Goal: Task Accomplishment & Management: Complete application form

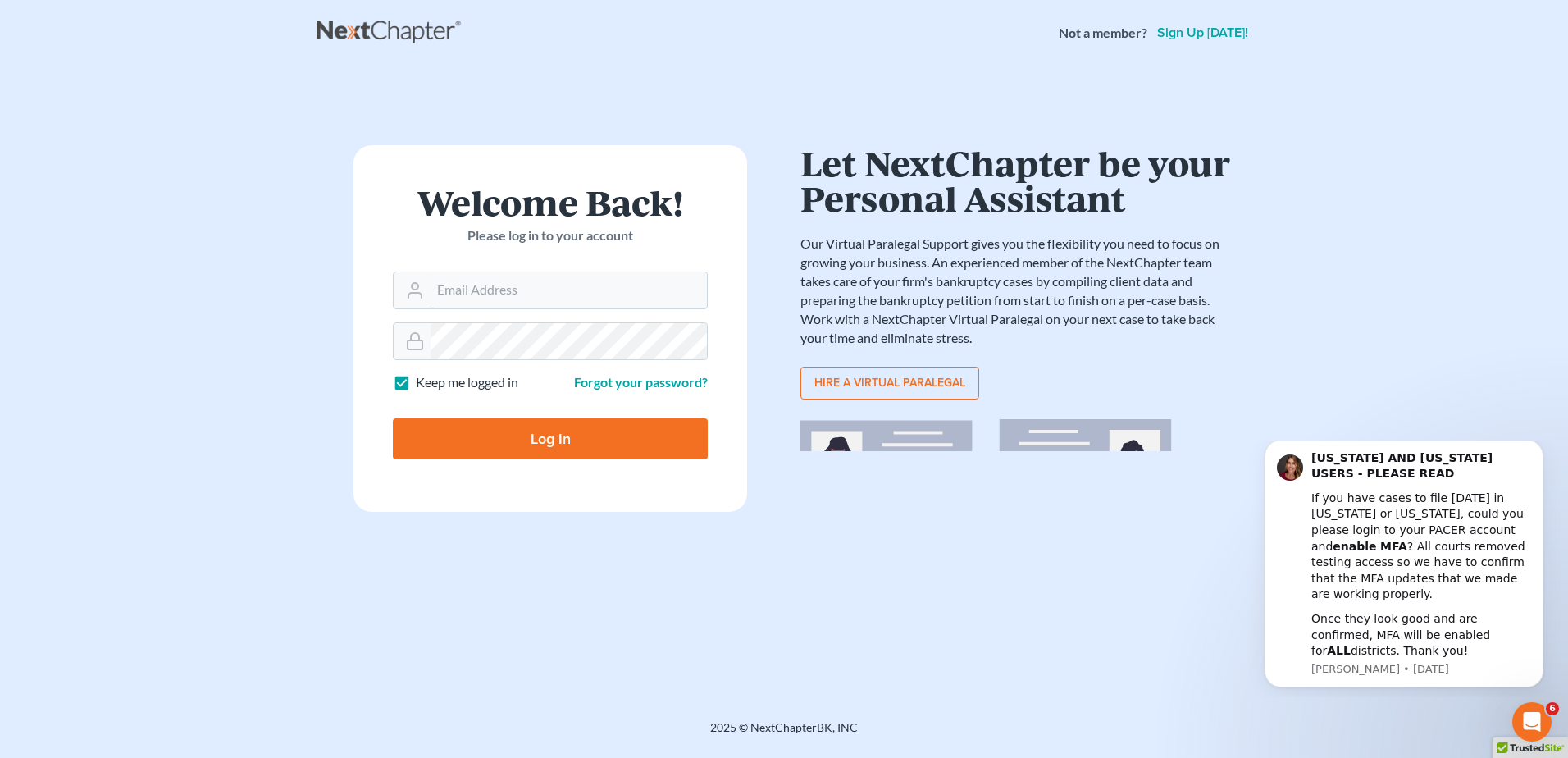
type input "[EMAIL_ADDRESS][DOMAIN_NAME]"
click at [526, 432] on input "Log In" at bounding box center [550, 439] width 315 height 41
type input "Thinking..."
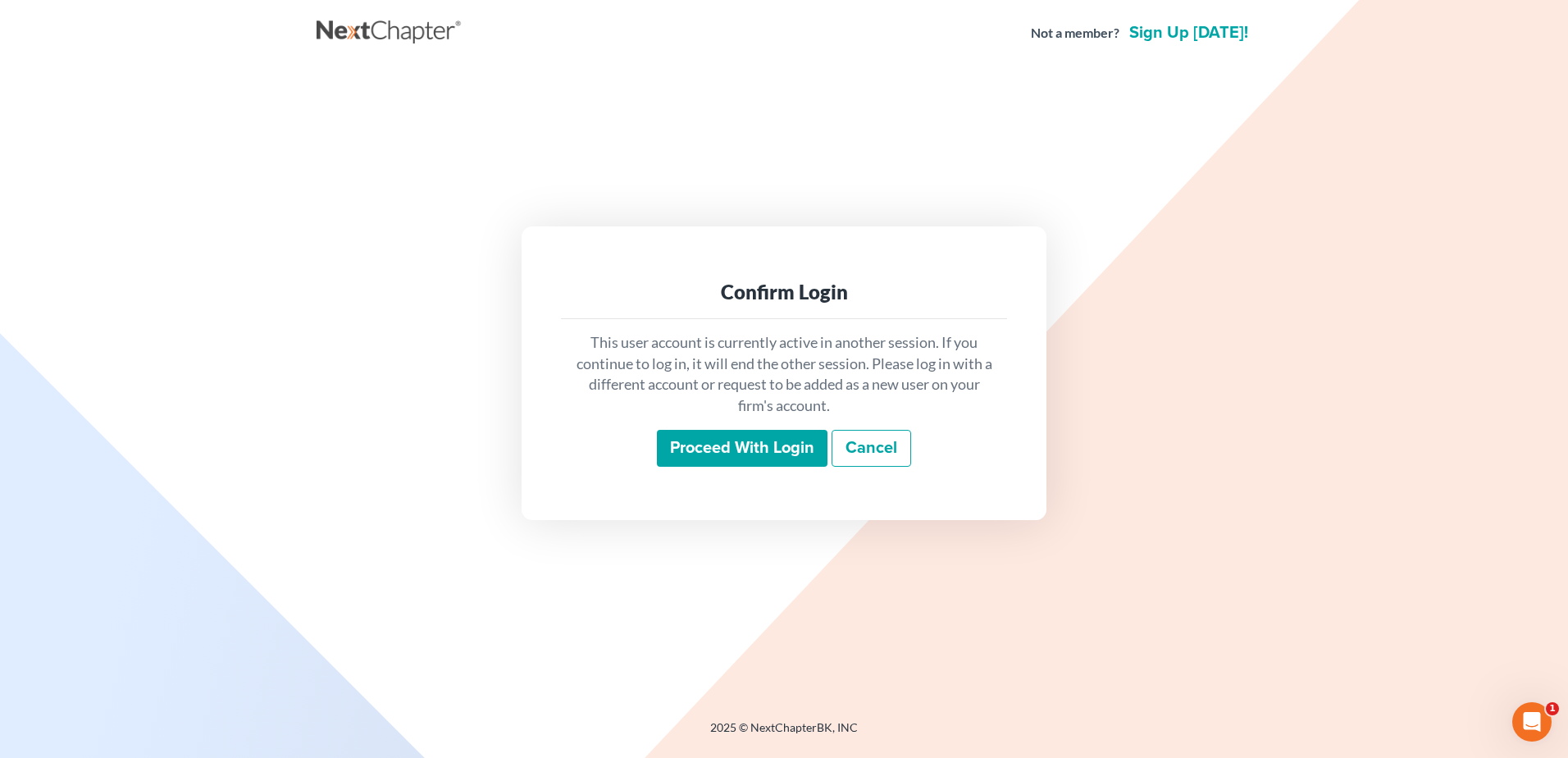
click at [737, 453] on input "Proceed with login" at bounding box center [741, 448] width 170 height 38
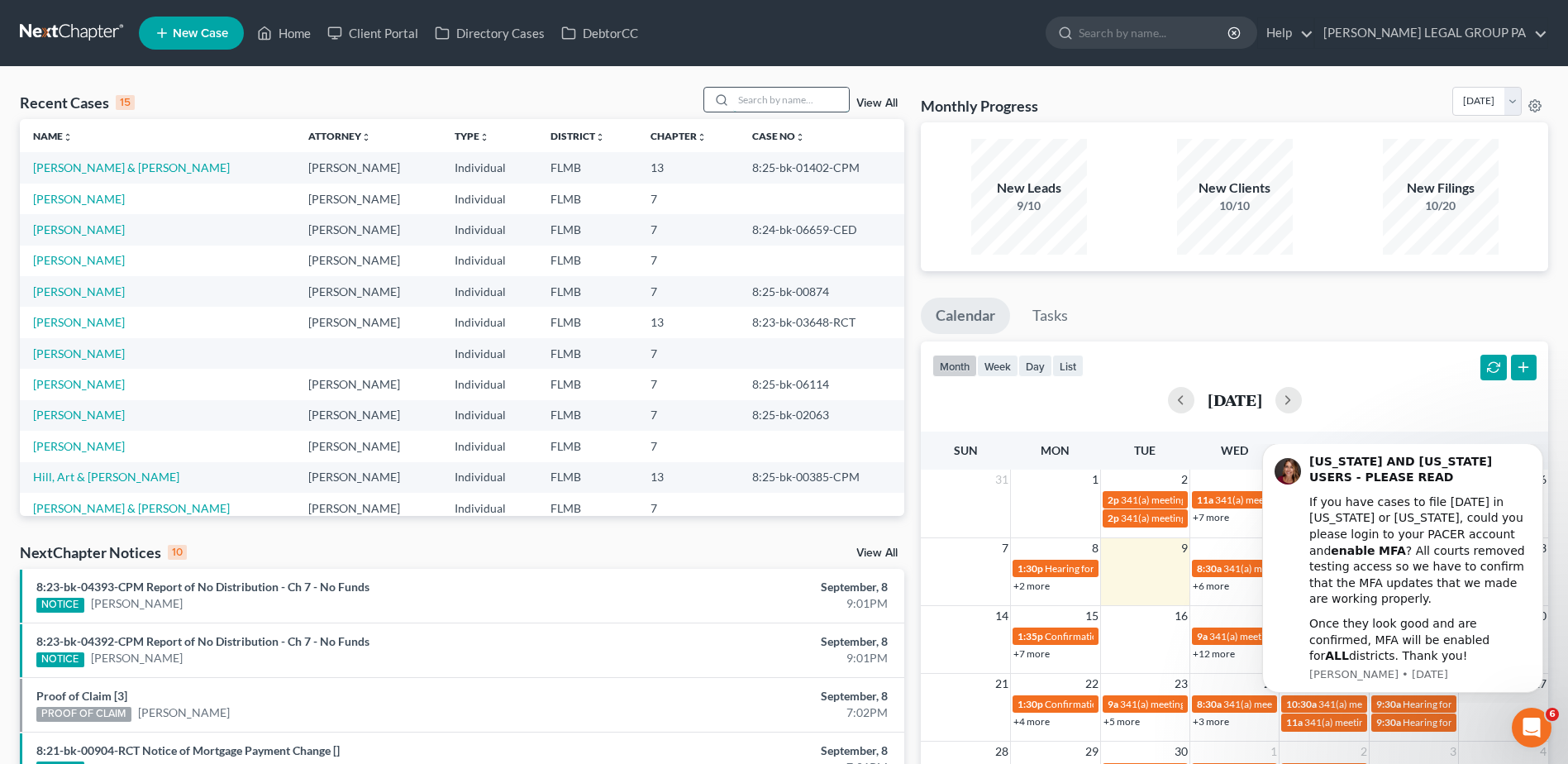
click at [748, 95] on input "search" at bounding box center [791, 99] width 115 height 24
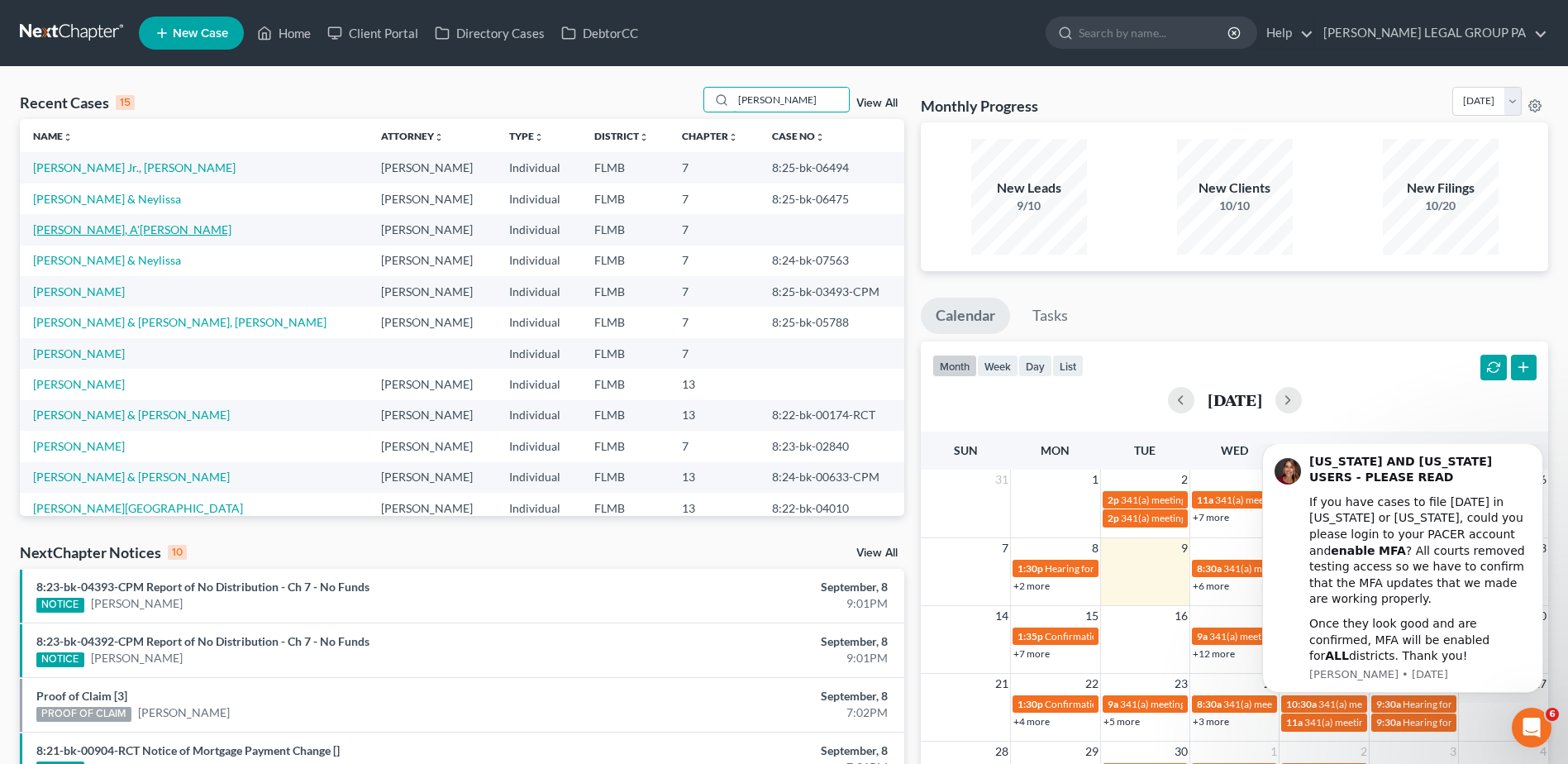
type input "william"
click at [61, 230] on link "Williams, A'derius" at bounding box center [132, 229] width 199 height 14
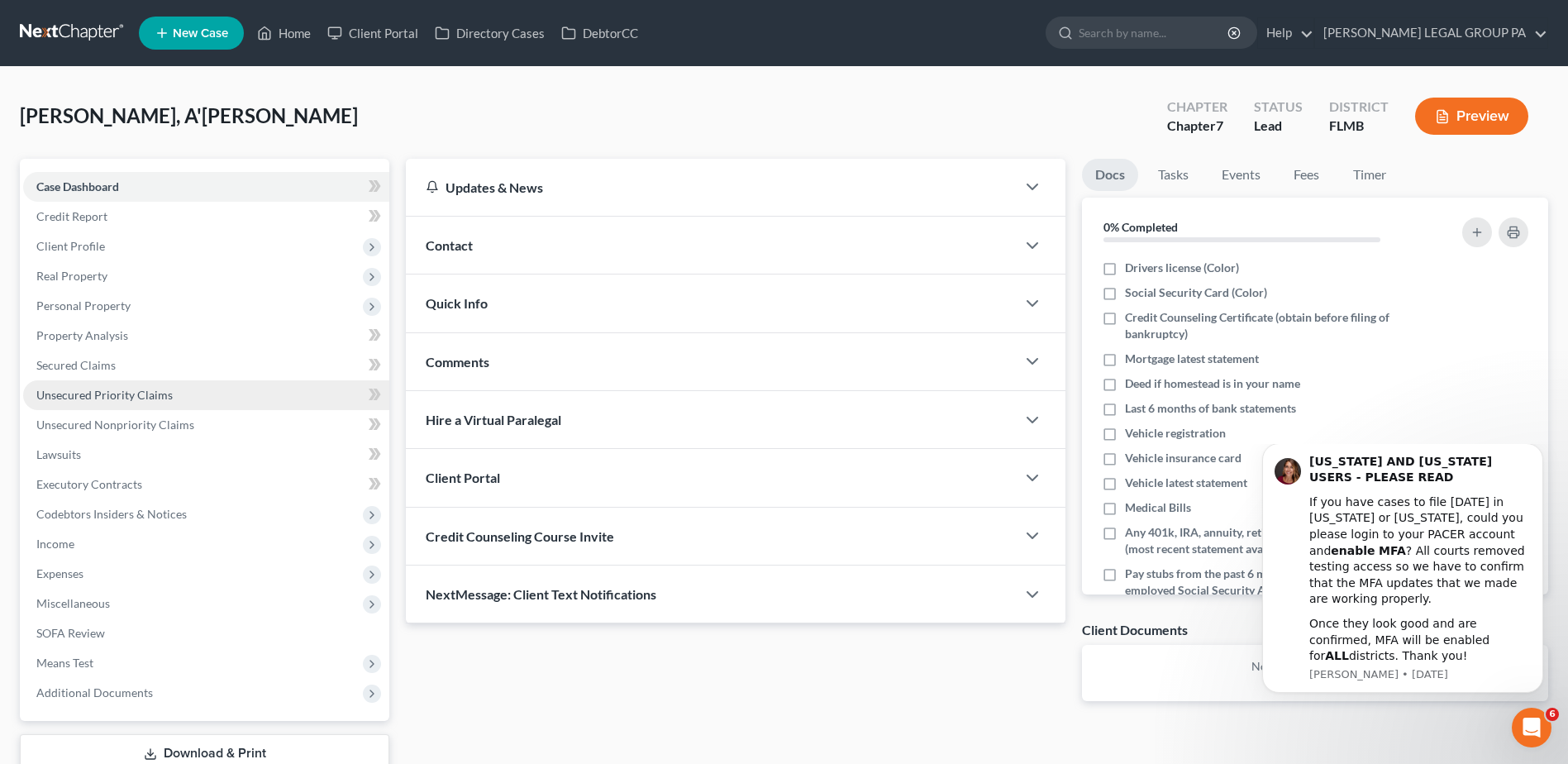
click at [88, 400] on span "Unsecured Priority Claims" at bounding box center [104, 394] width 136 height 14
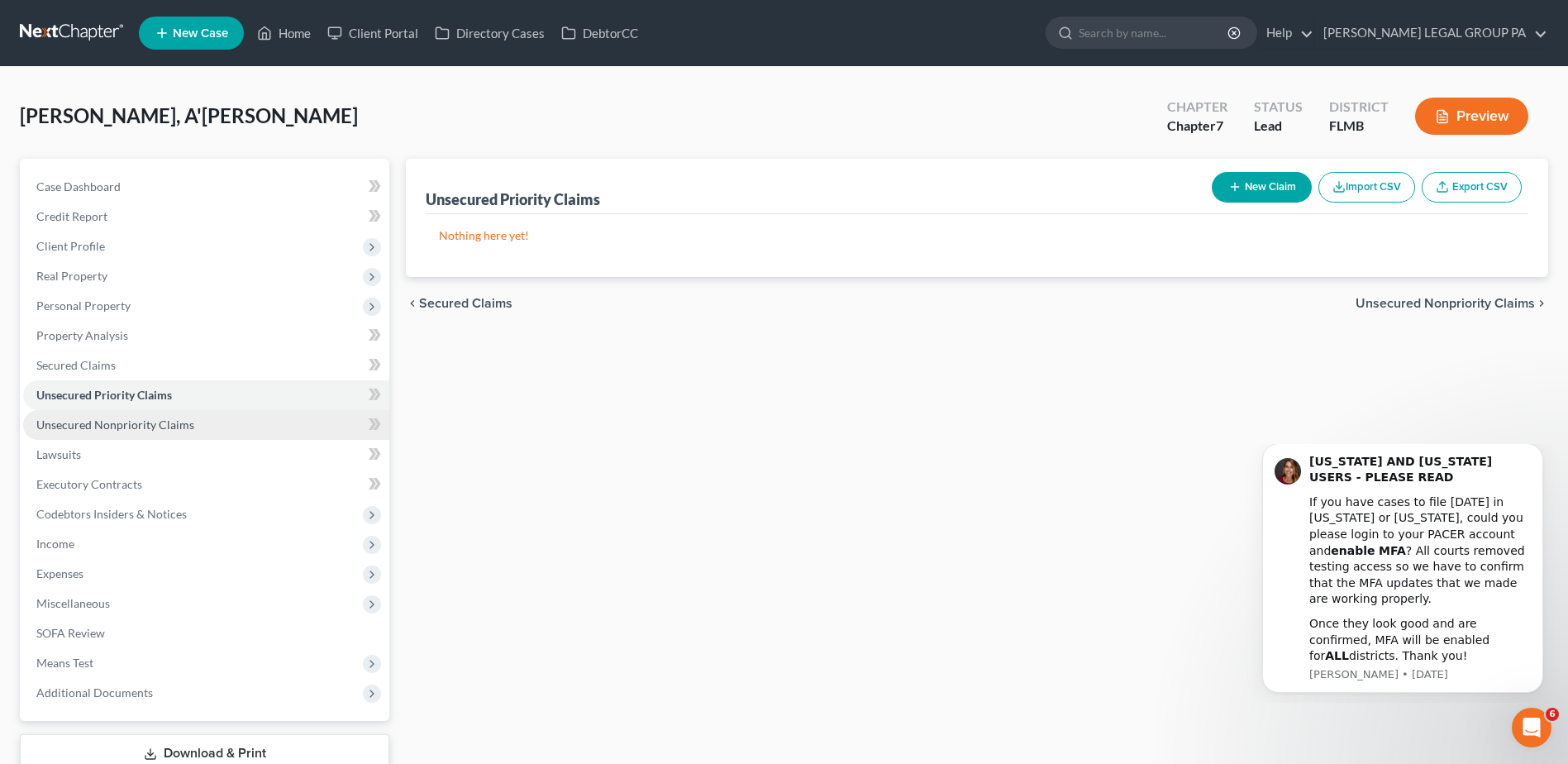
click at [91, 429] on span "Unsecured Nonpriority Claims" at bounding box center [115, 424] width 158 height 14
click at [95, 397] on span "Unsecured Priority Claims" at bounding box center [104, 394] width 136 height 14
click at [81, 358] on span "Secured Claims" at bounding box center [76, 365] width 80 height 14
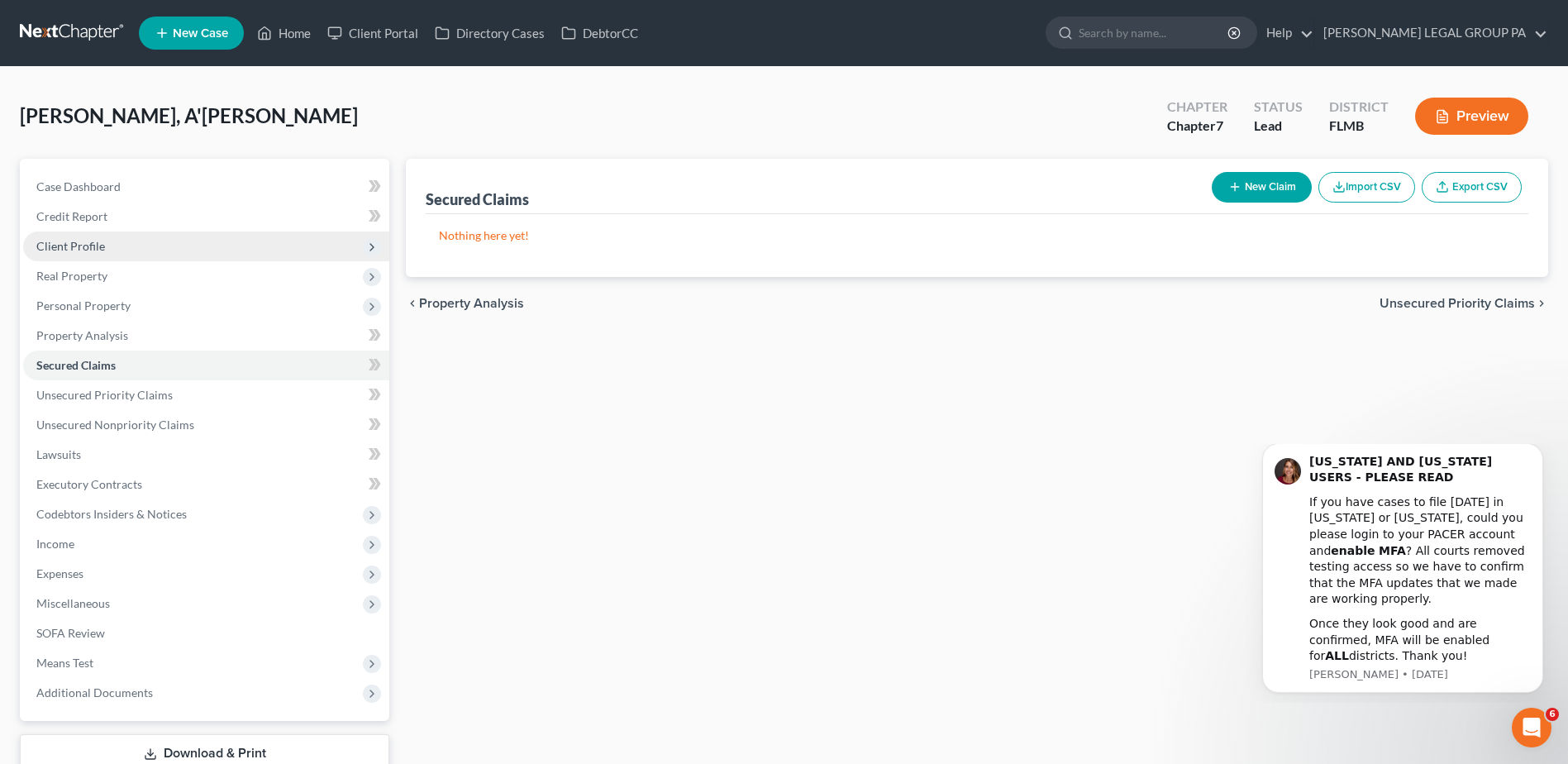
click at [68, 241] on span "Client Profile" at bounding box center [70, 246] width 68 height 14
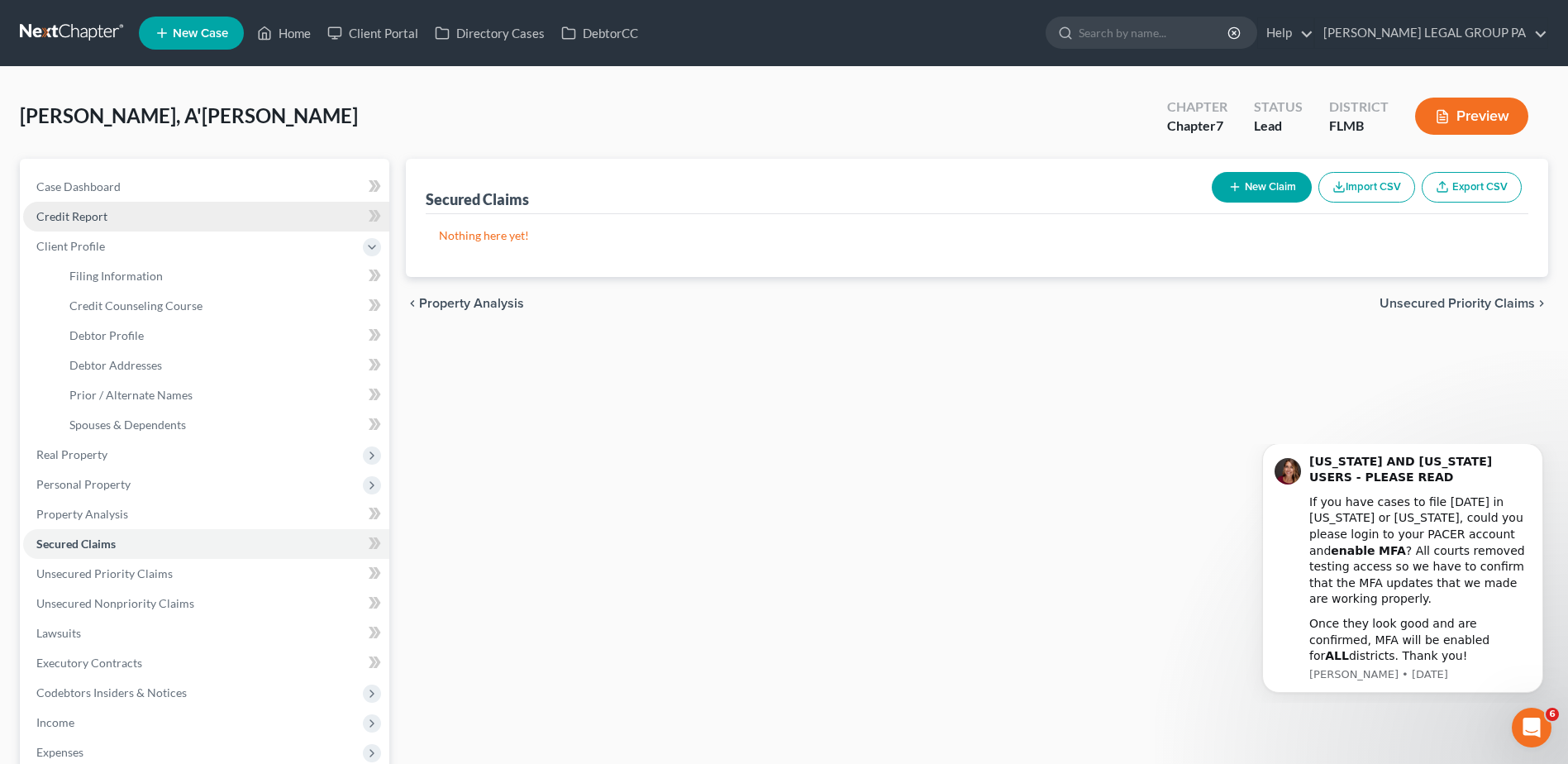
click at [94, 218] on span "Credit Report" at bounding box center [72, 216] width 71 height 14
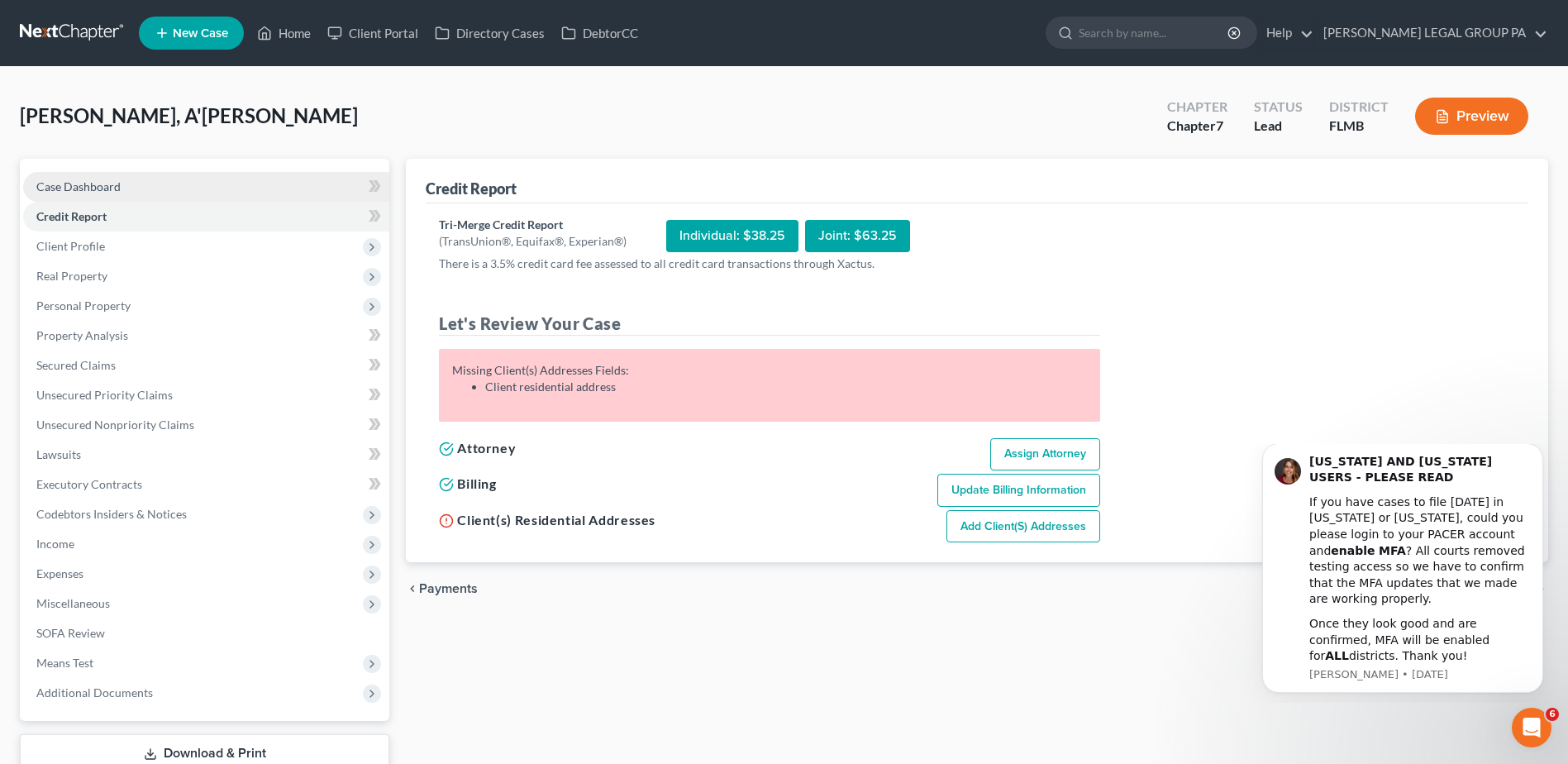
click at [83, 184] on span "Case Dashboard" at bounding box center [79, 186] width 84 height 14
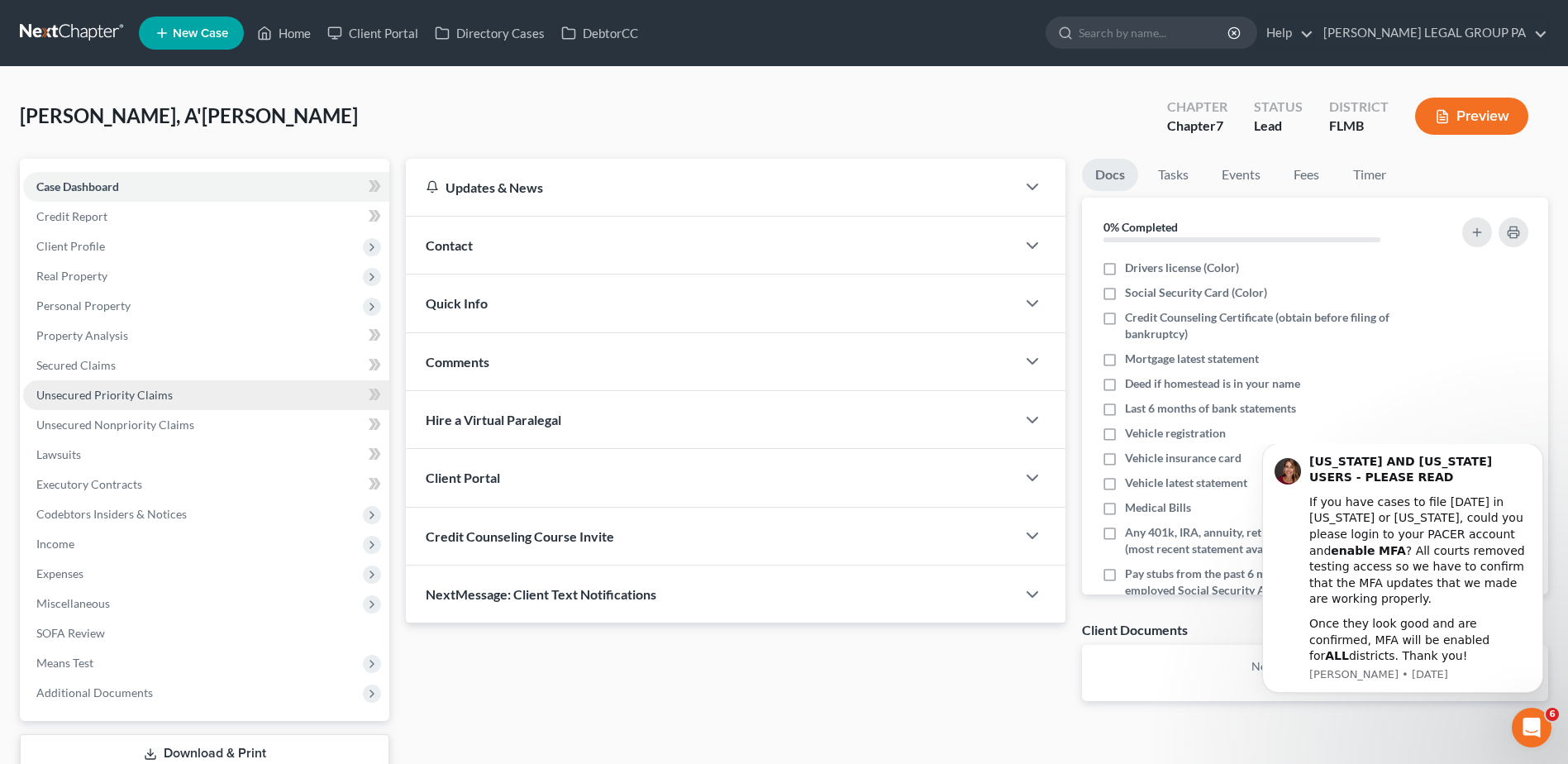
click at [69, 401] on link "Unsecured Priority Claims" at bounding box center [206, 396] width 367 height 30
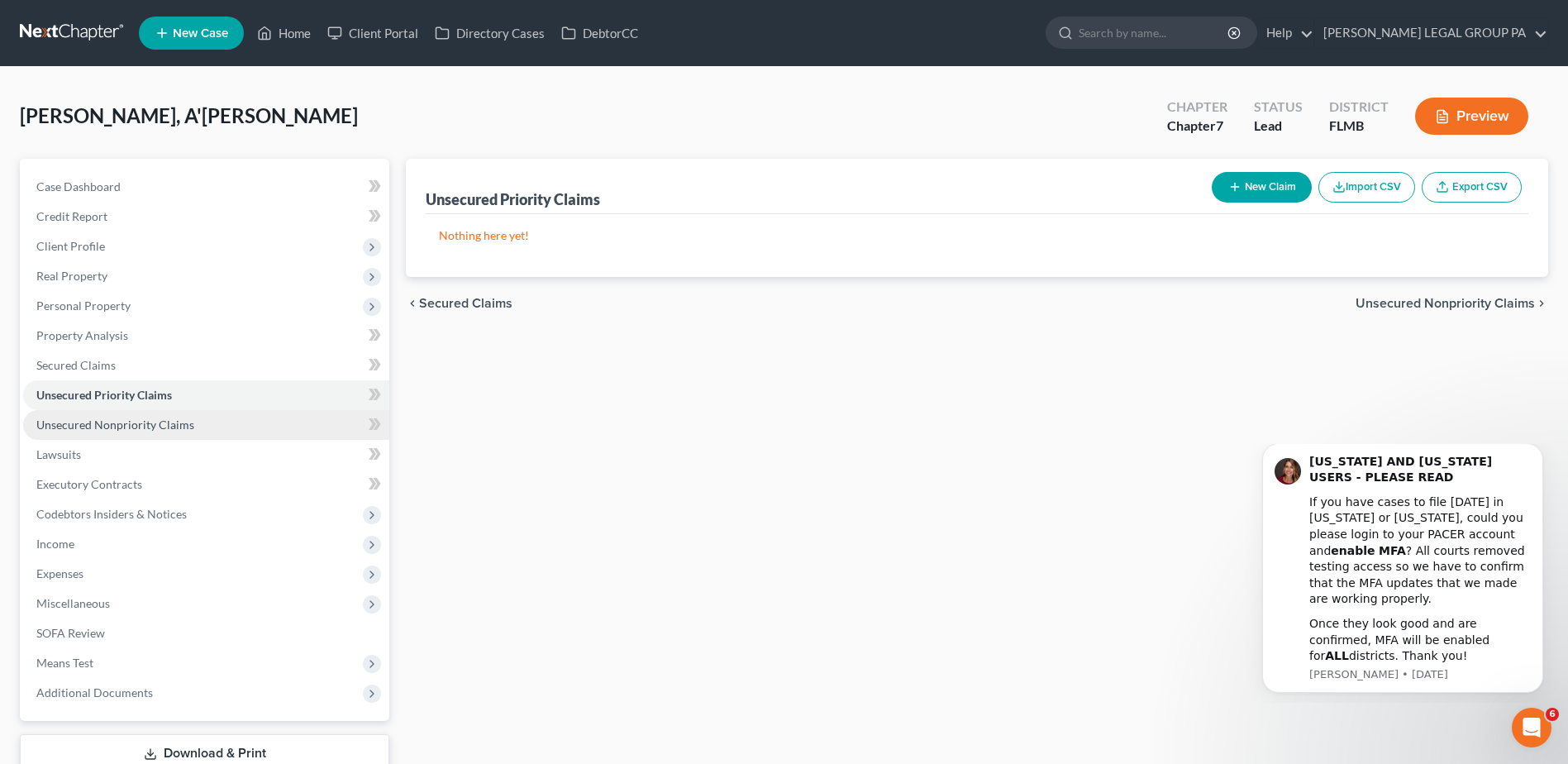
click at [77, 425] on span "Unsecured Nonpriority Claims" at bounding box center [115, 424] width 158 height 14
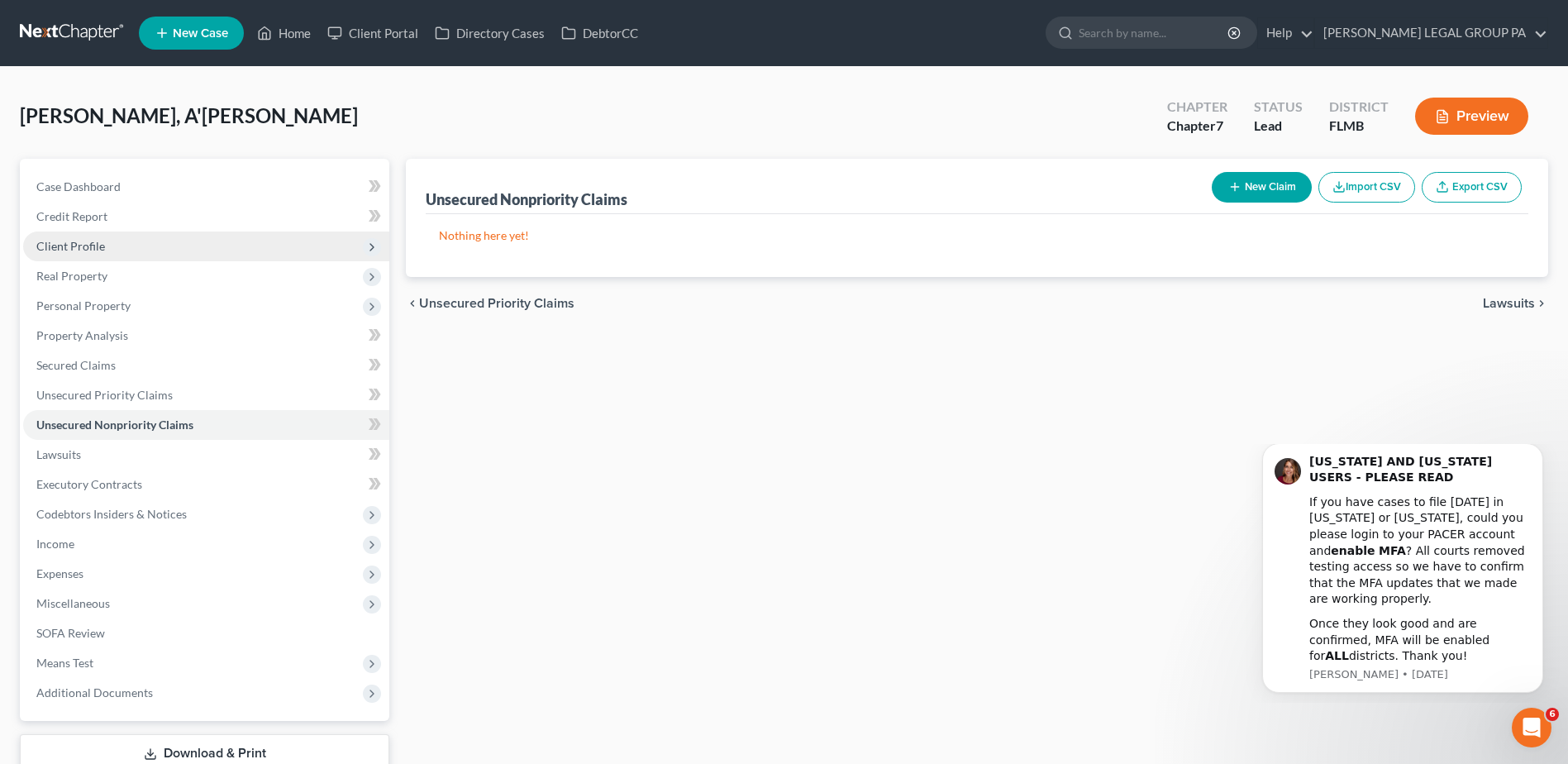
click at [71, 247] on span "Client Profile" at bounding box center [70, 246] width 68 height 14
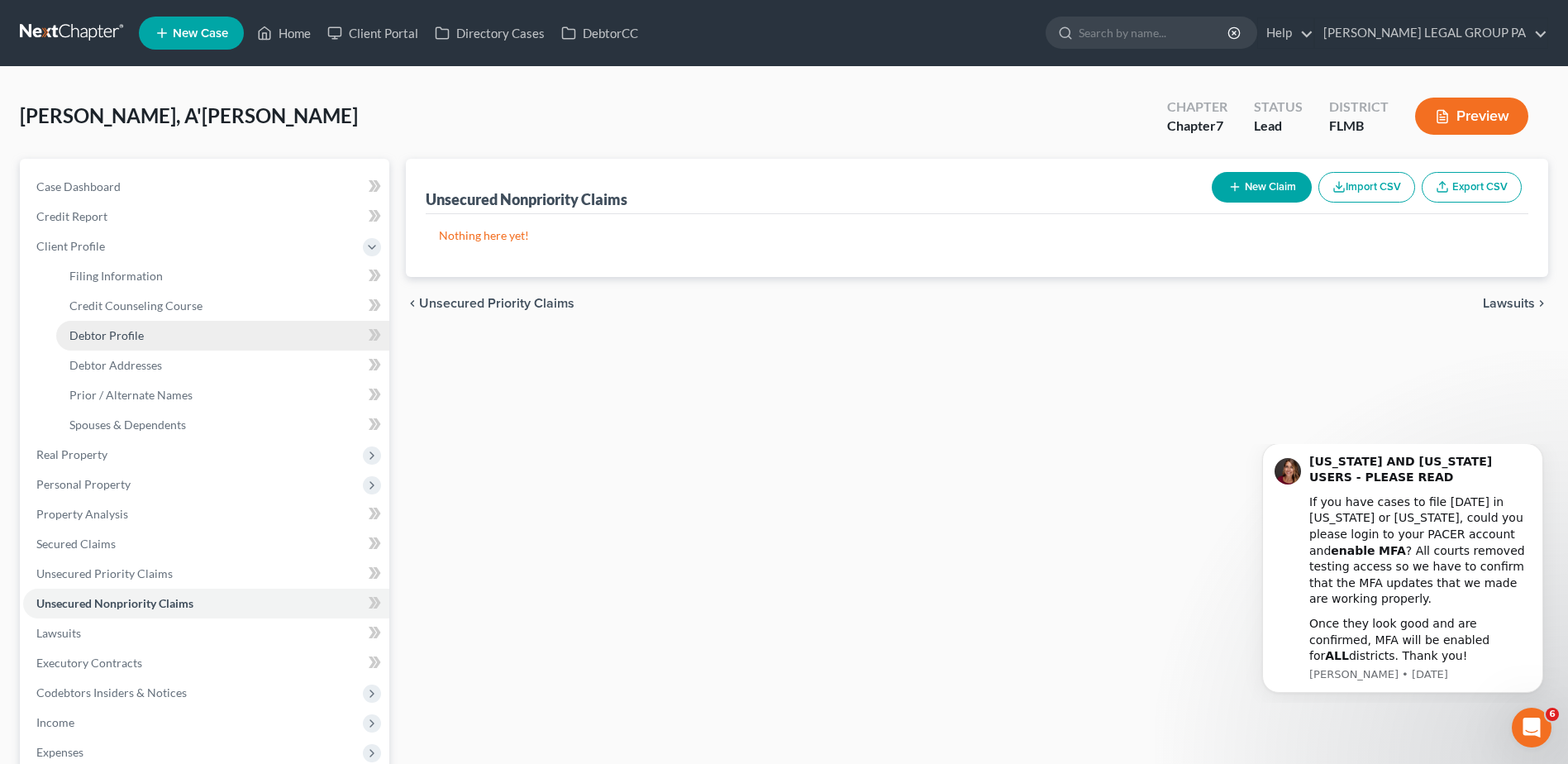
click at [98, 336] on span "Debtor Profile" at bounding box center [106, 335] width 74 height 14
select select "0"
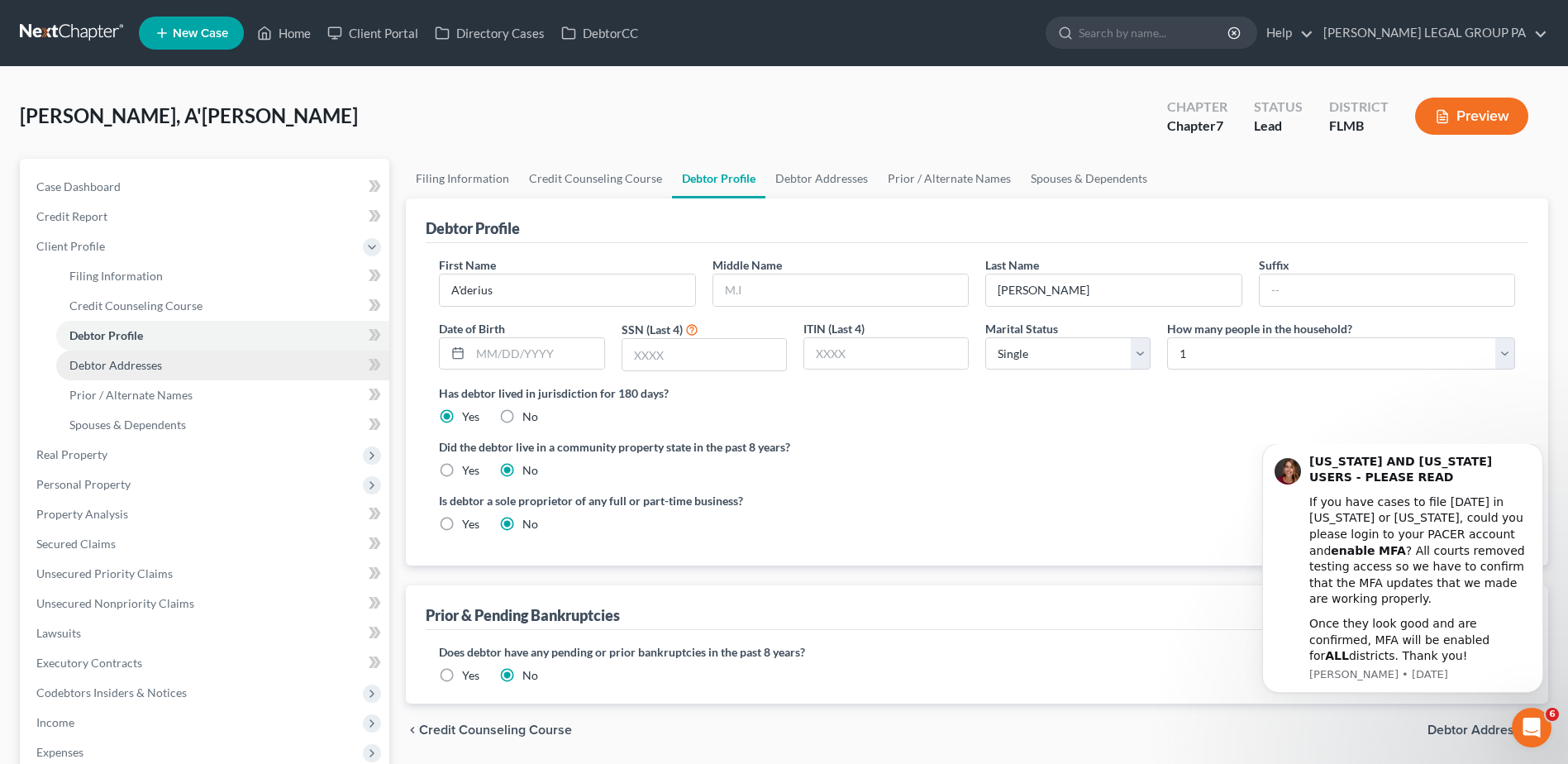
click at [98, 371] on span "Debtor Addresses" at bounding box center [115, 365] width 93 height 14
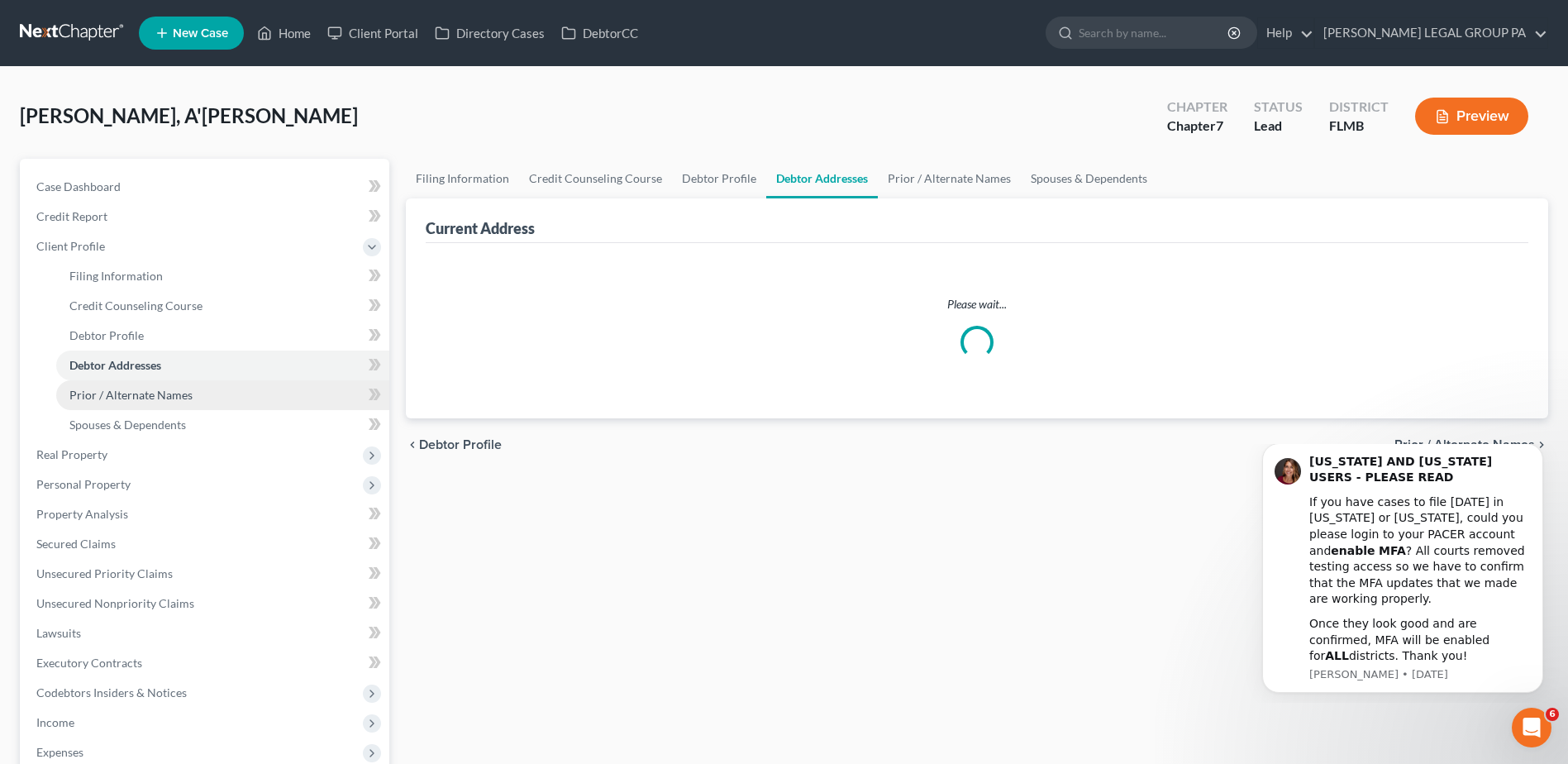
select select "0"
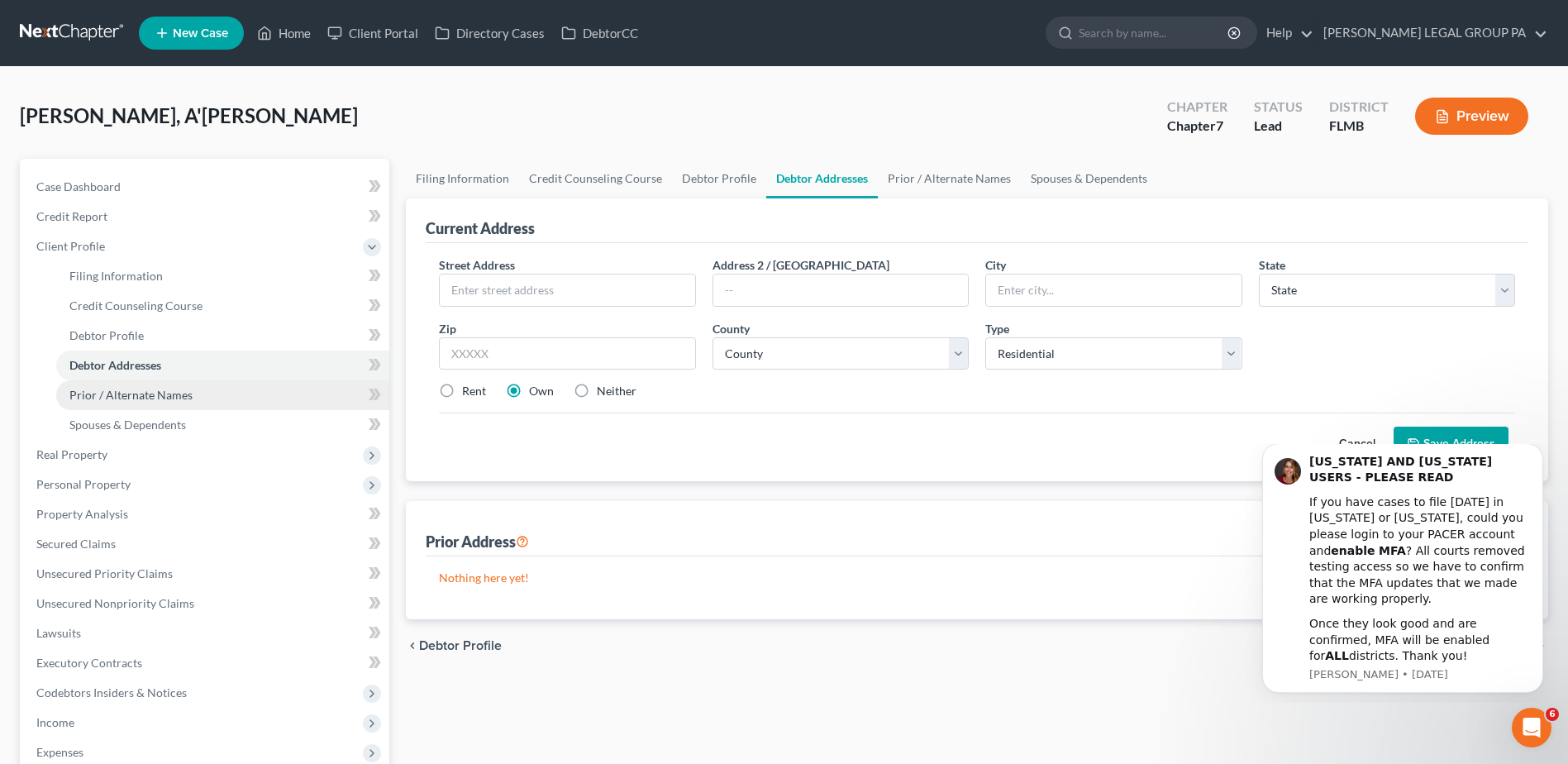
click at [105, 395] on span "Prior / Alternate Names" at bounding box center [130, 394] width 123 height 14
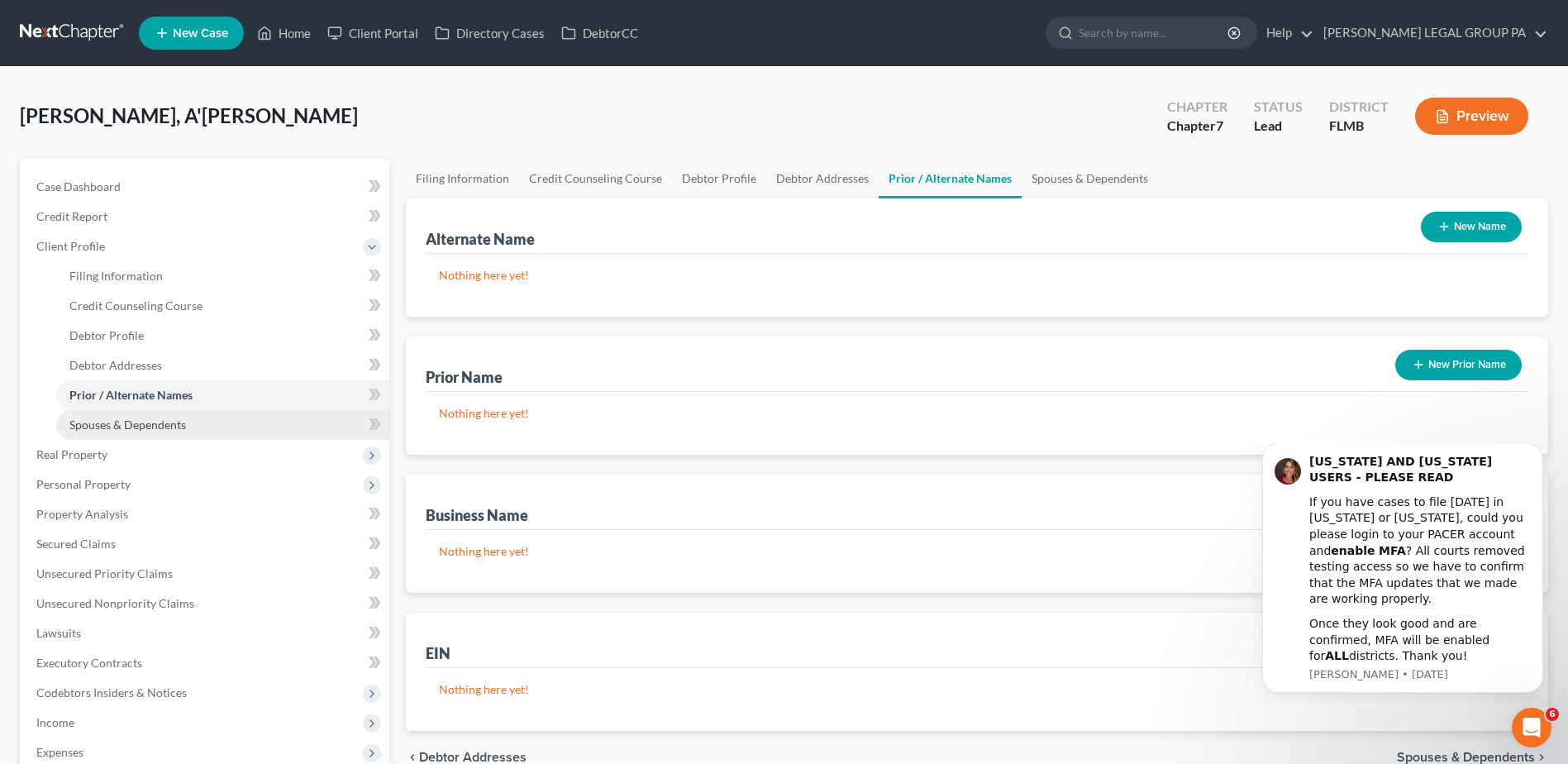
click at [108, 422] on span "Spouses & Dependents" at bounding box center [128, 424] width 116 height 14
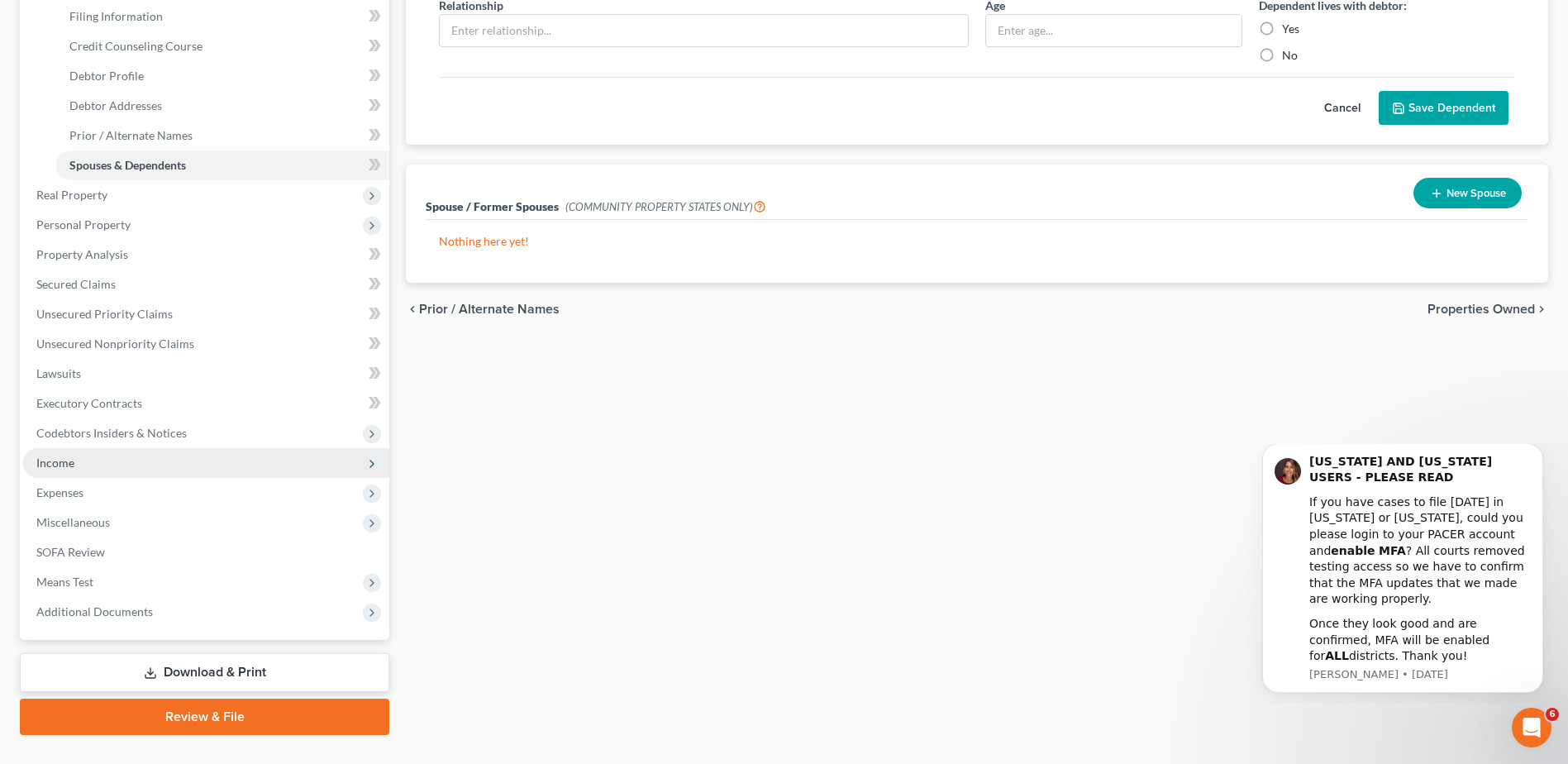
scroll to position [293, 0]
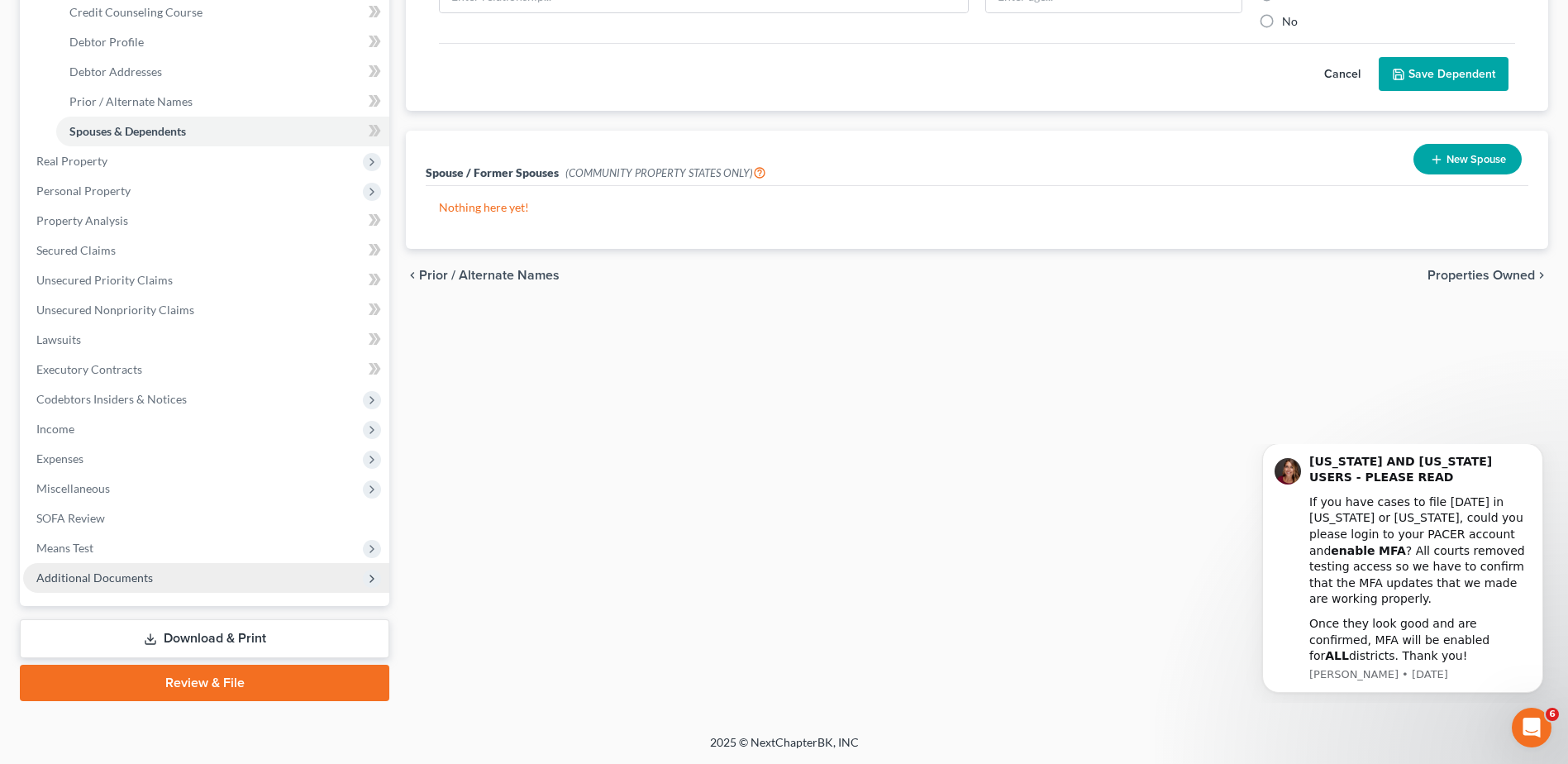
click at [99, 576] on span "Additional Documents" at bounding box center [95, 577] width 116 height 14
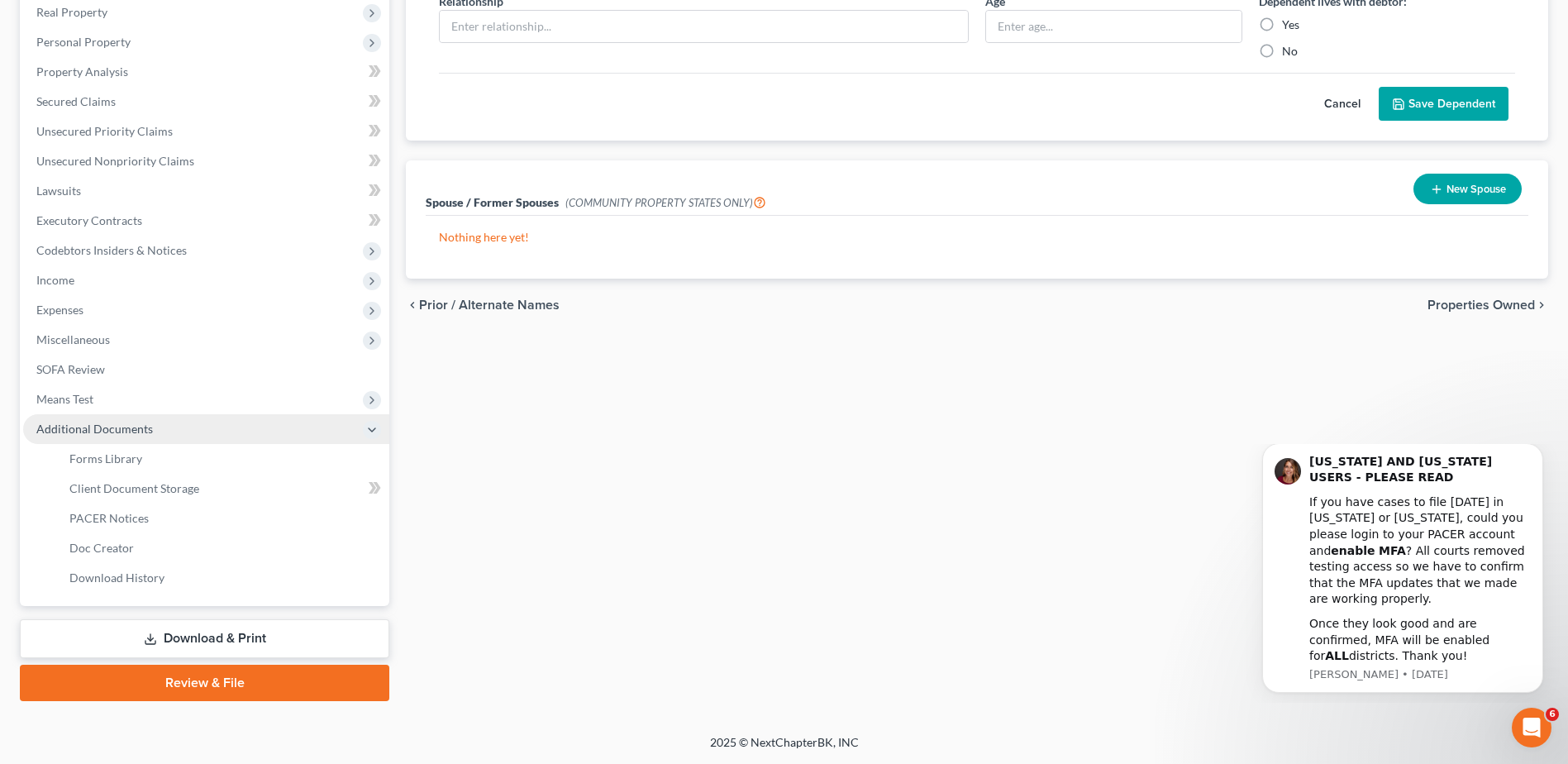
scroll to position [263, 0]
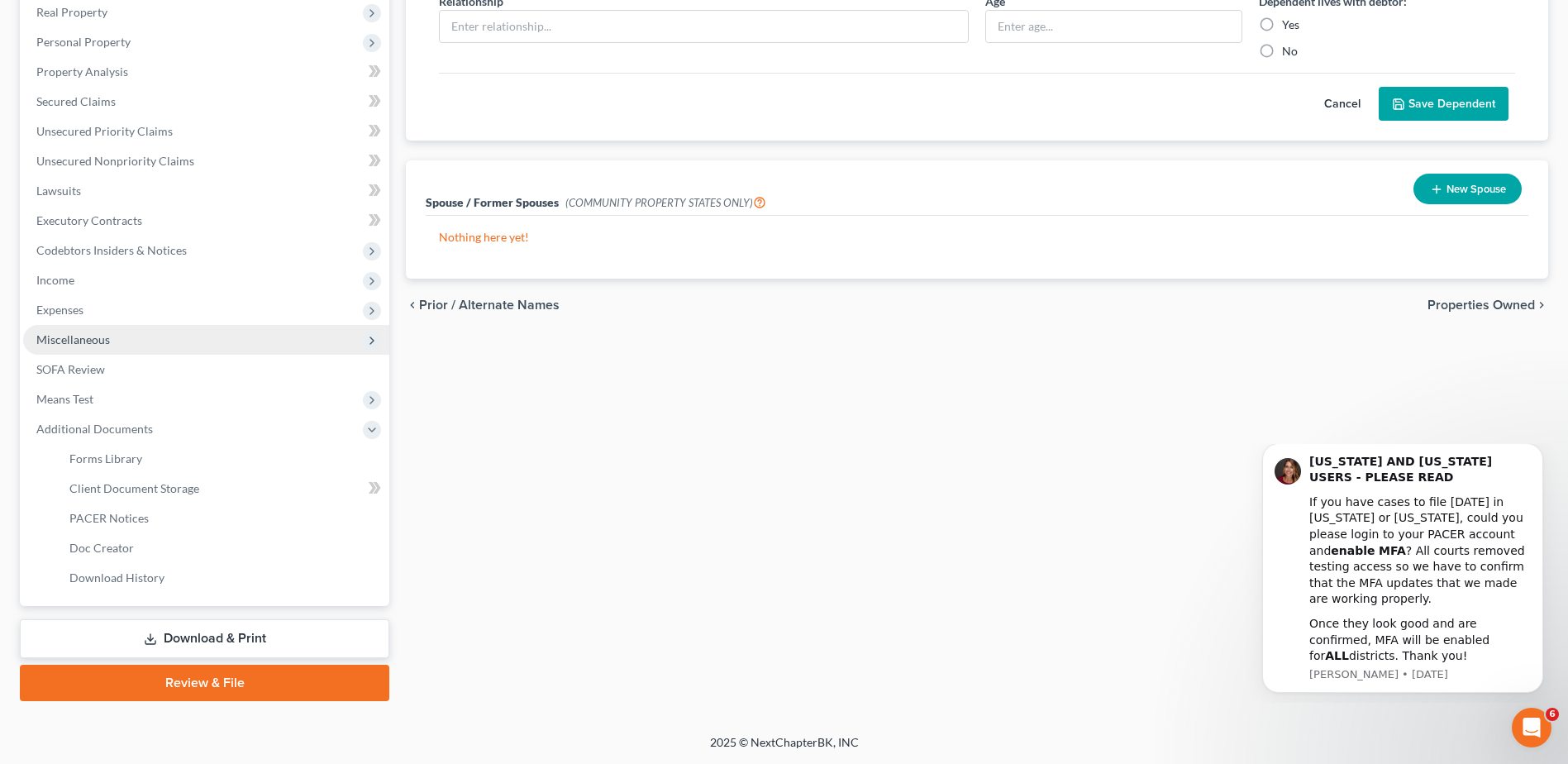
click at [332, 335] on span "Miscellaneous" at bounding box center [206, 339] width 367 height 30
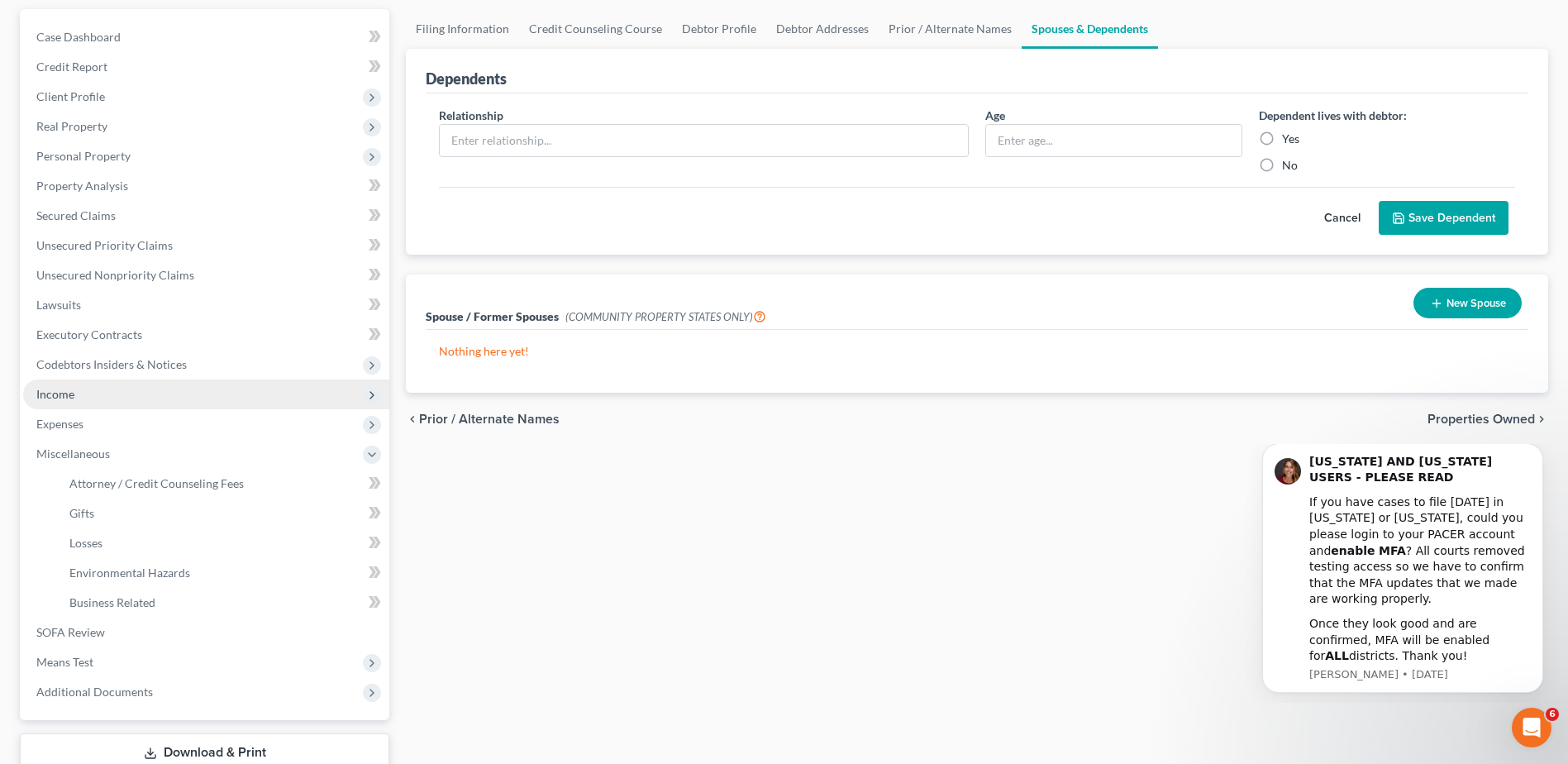
scroll to position [98, 0]
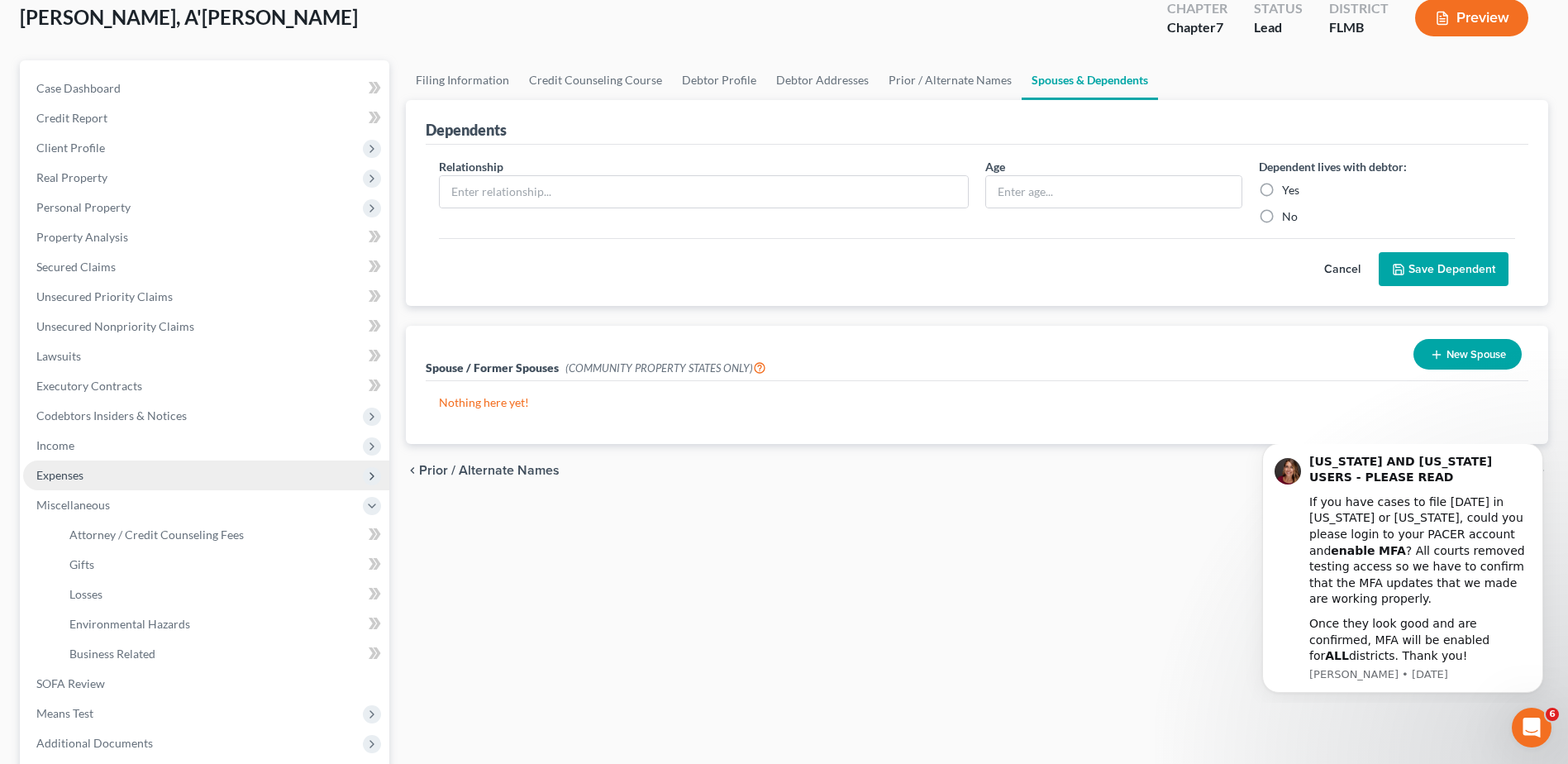
click at [67, 473] on span "Expenses" at bounding box center [60, 474] width 47 height 14
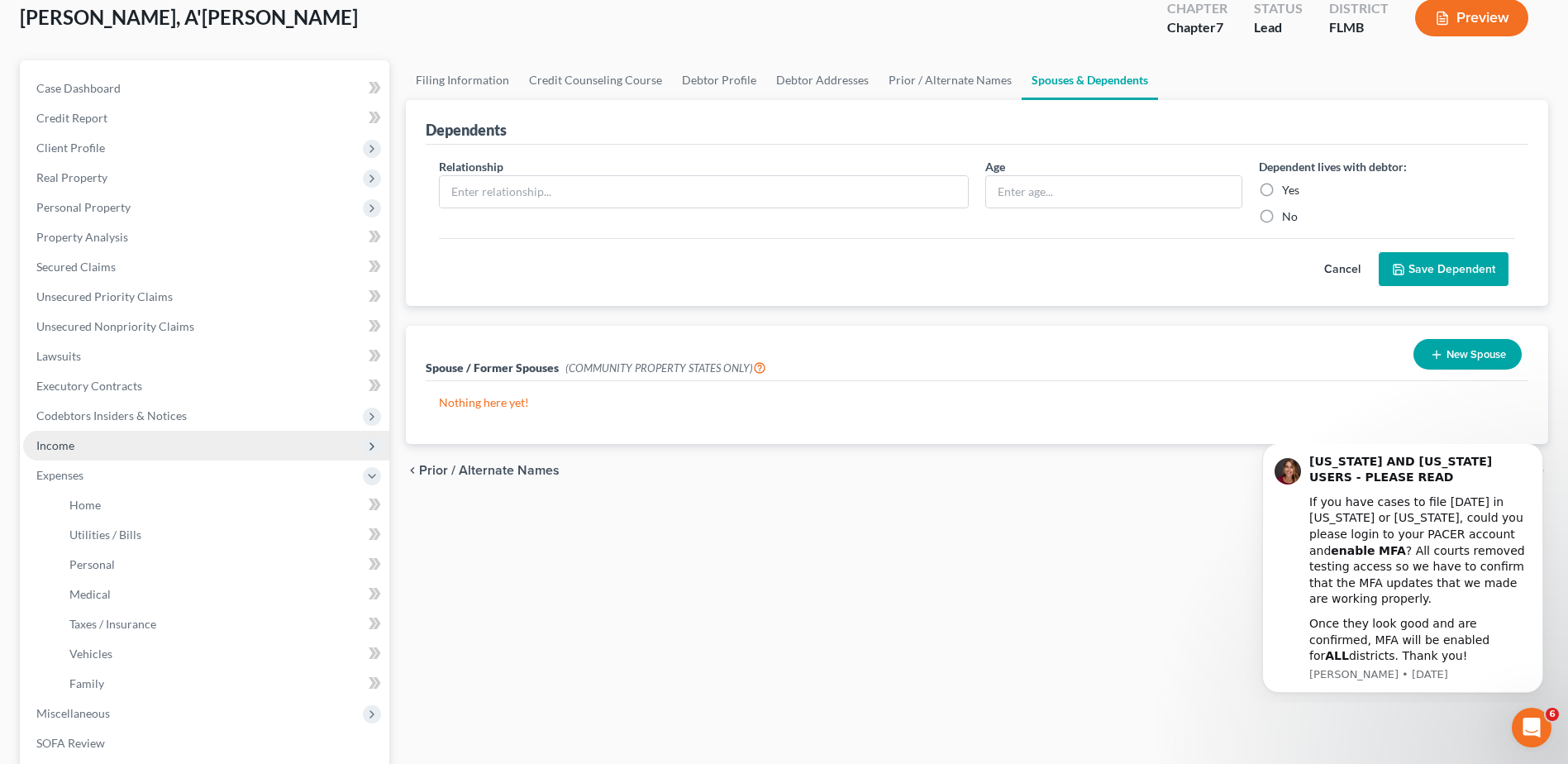
click at [59, 442] on span "Income" at bounding box center [55, 444] width 38 height 14
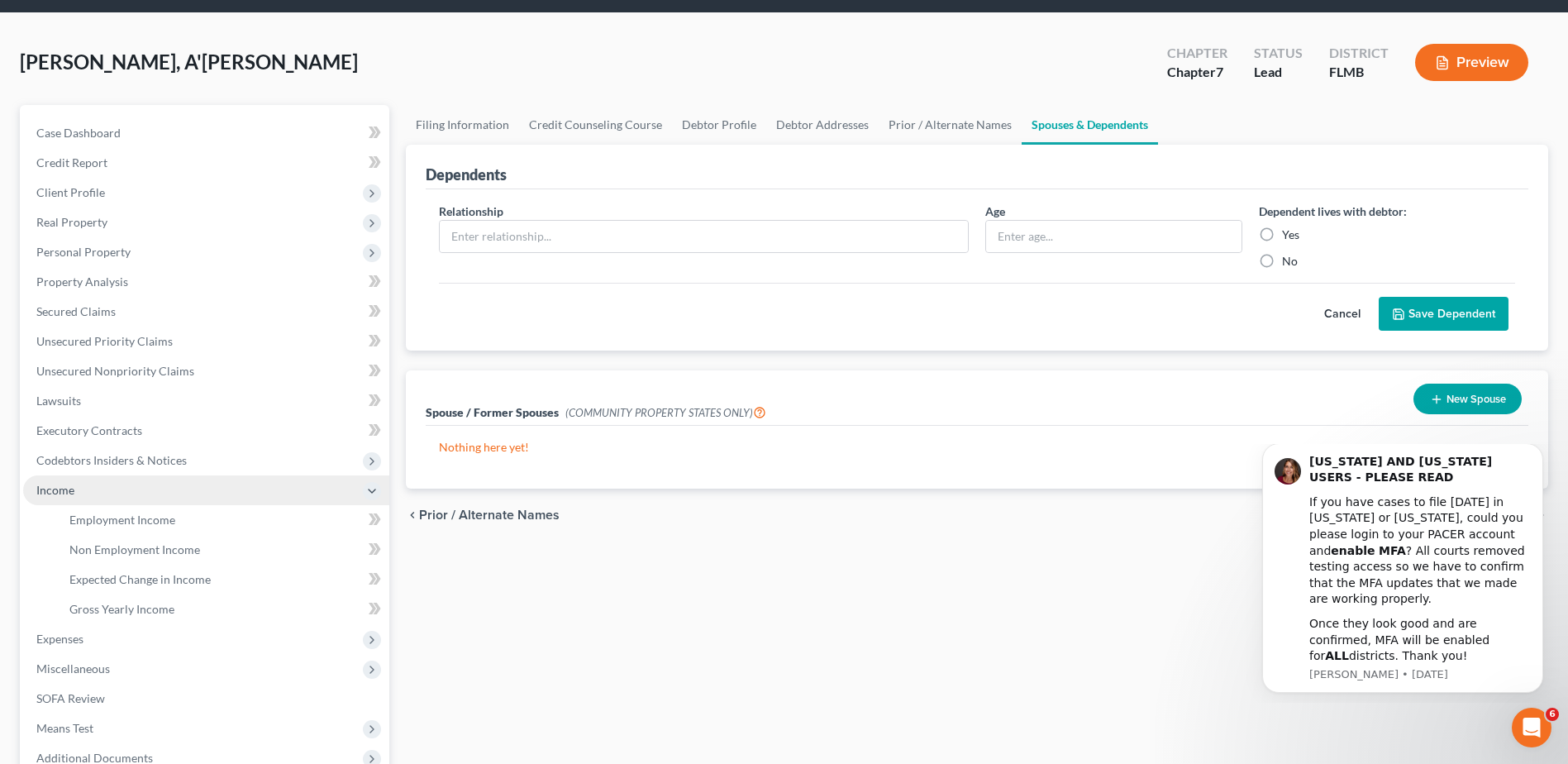
scroll to position [16, 0]
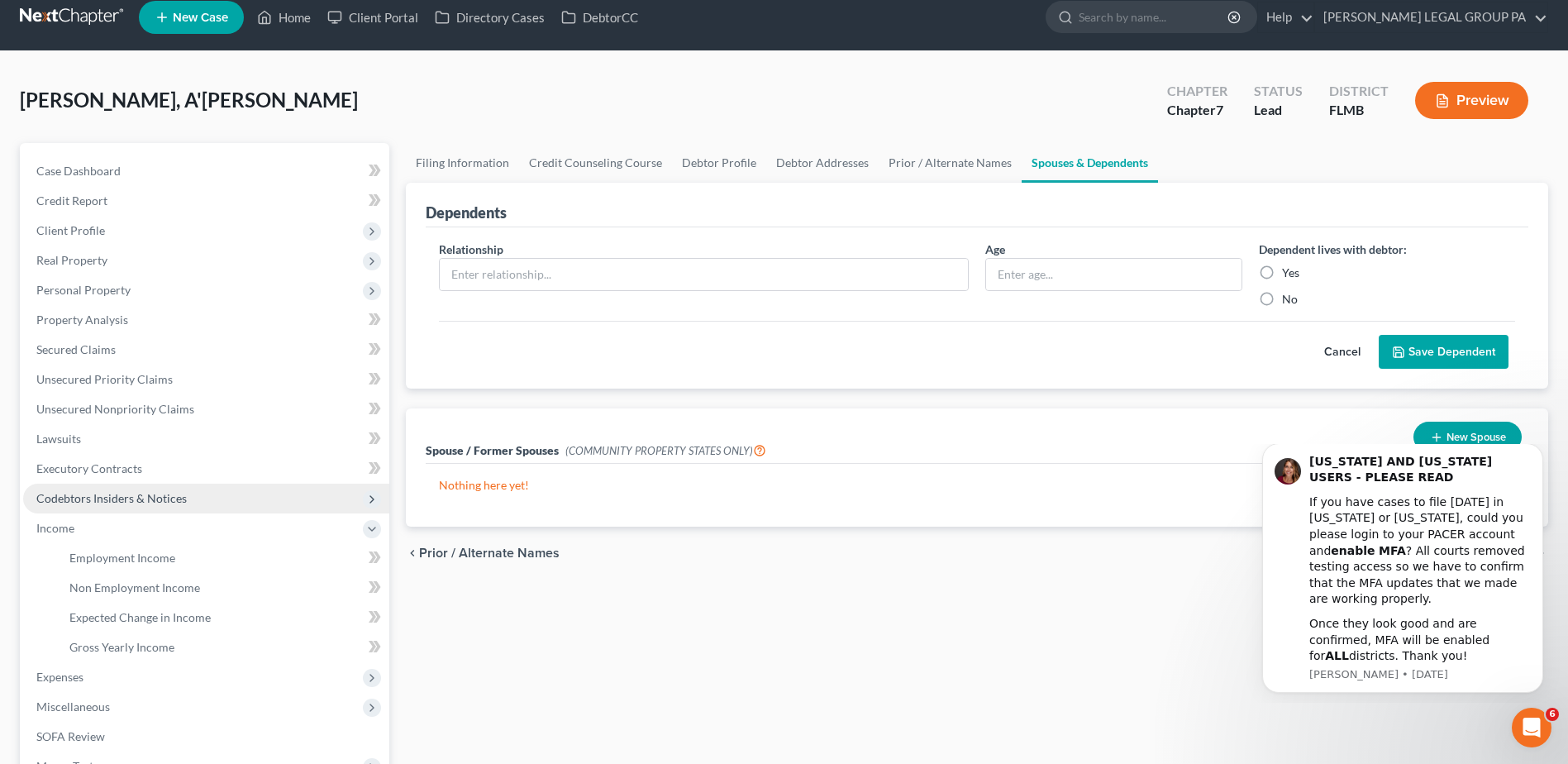
click at [71, 497] on span "Codebtors Insiders & Notices" at bounding box center [112, 498] width 150 height 14
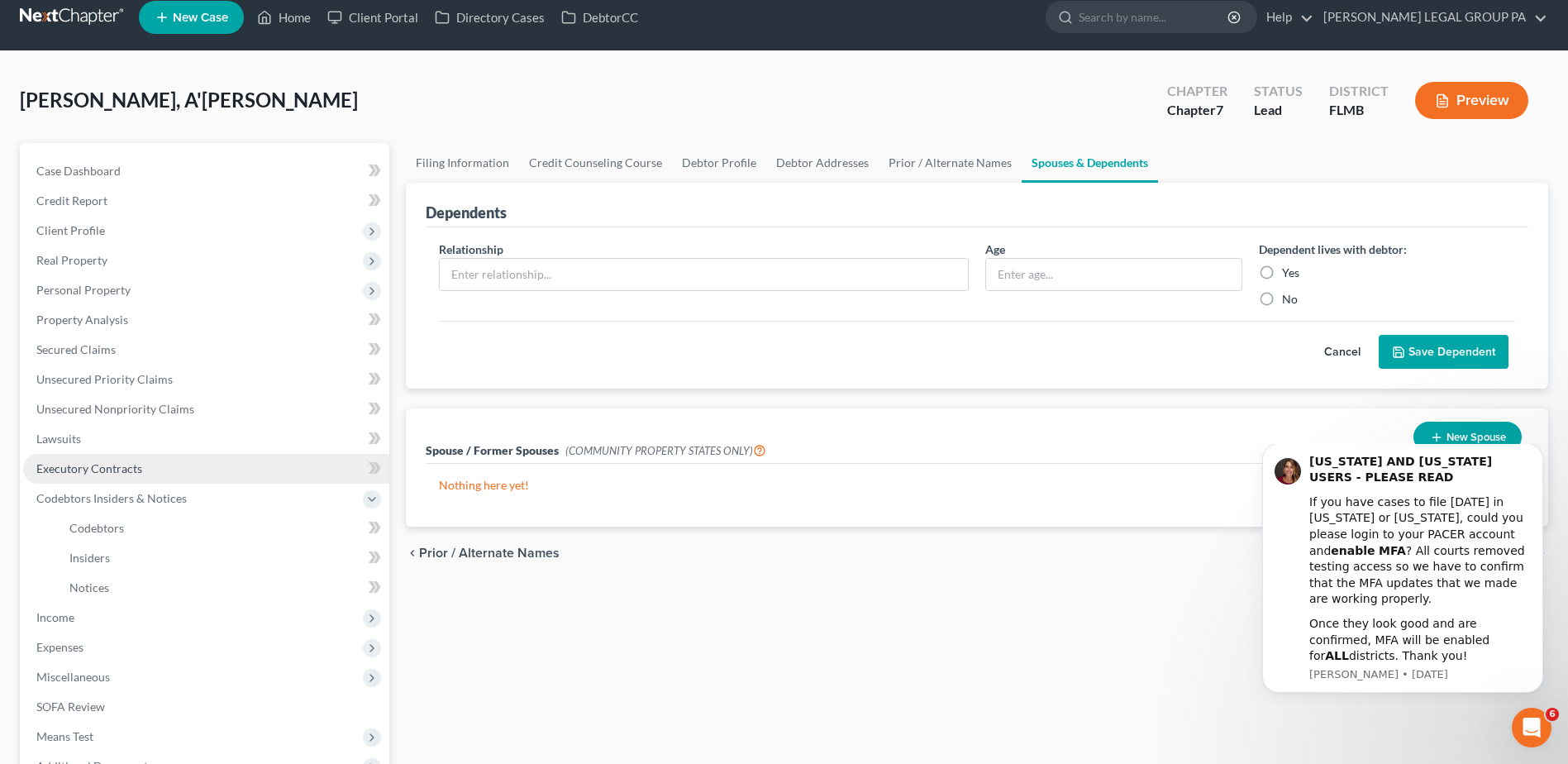
click at [85, 469] on span "Executory Contracts" at bounding box center [89, 468] width 106 height 14
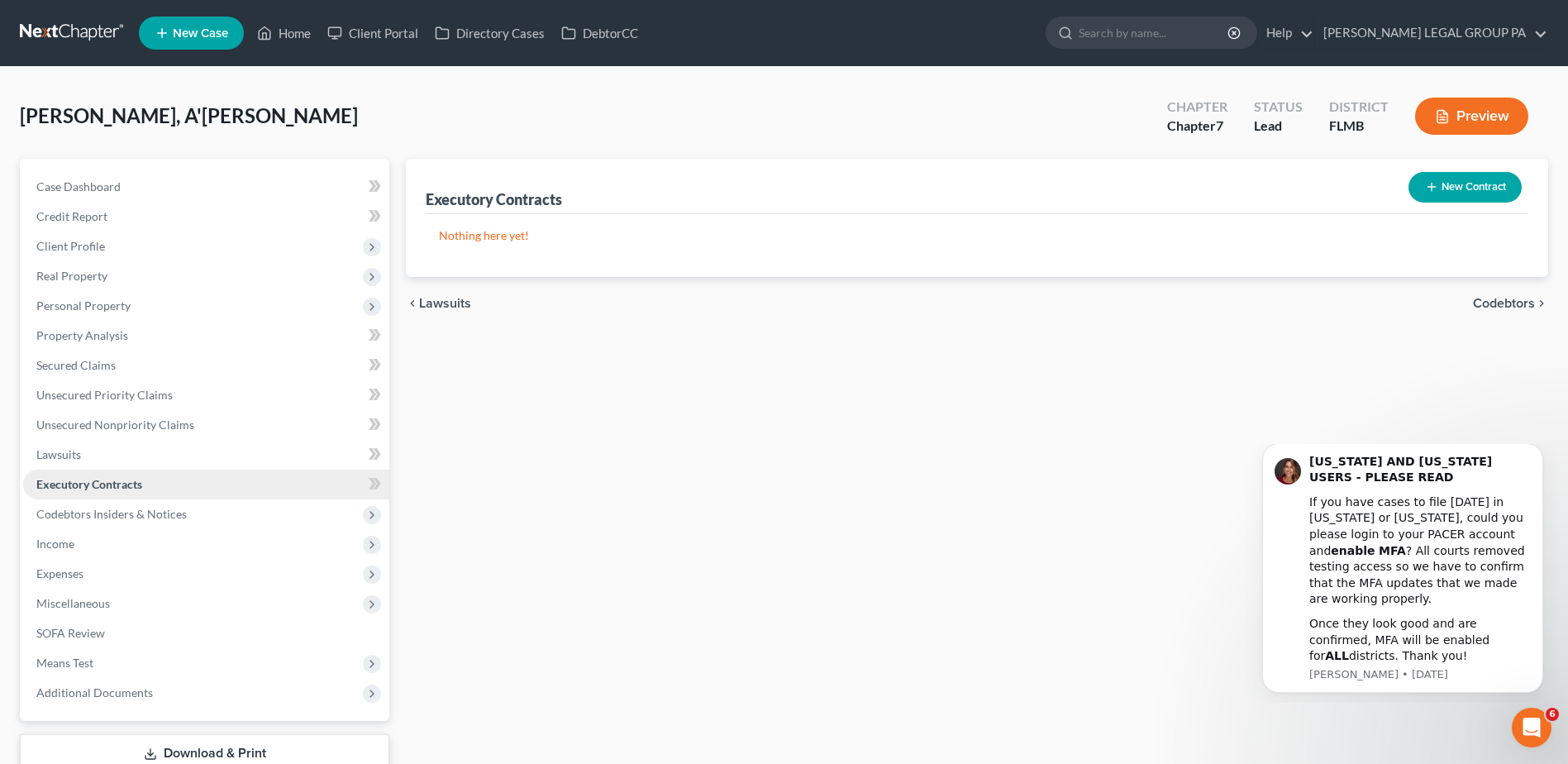
click at [85, 484] on span "Executory Contracts" at bounding box center [89, 484] width 106 height 14
click at [74, 457] on span "Lawsuits" at bounding box center [59, 454] width 45 height 14
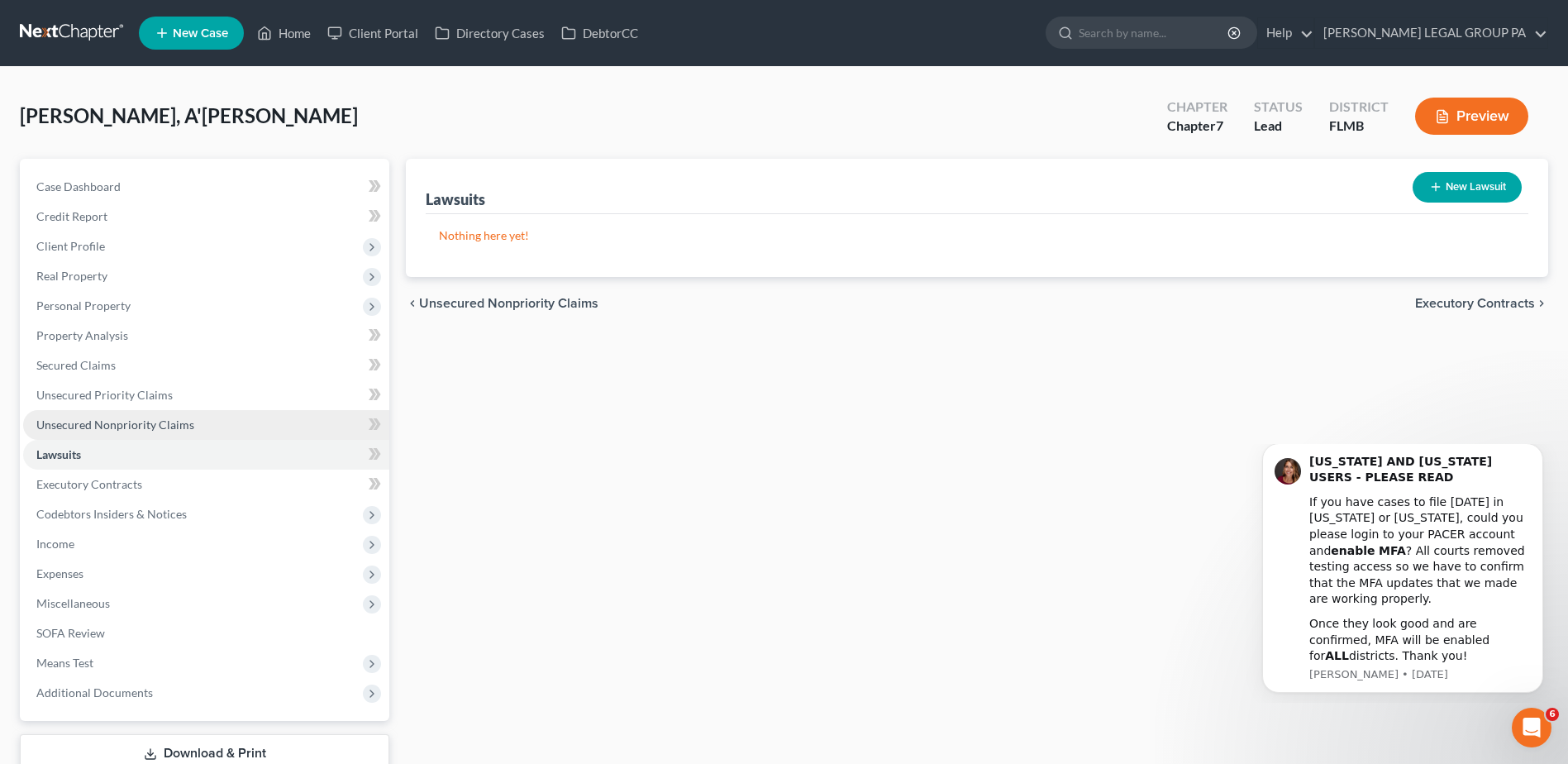
click at [77, 429] on span "Unsecured Nonpriority Claims" at bounding box center [115, 424] width 158 height 14
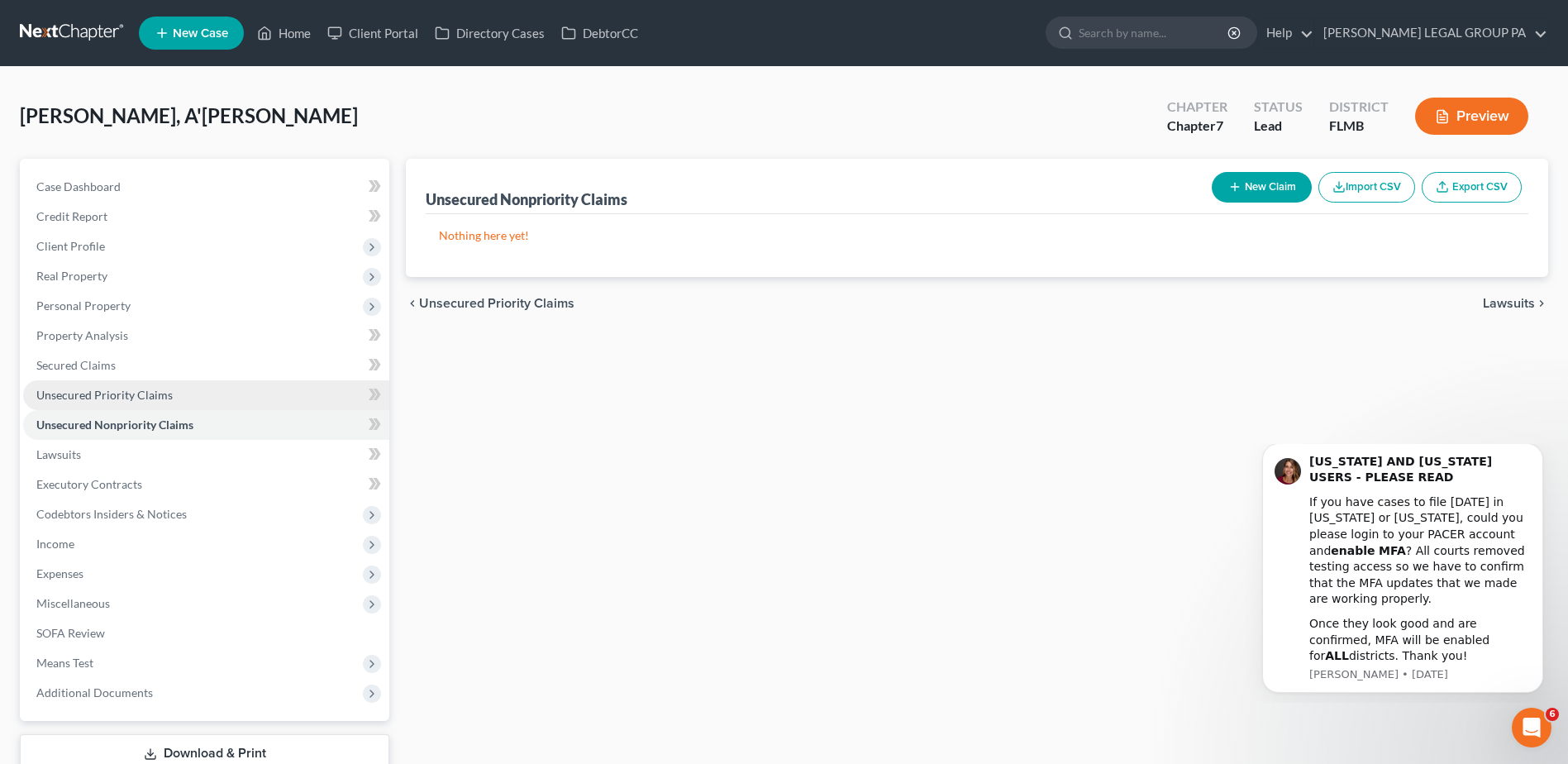
click at [103, 396] on span "Unsecured Priority Claims" at bounding box center [104, 394] width 136 height 14
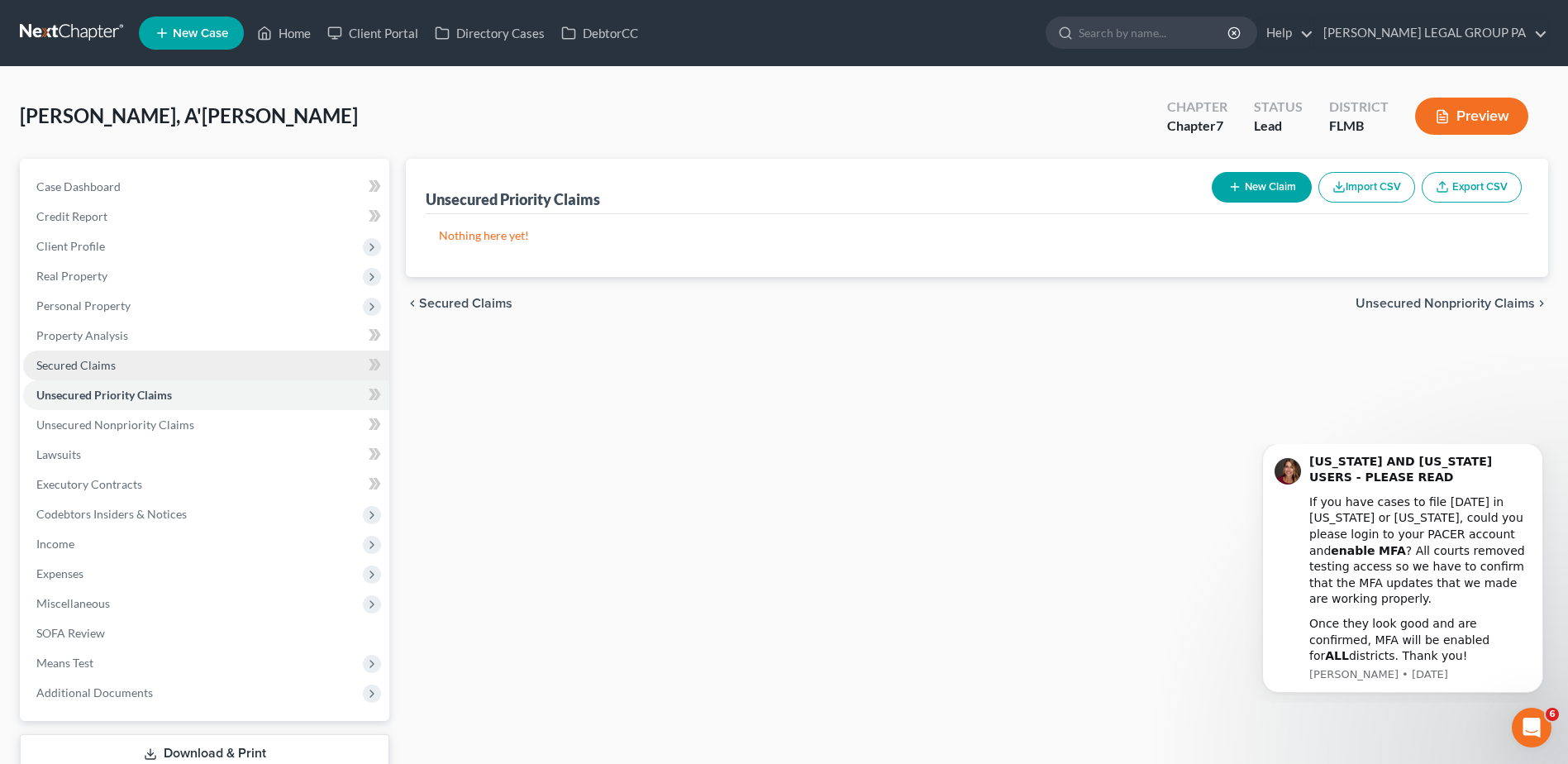
click at [91, 359] on span "Secured Claims" at bounding box center [76, 365] width 80 height 14
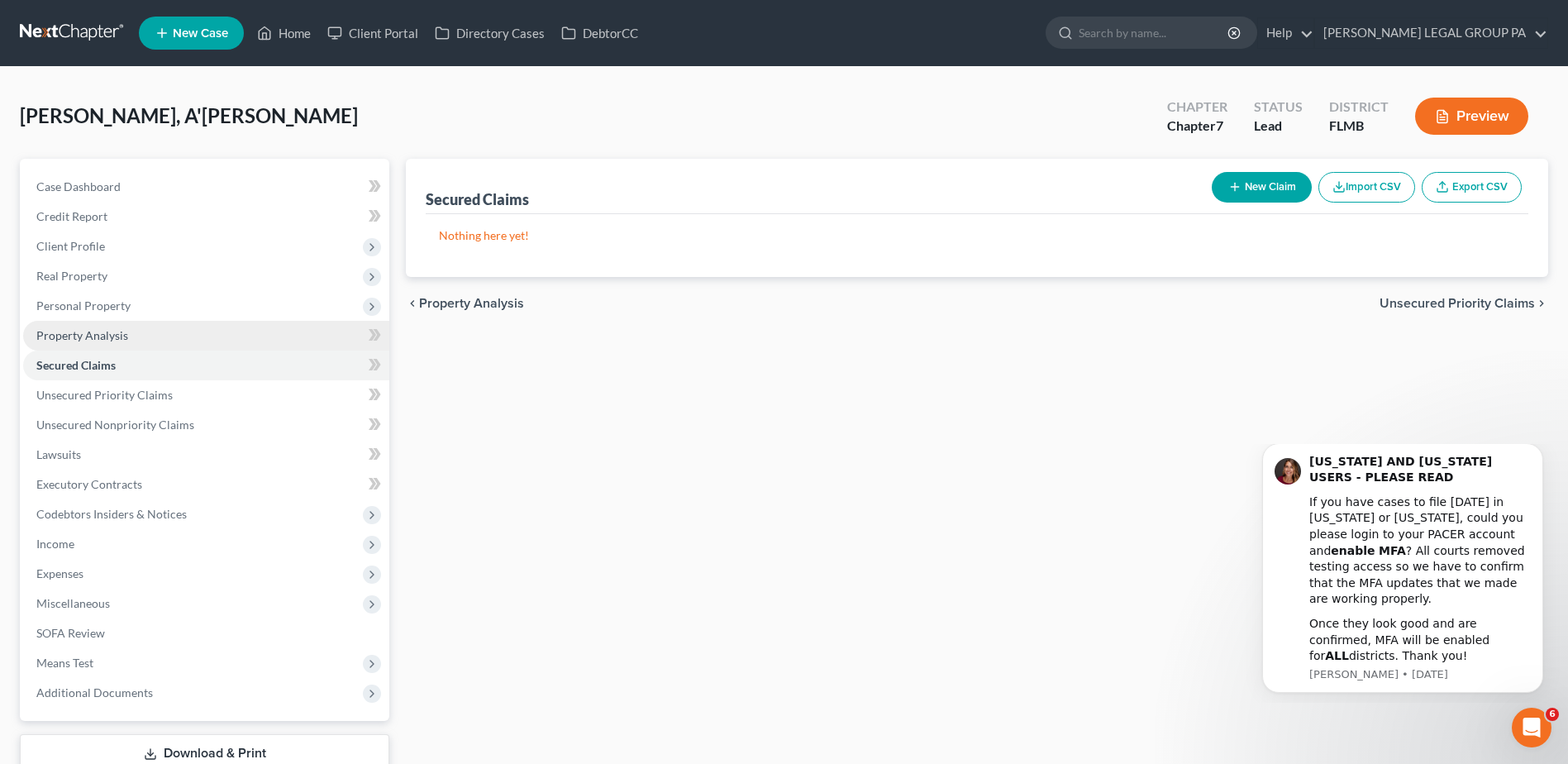
click at [87, 336] on span "Property Analysis" at bounding box center [83, 335] width 92 height 14
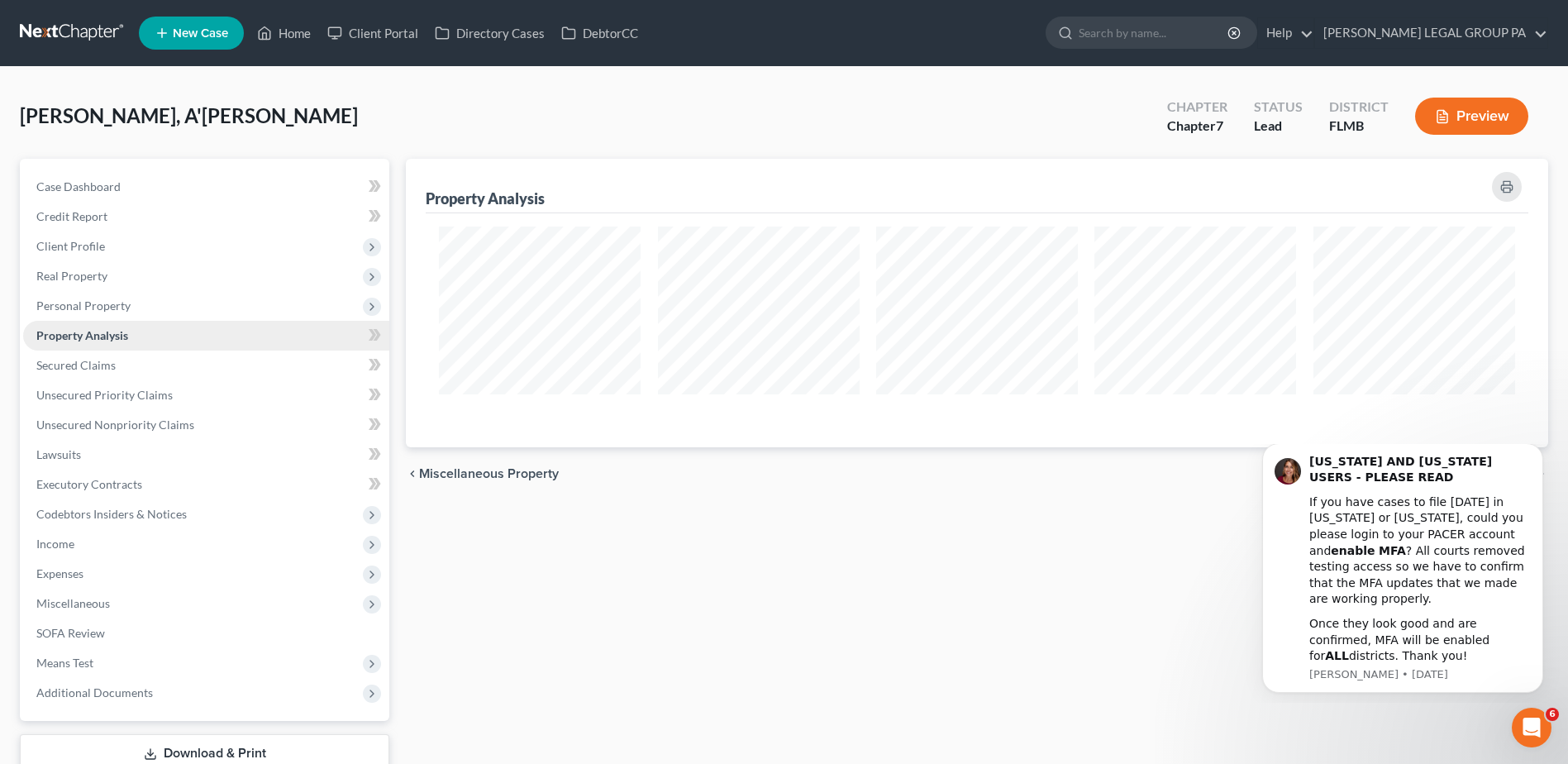
scroll to position [289, 1142]
click at [103, 304] on span "Personal Property" at bounding box center [83, 305] width 94 height 14
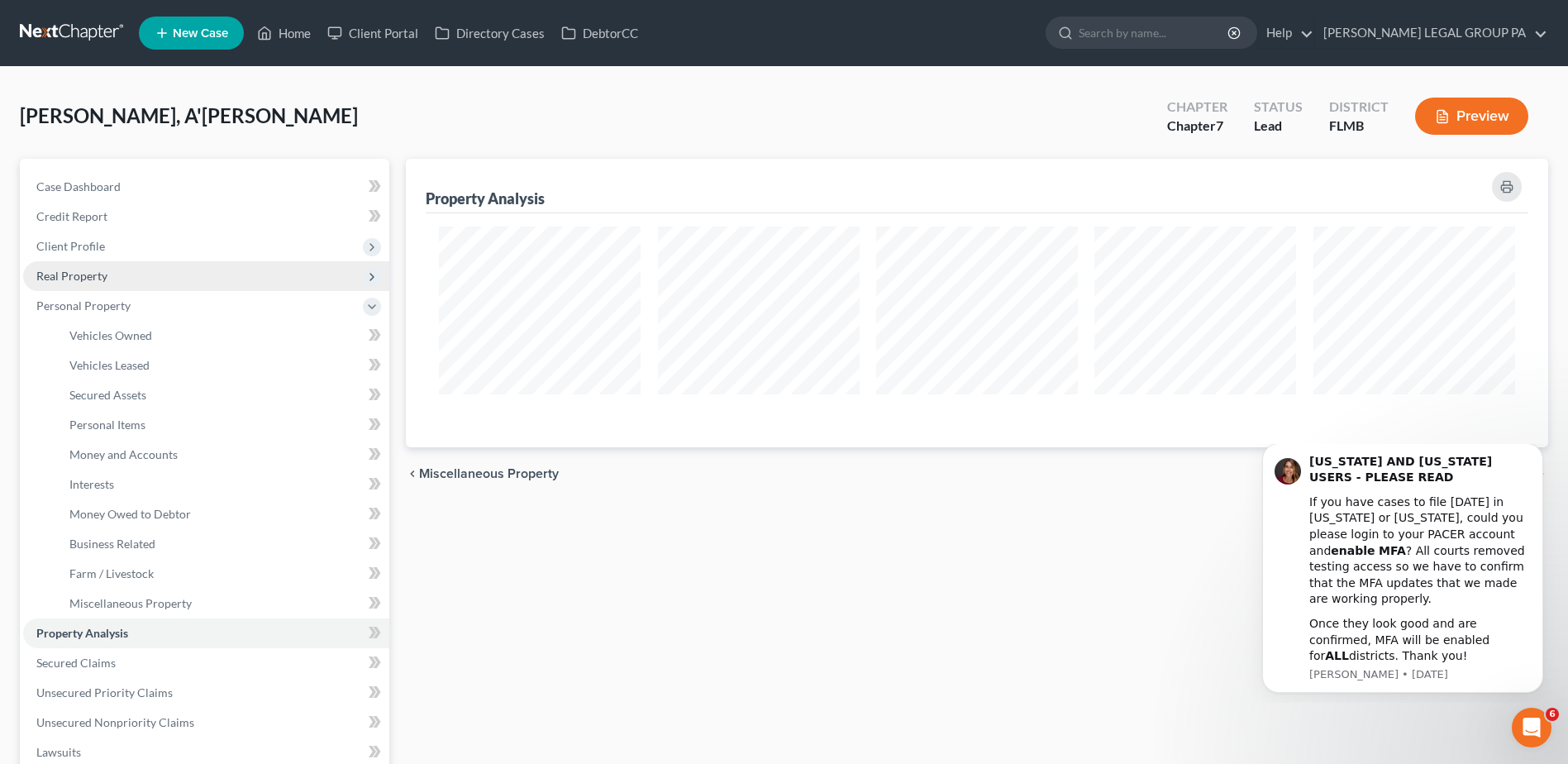
click at [98, 275] on span "Real Property" at bounding box center [72, 276] width 71 height 14
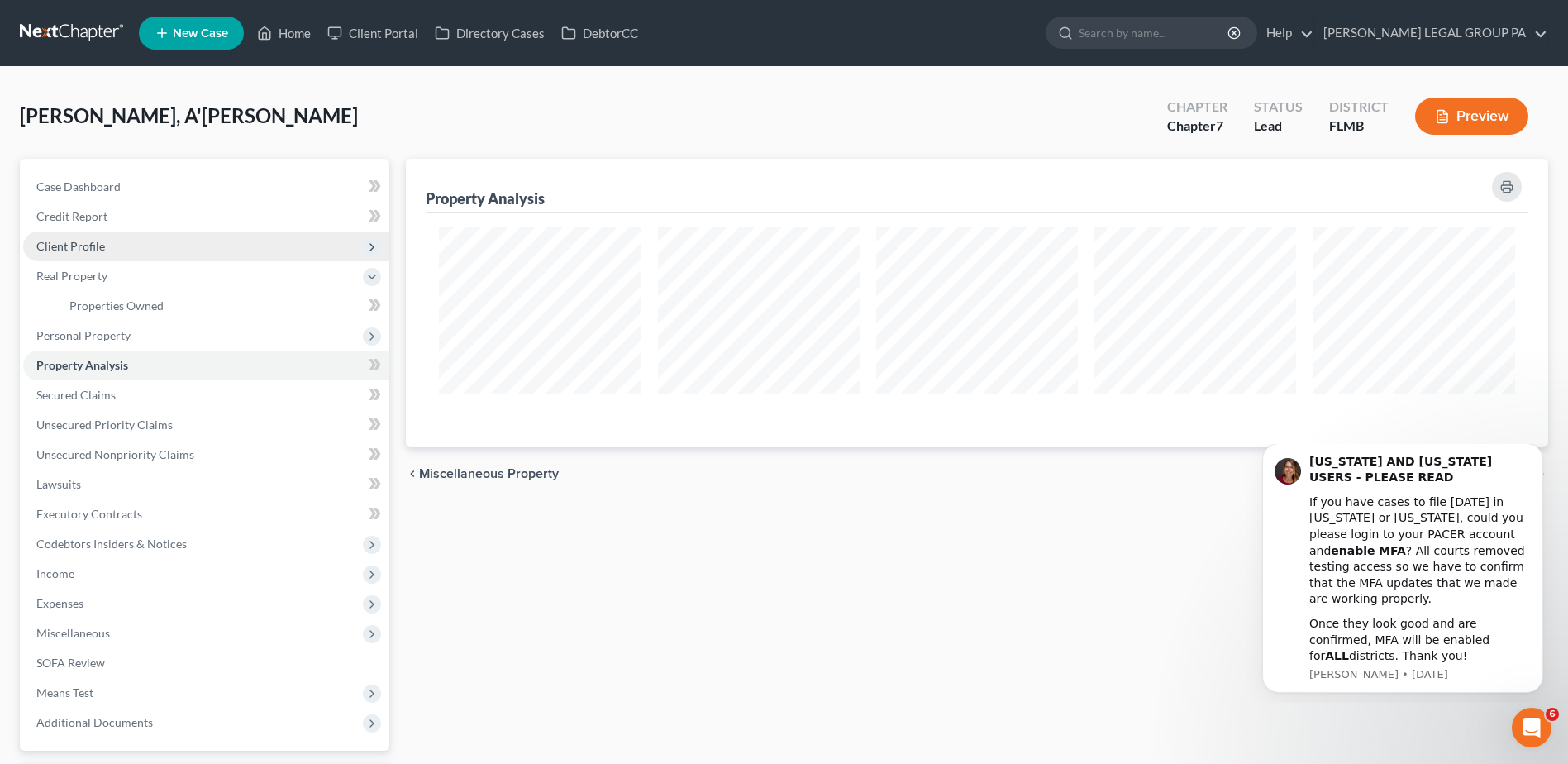
click at [93, 252] on span "Client Profile" at bounding box center [70, 246] width 68 height 14
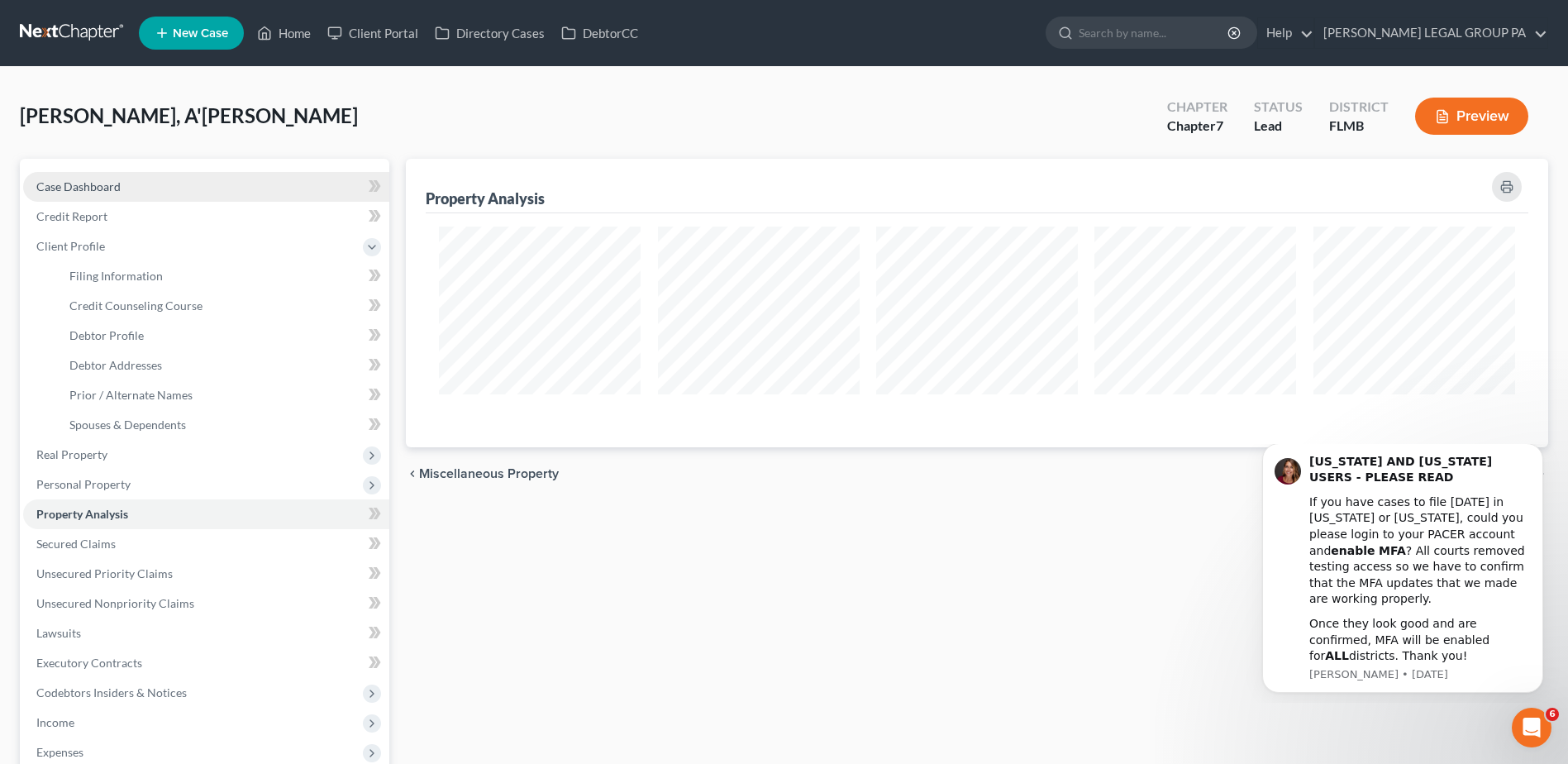
click at [80, 187] on span "Case Dashboard" at bounding box center [79, 186] width 84 height 14
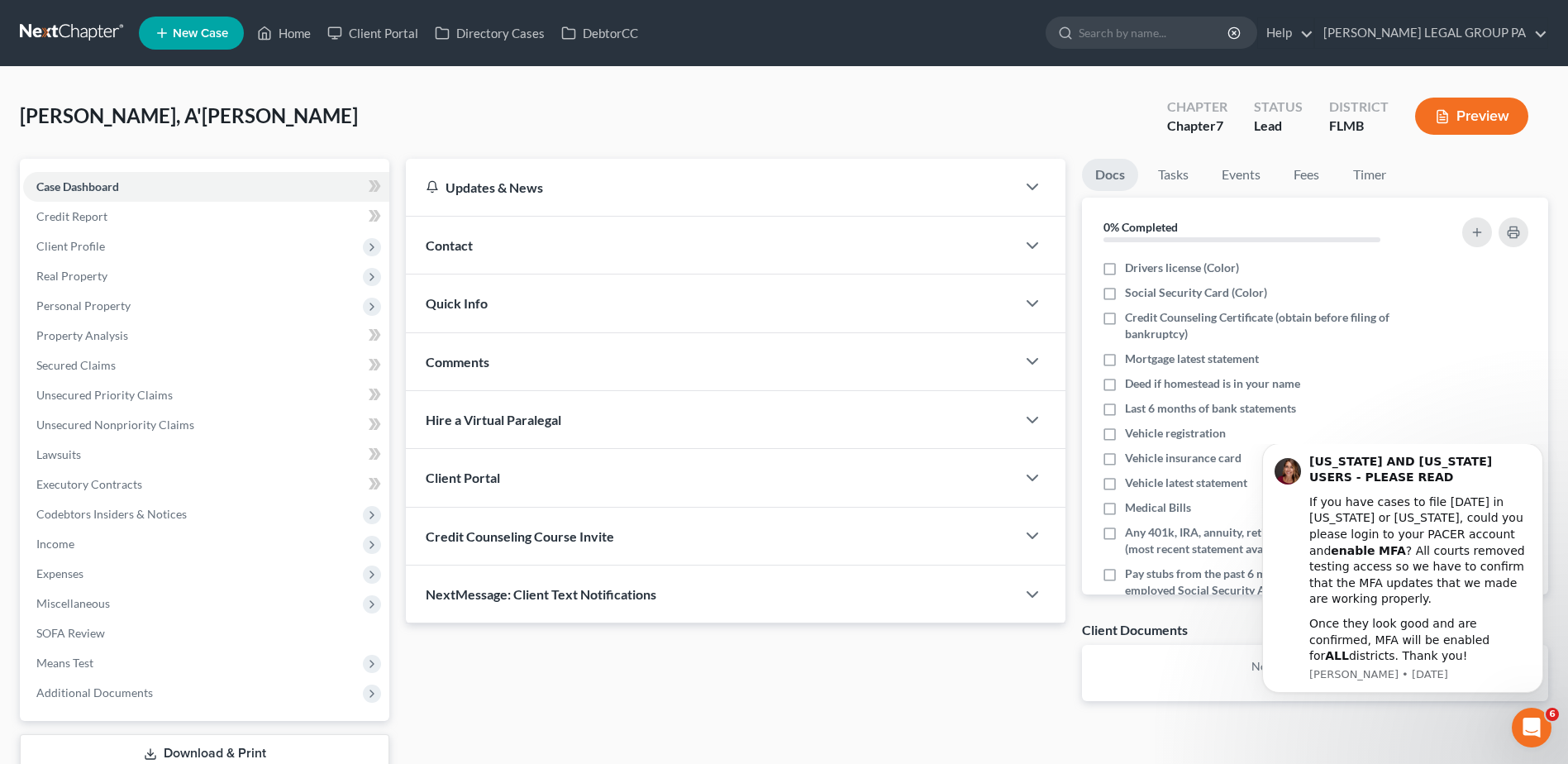
click at [490, 296] on div "Quick Info" at bounding box center [711, 303] width 611 height 57
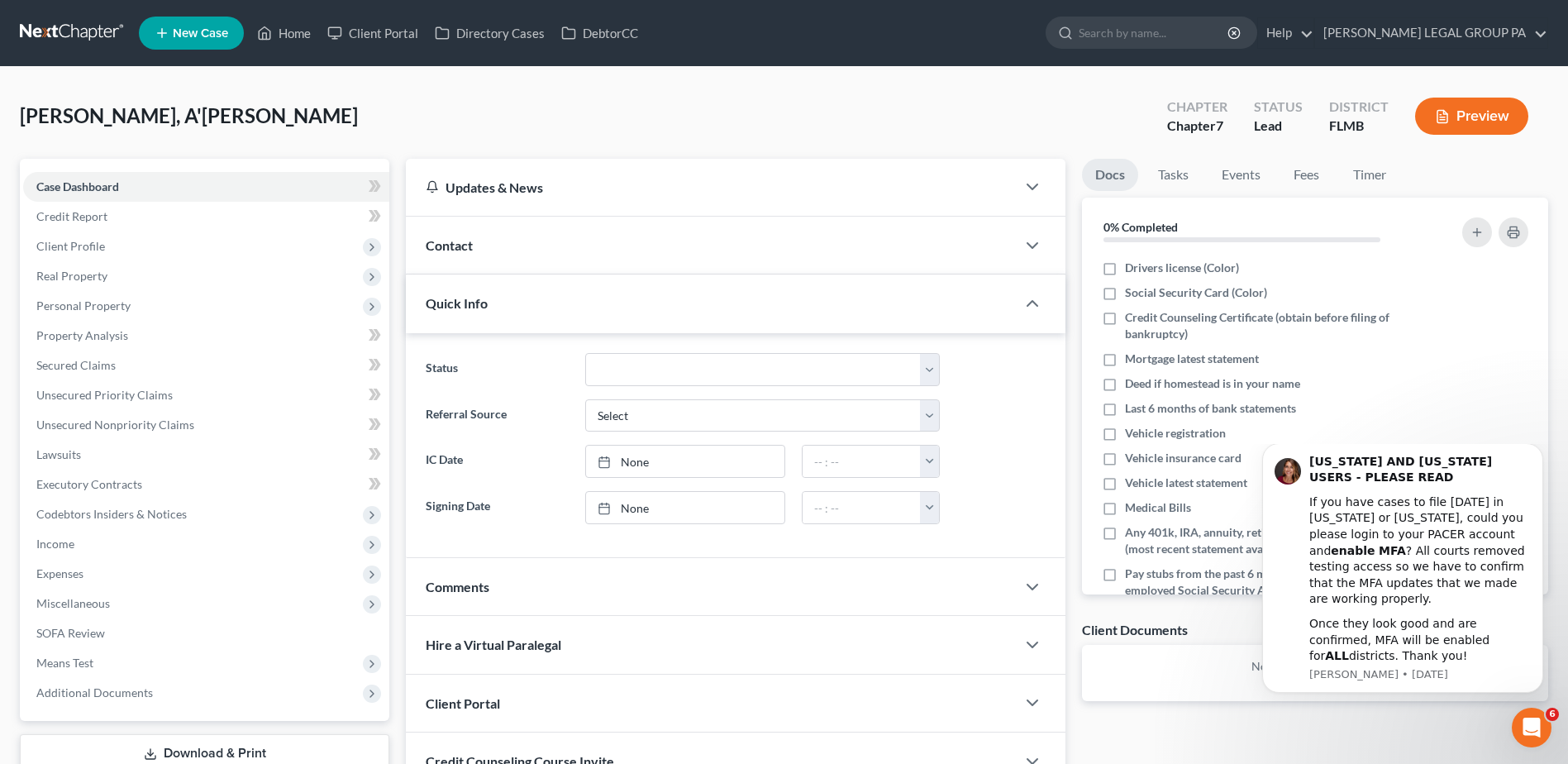
click at [490, 296] on div "Quick Info" at bounding box center [711, 303] width 611 height 57
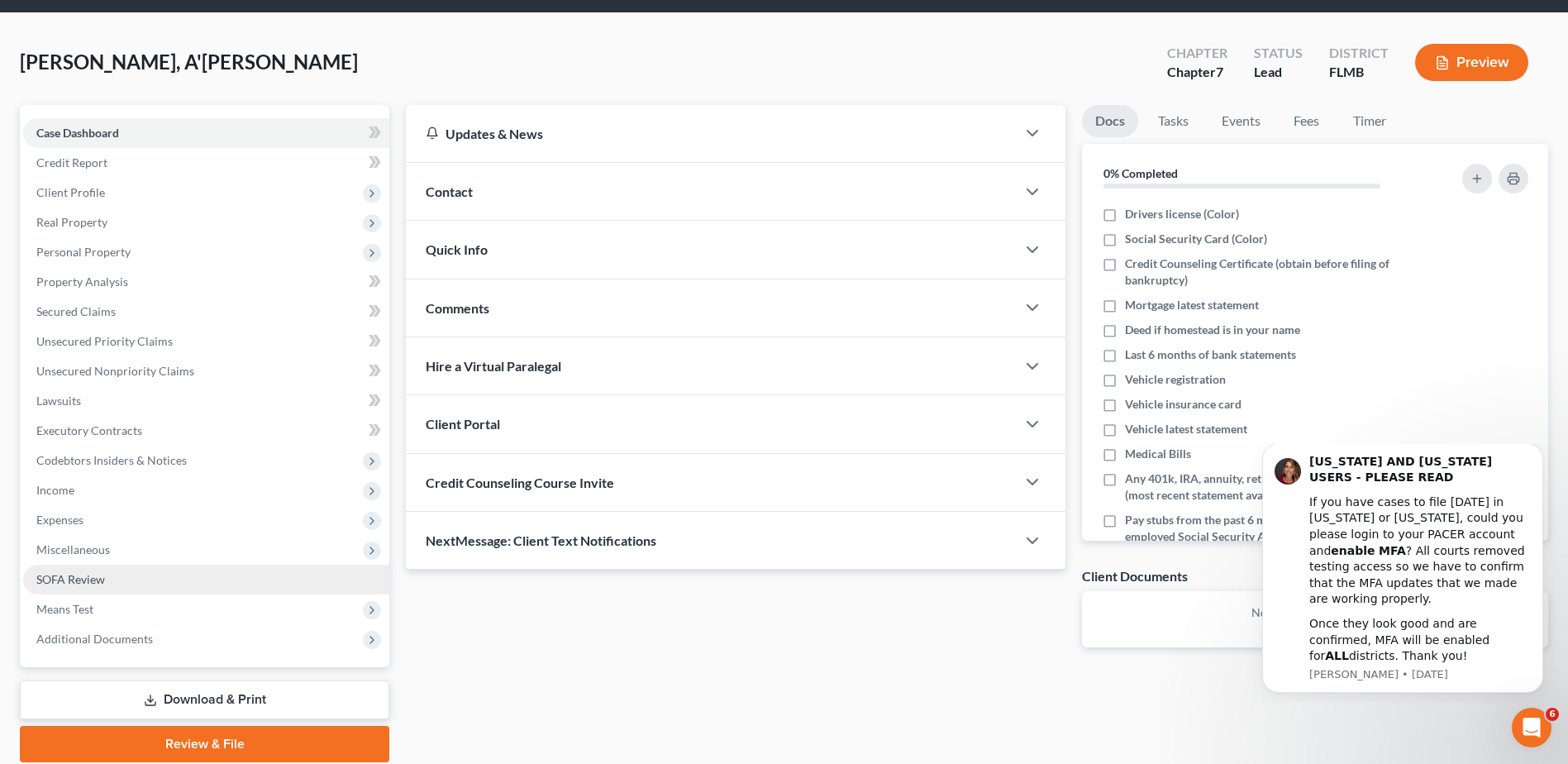
scroll to position [115, 0]
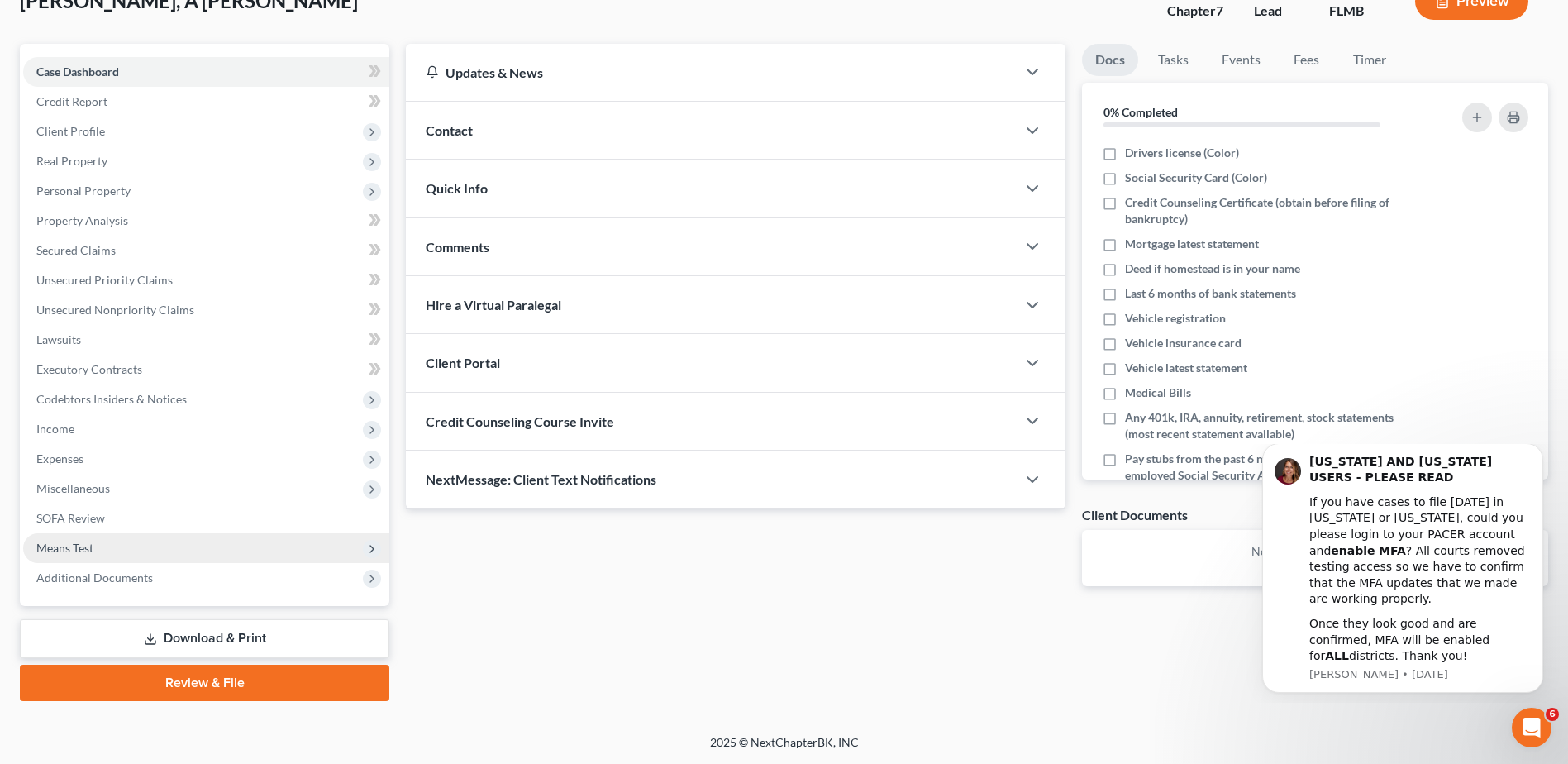
click at [77, 544] on span "Means Test" at bounding box center [65, 547] width 57 height 14
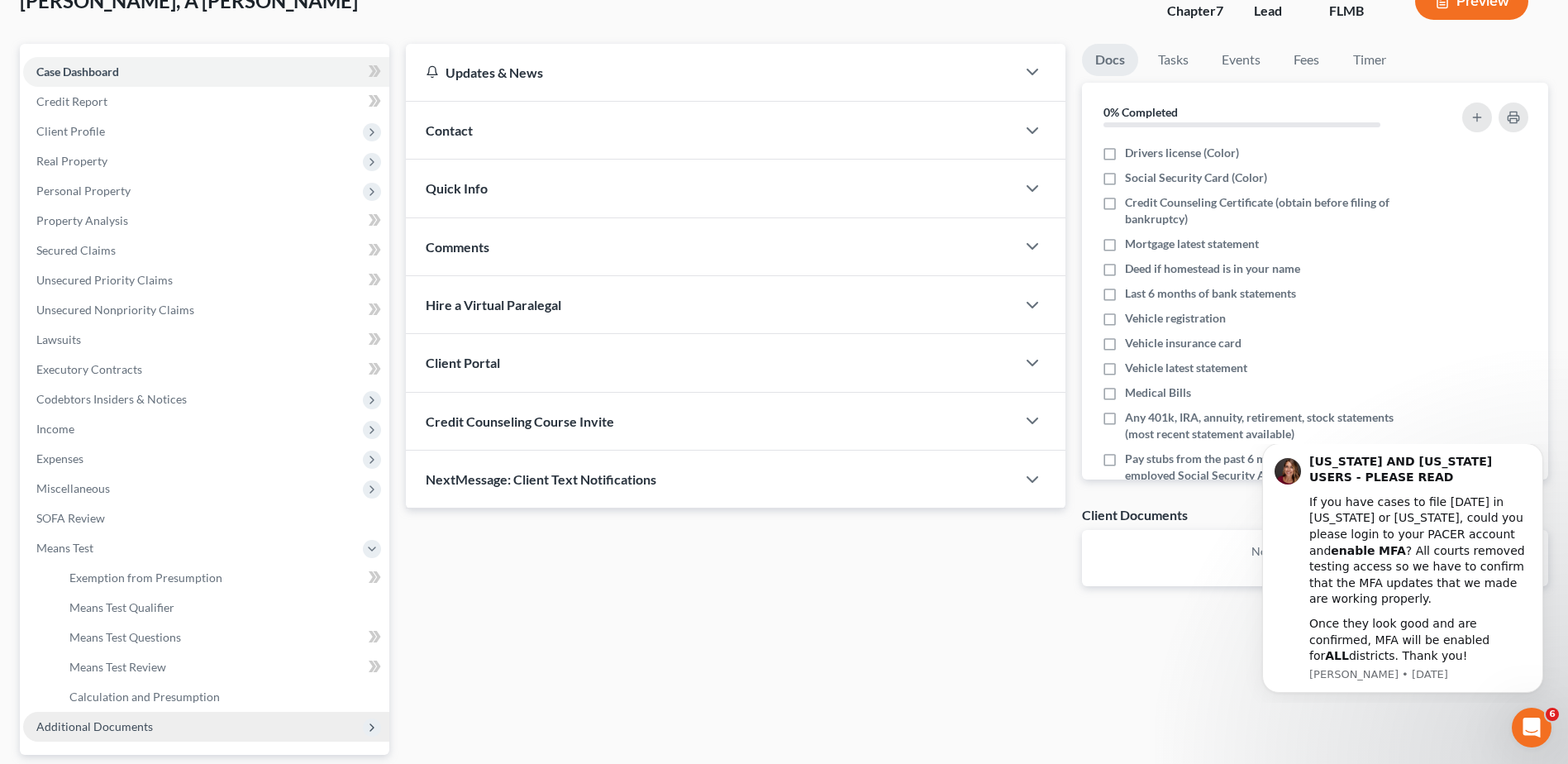
click at [100, 729] on span "Additional Documents" at bounding box center [95, 726] width 116 height 14
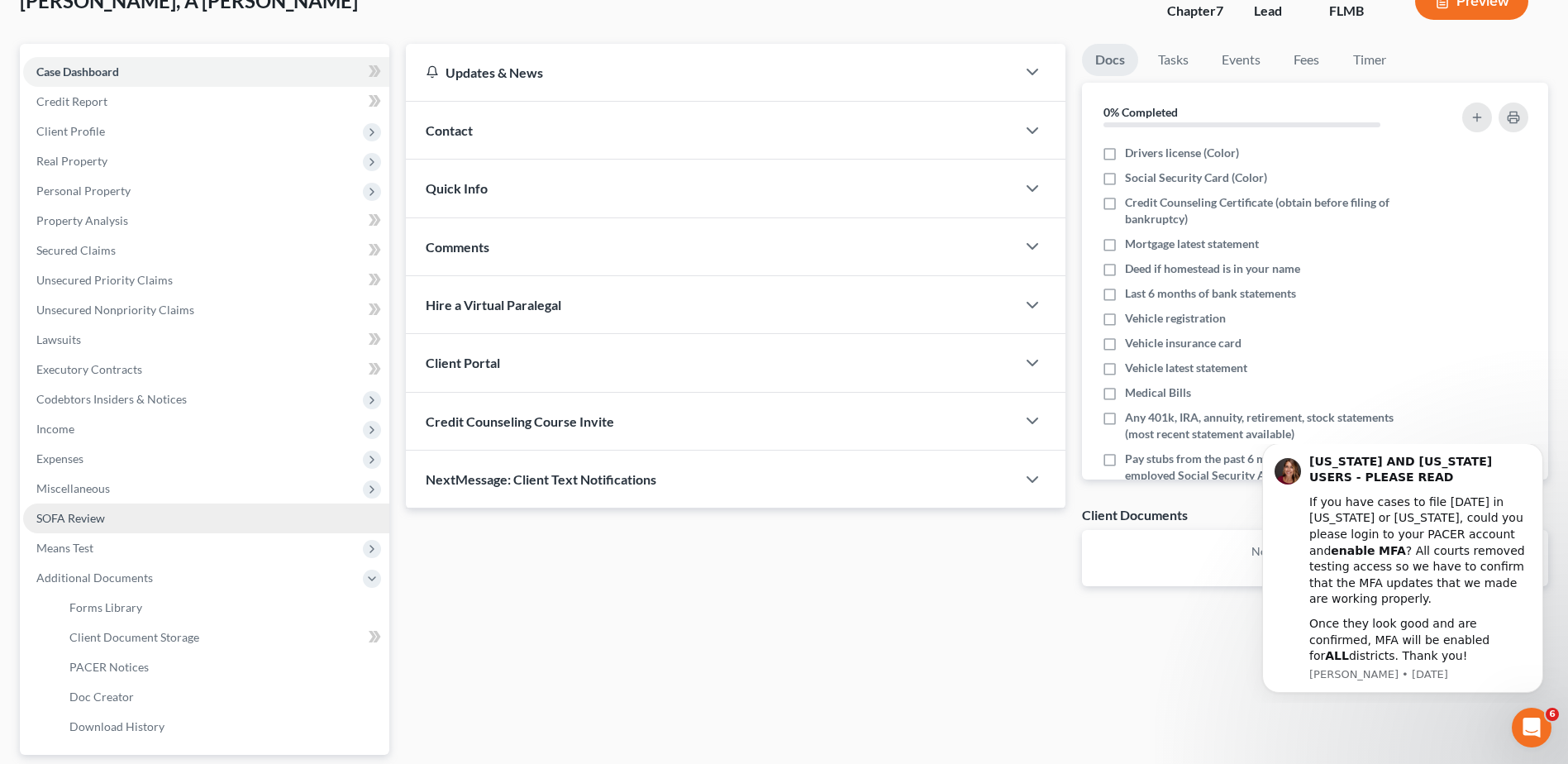
scroll to position [98, 0]
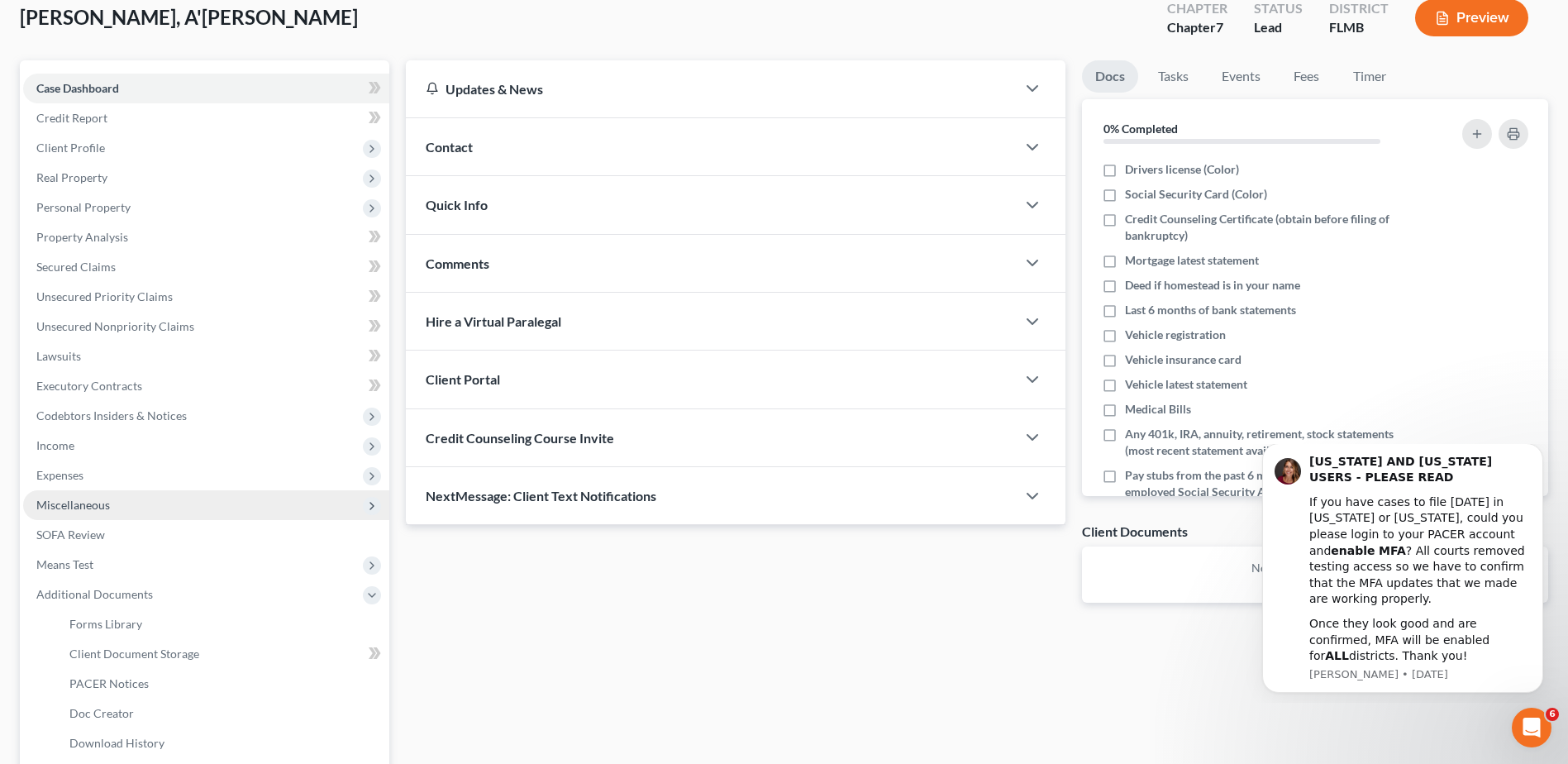
click at [88, 506] on span "Miscellaneous" at bounding box center [73, 504] width 73 height 14
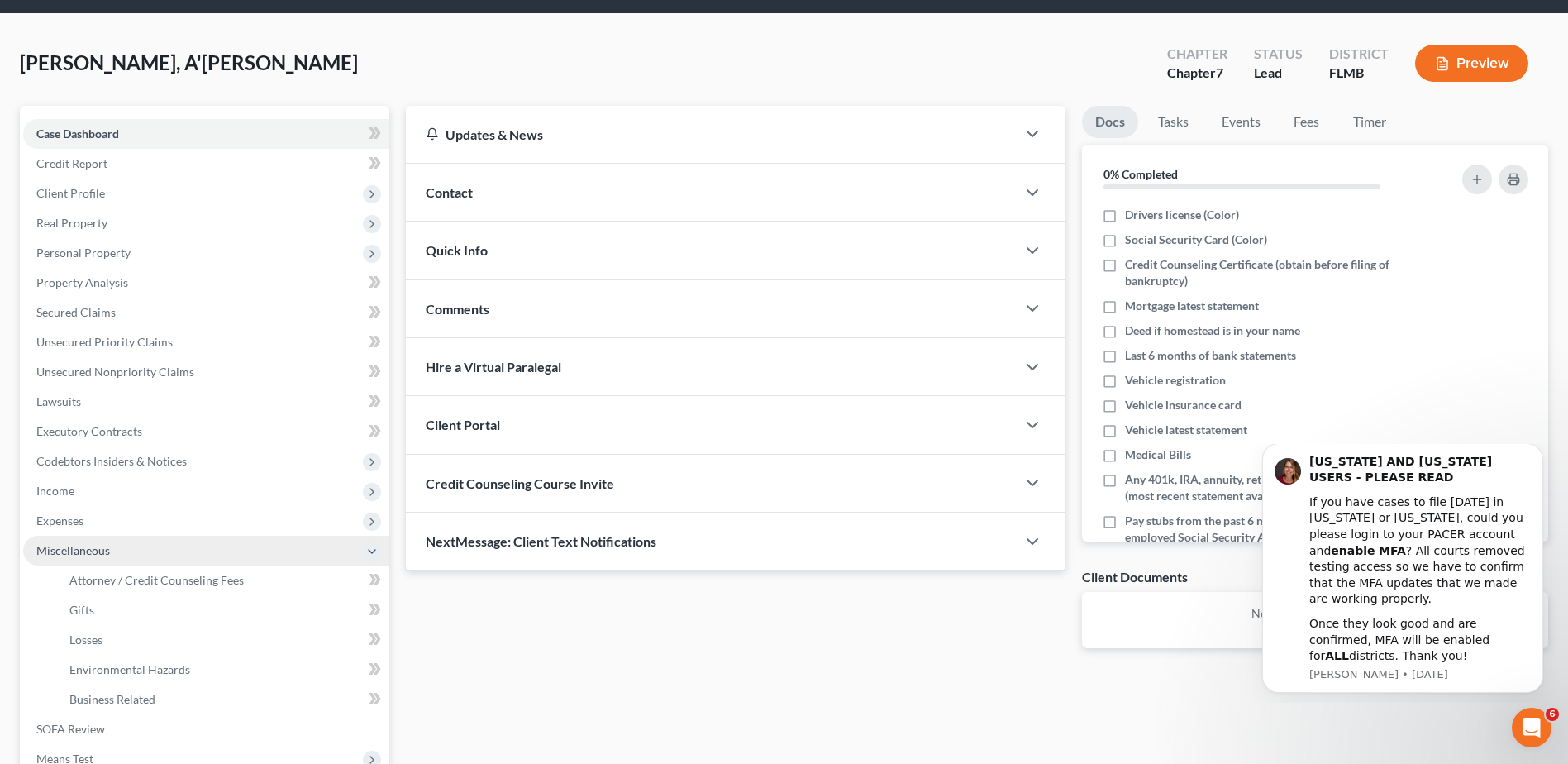
scroll to position [16, 0]
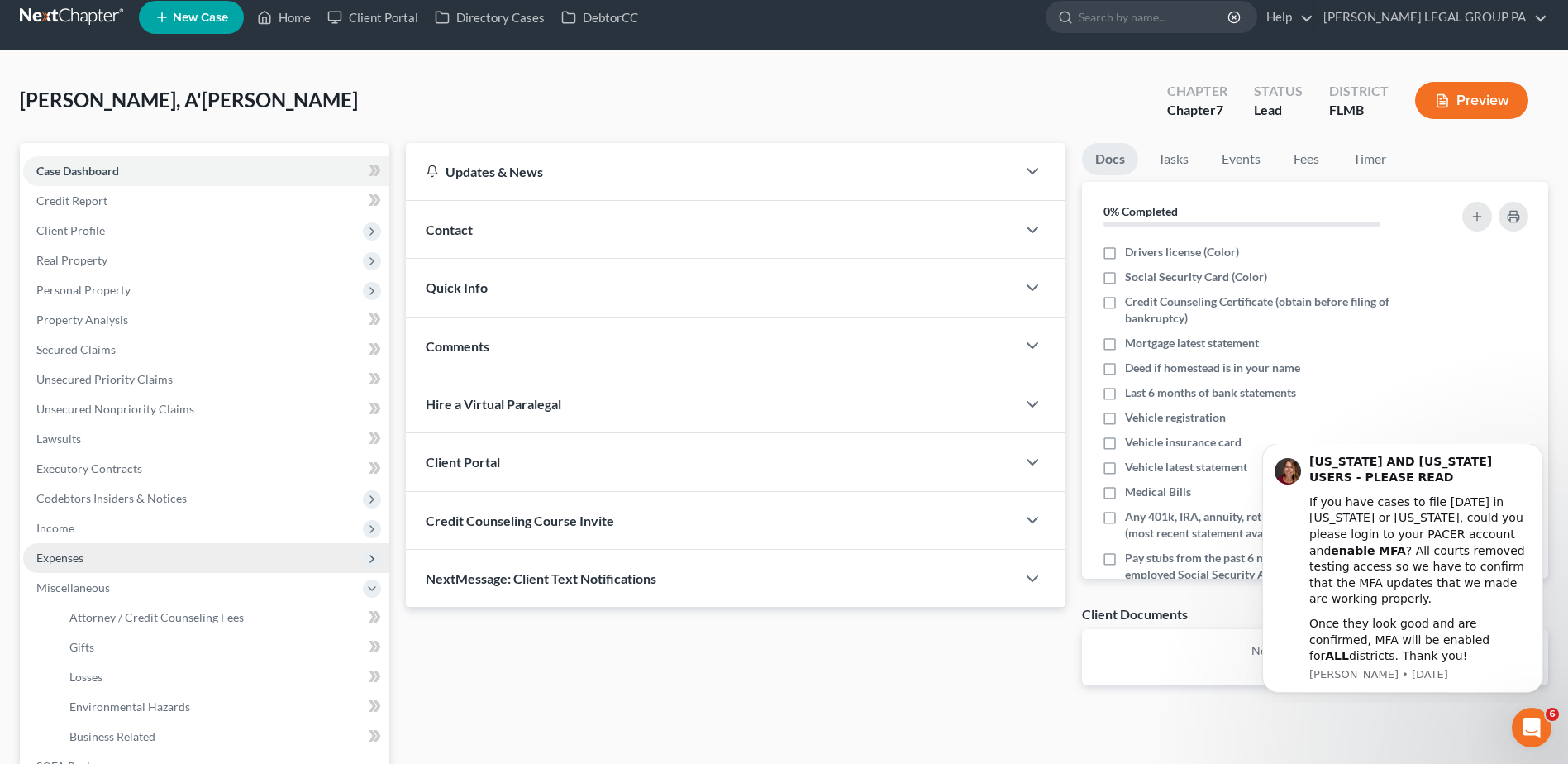
click at [49, 559] on span "Expenses" at bounding box center [60, 557] width 47 height 14
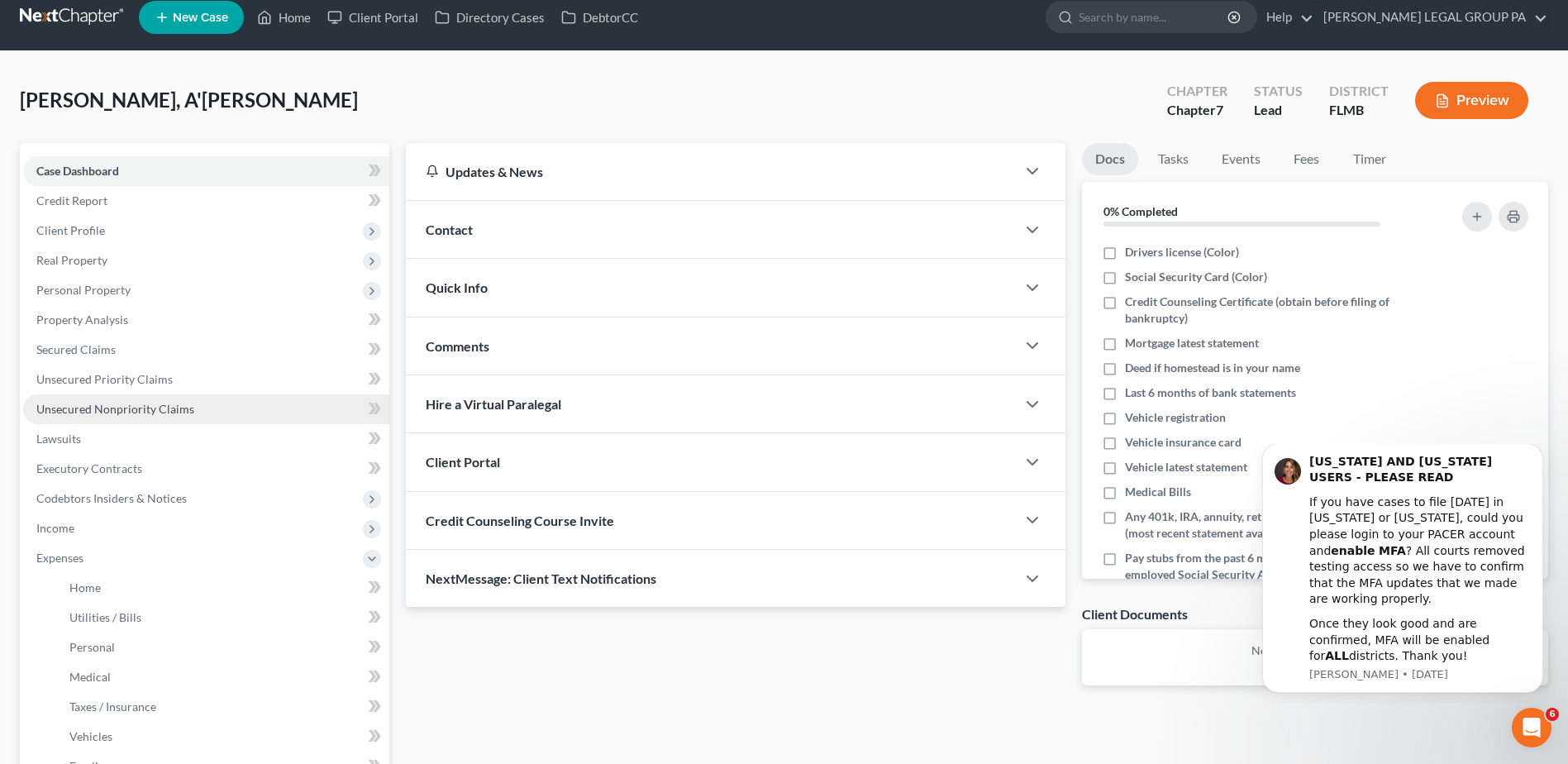
click at [61, 407] on span "Unsecured Nonpriority Claims" at bounding box center [115, 408] width 158 height 14
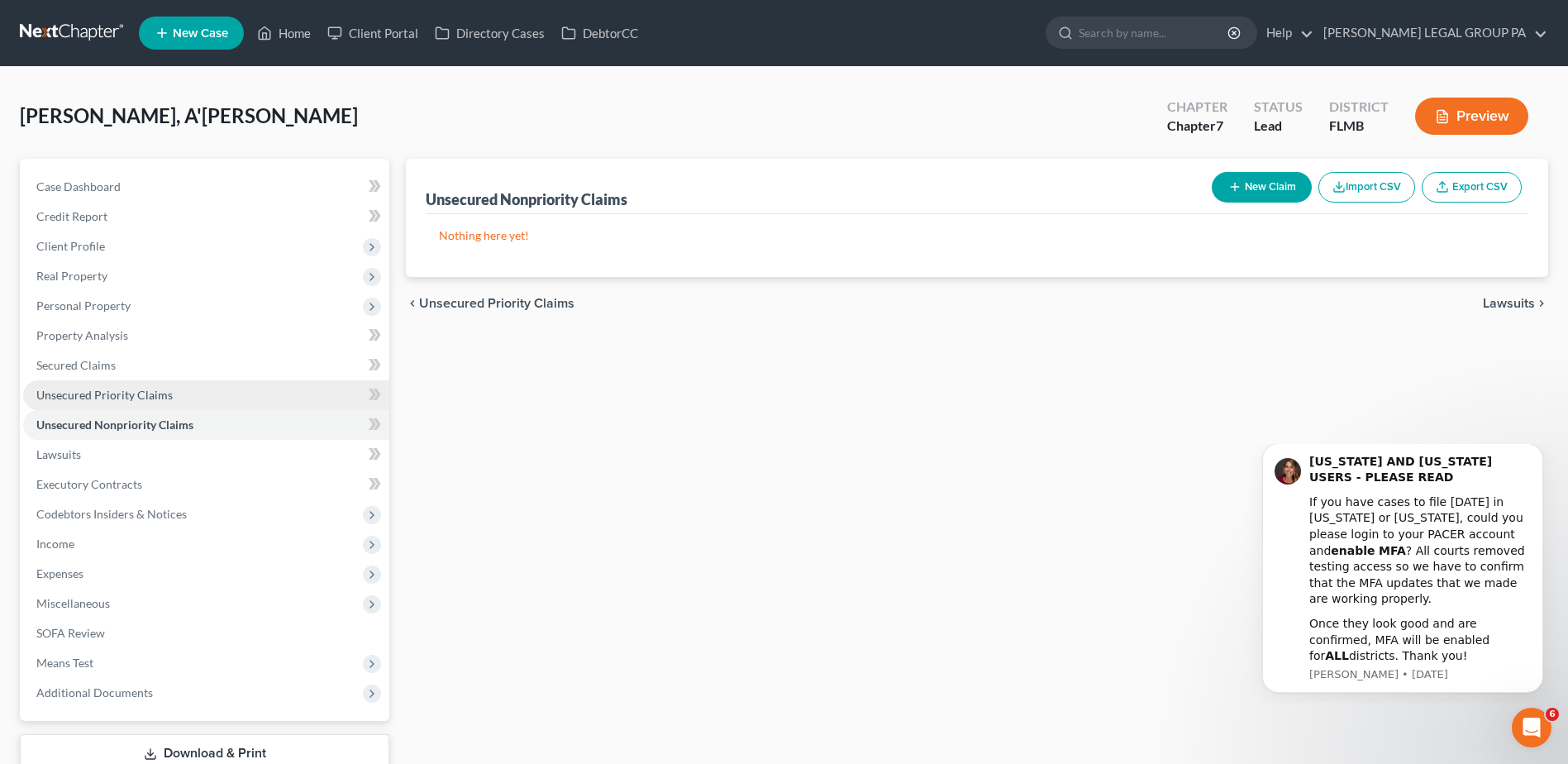
click at [65, 393] on span "Unsecured Priority Claims" at bounding box center [104, 394] width 136 height 14
click at [67, 424] on span "Unsecured Nonpriority Claims" at bounding box center [115, 424] width 158 height 14
click at [87, 391] on span "Unsecured Priority Claims" at bounding box center [104, 394] width 136 height 14
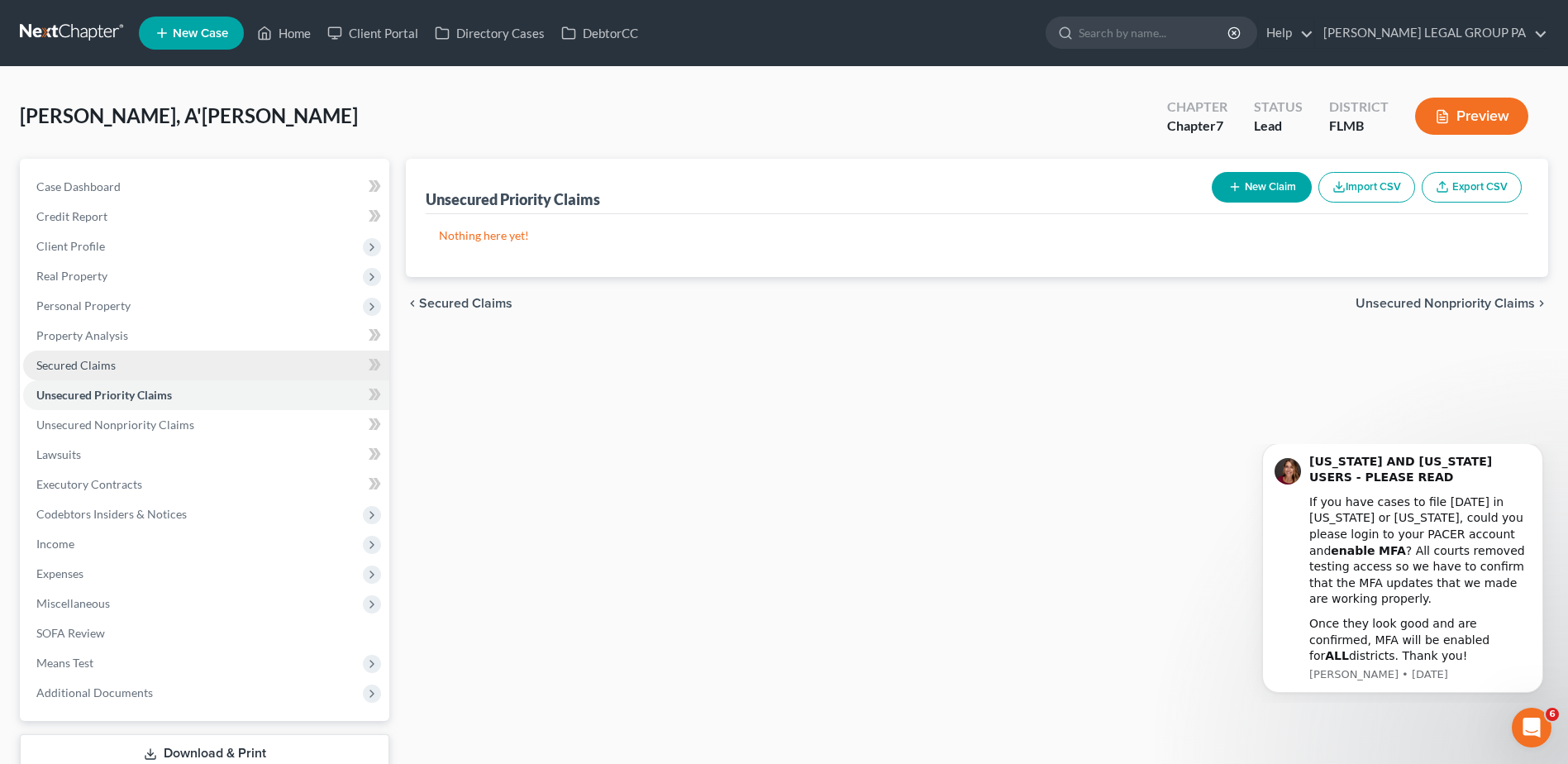
click at [73, 361] on span "Secured Claims" at bounding box center [76, 365] width 80 height 14
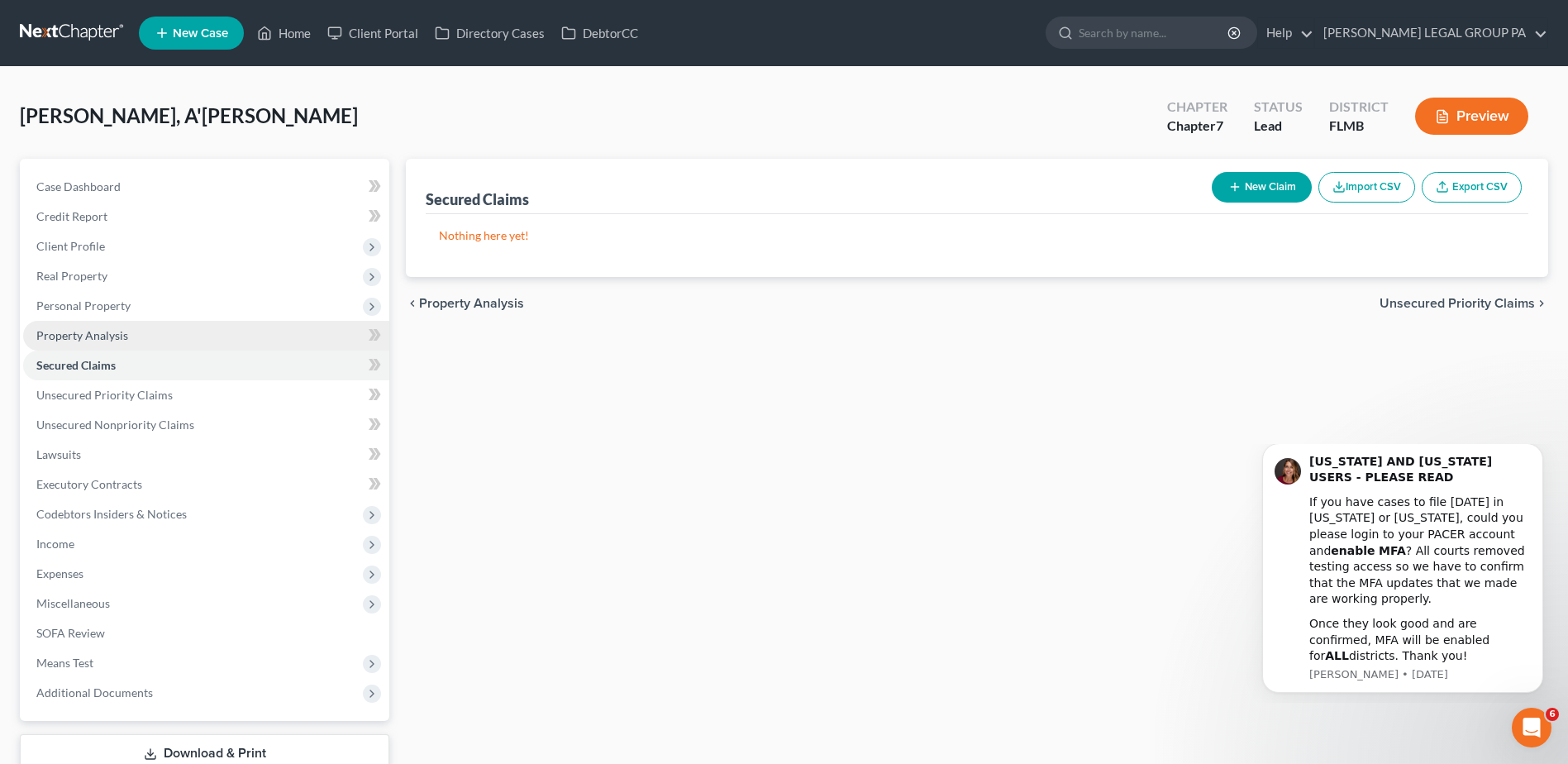
click at [67, 338] on span "Property Analysis" at bounding box center [83, 335] width 92 height 14
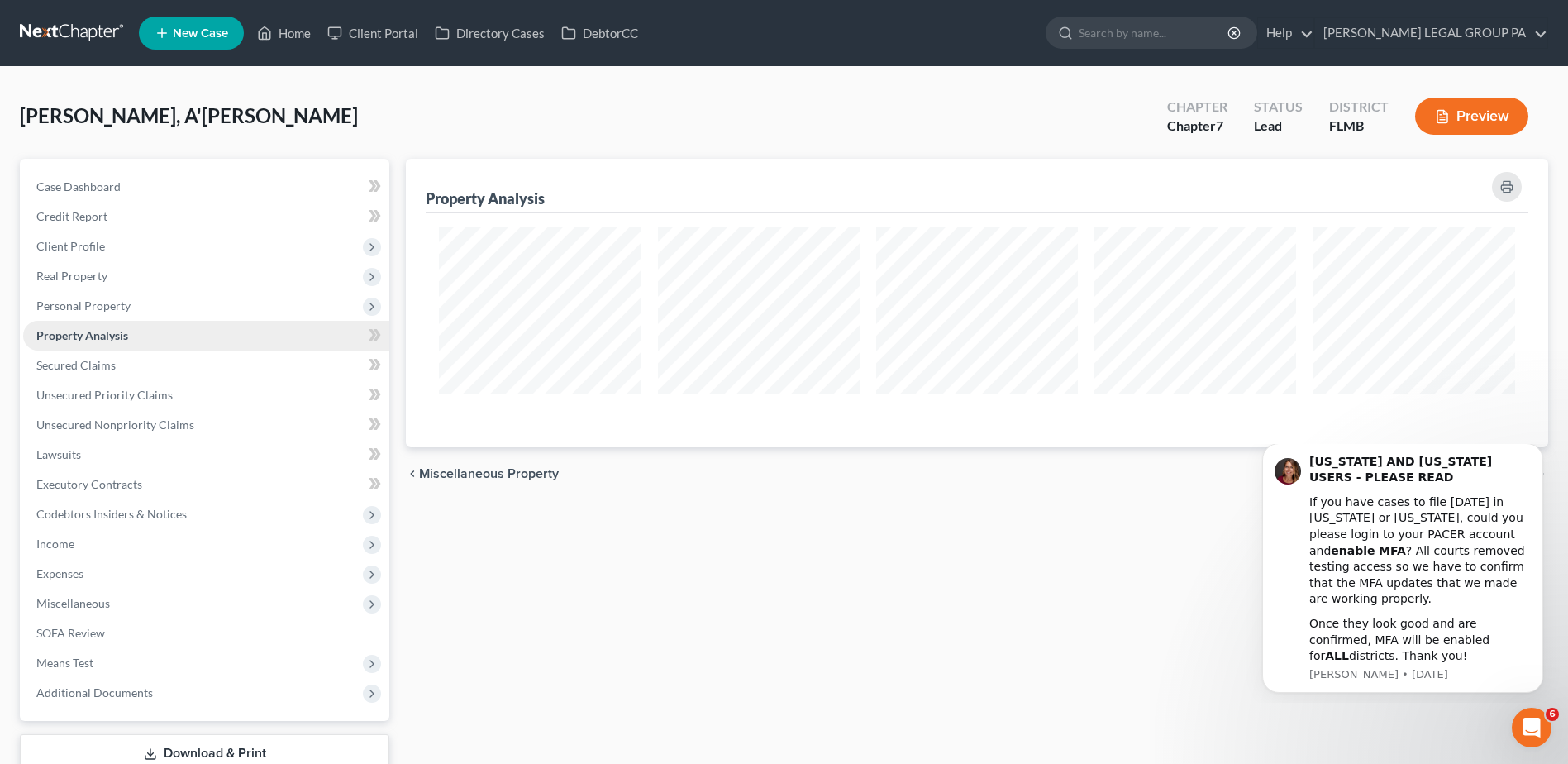
scroll to position [289, 1142]
click at [68, 304] on span "Personal Property" at bounding box center [83, 305] width 94 height 14
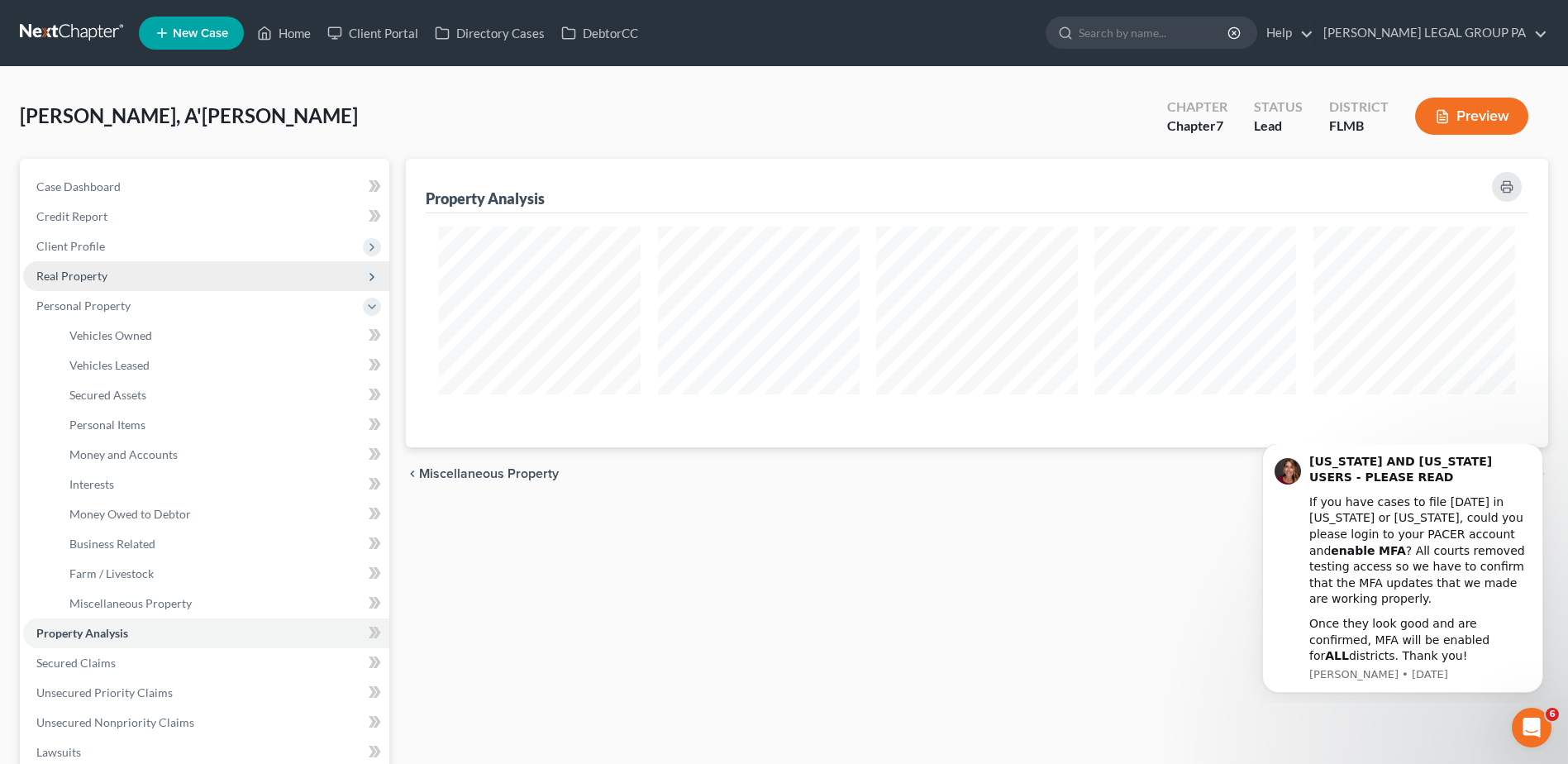
click at [74, 273] on span "Real Property" at bounding box center [72, 276] width 71 height 14
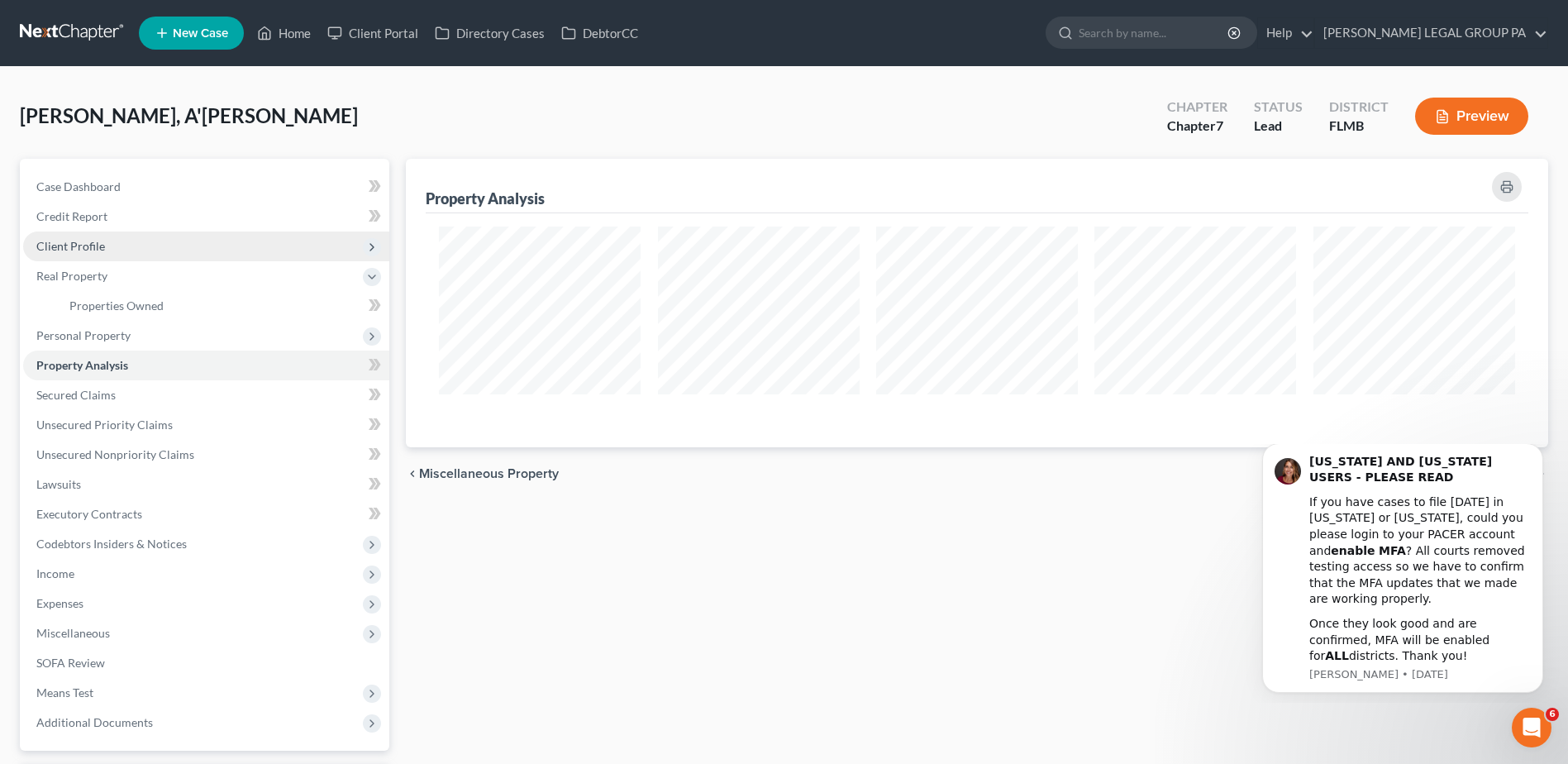
click at [84, 247] on span "Client Profile" at bounding box center [70, 246] width 68 height 14
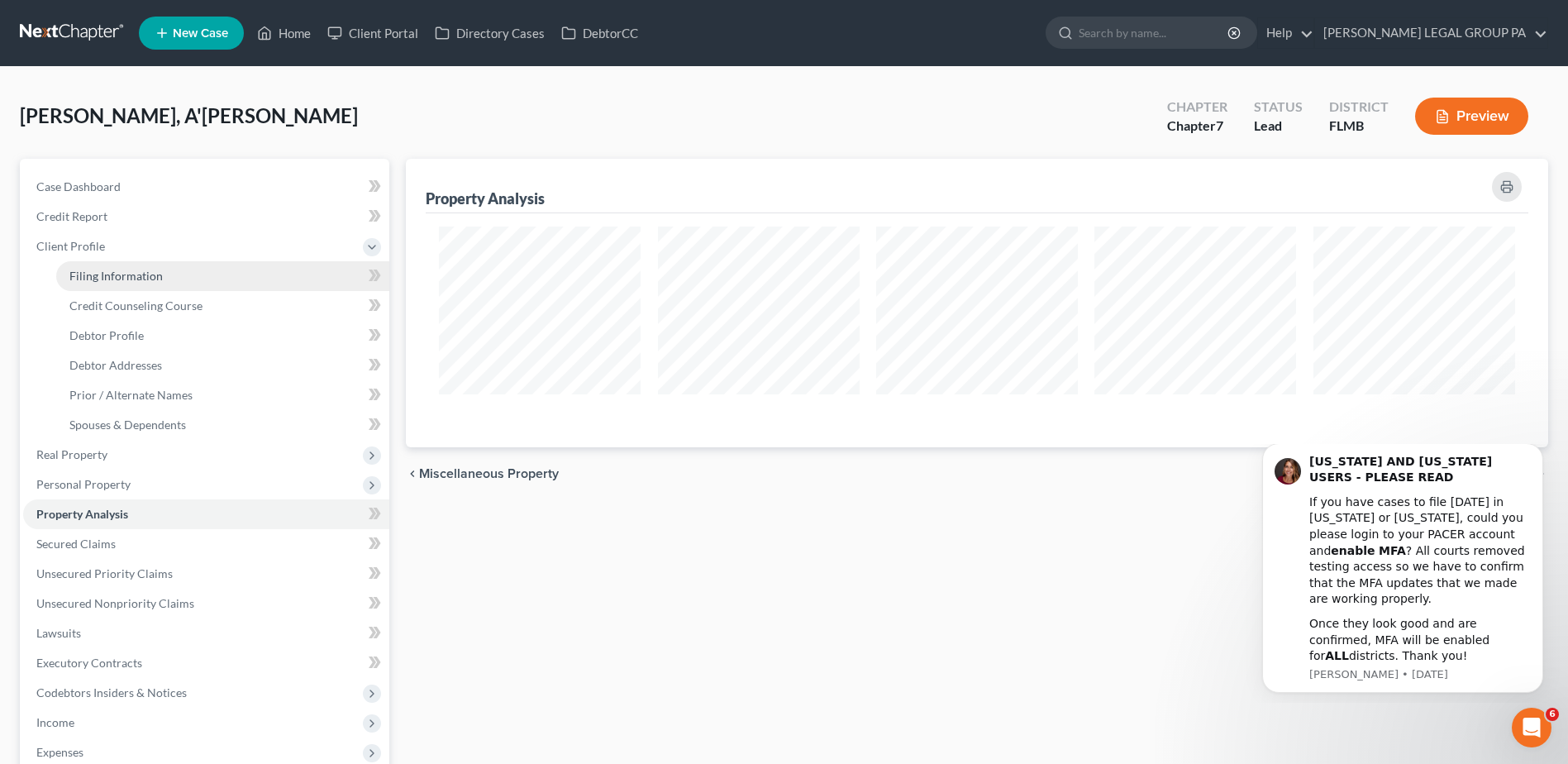
click at [109, 277] on span "Filing Information" at bounding box center [116, 276] width 94 height 14
select select "1"
select select "0"
select select "9"
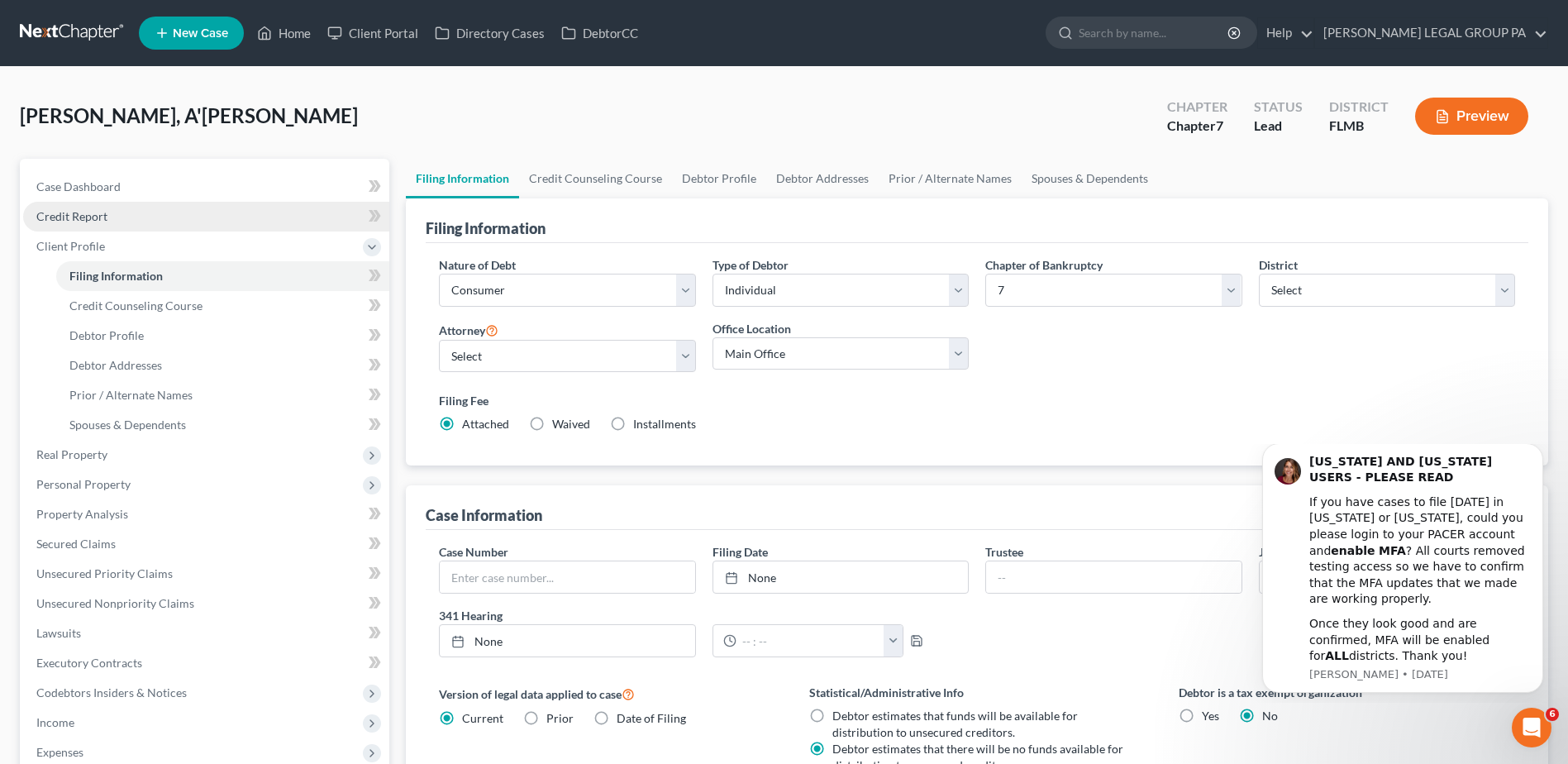
click at [55, 216] on span "Credit Report" at bounding box center [72, 216] width 71 height 14
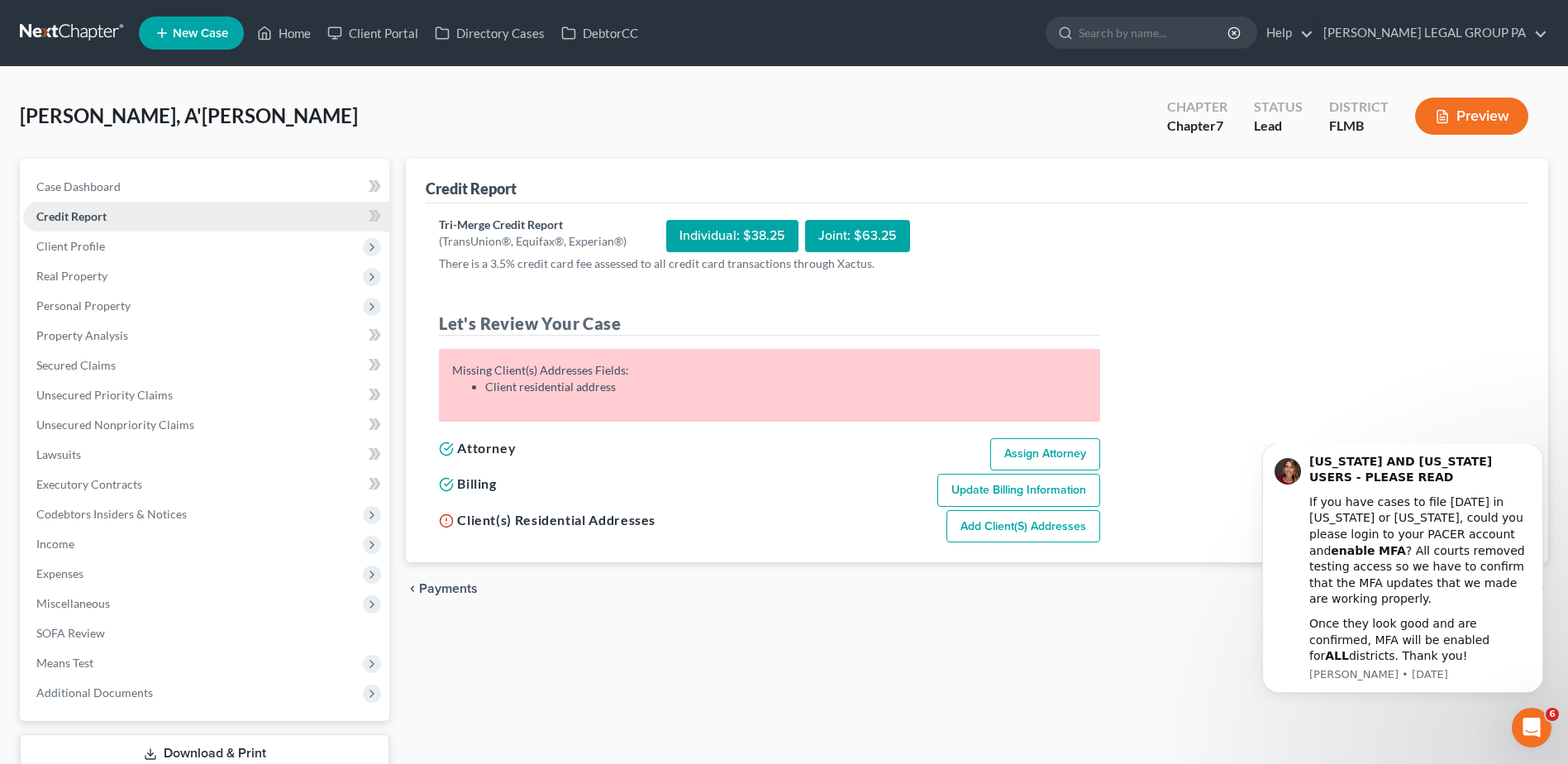
click at [100, 223] on link "Credit Report" at bounding box center [206, 217] width 367 height 30
click at [98, 185] on span "Case Dashboard" at bounding box center [79, 186] width 84 height 14
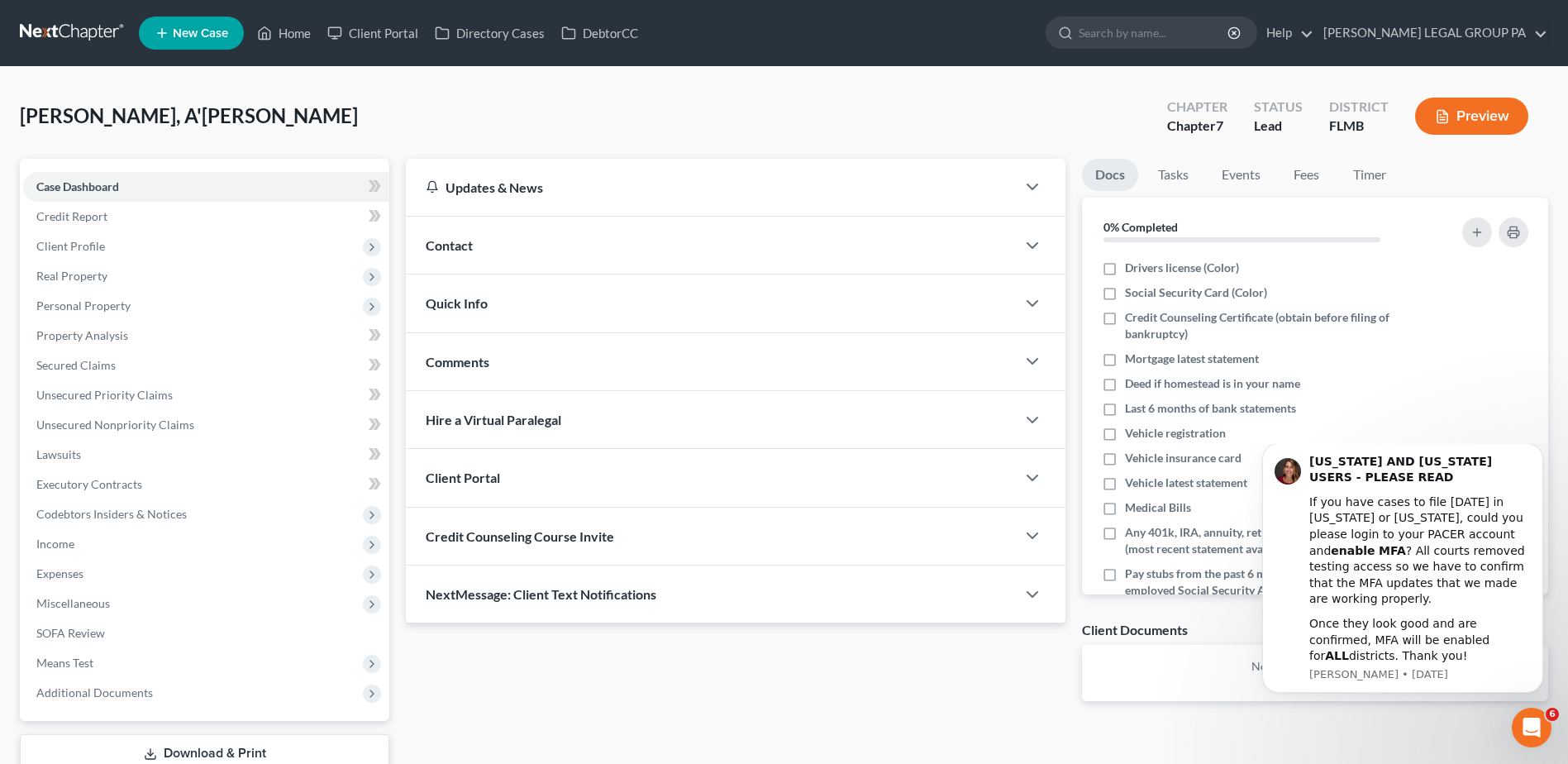
click at [1002, 674] on div "Updates & News × District Notes Take a look at NextChapter's District Notes to …" at bounding box center [735, 442] width 676 height 569
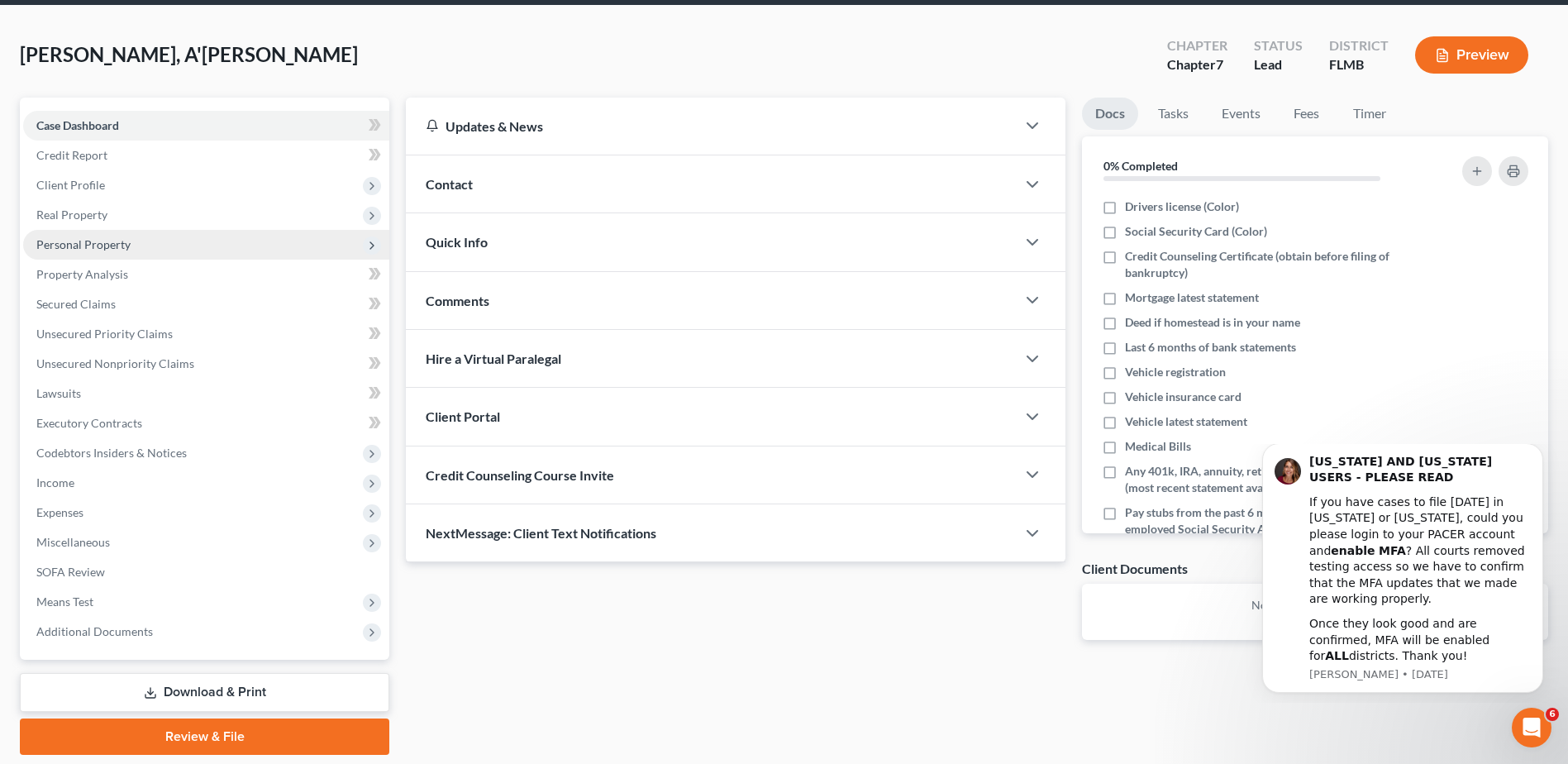
scroll to position [32, 0]
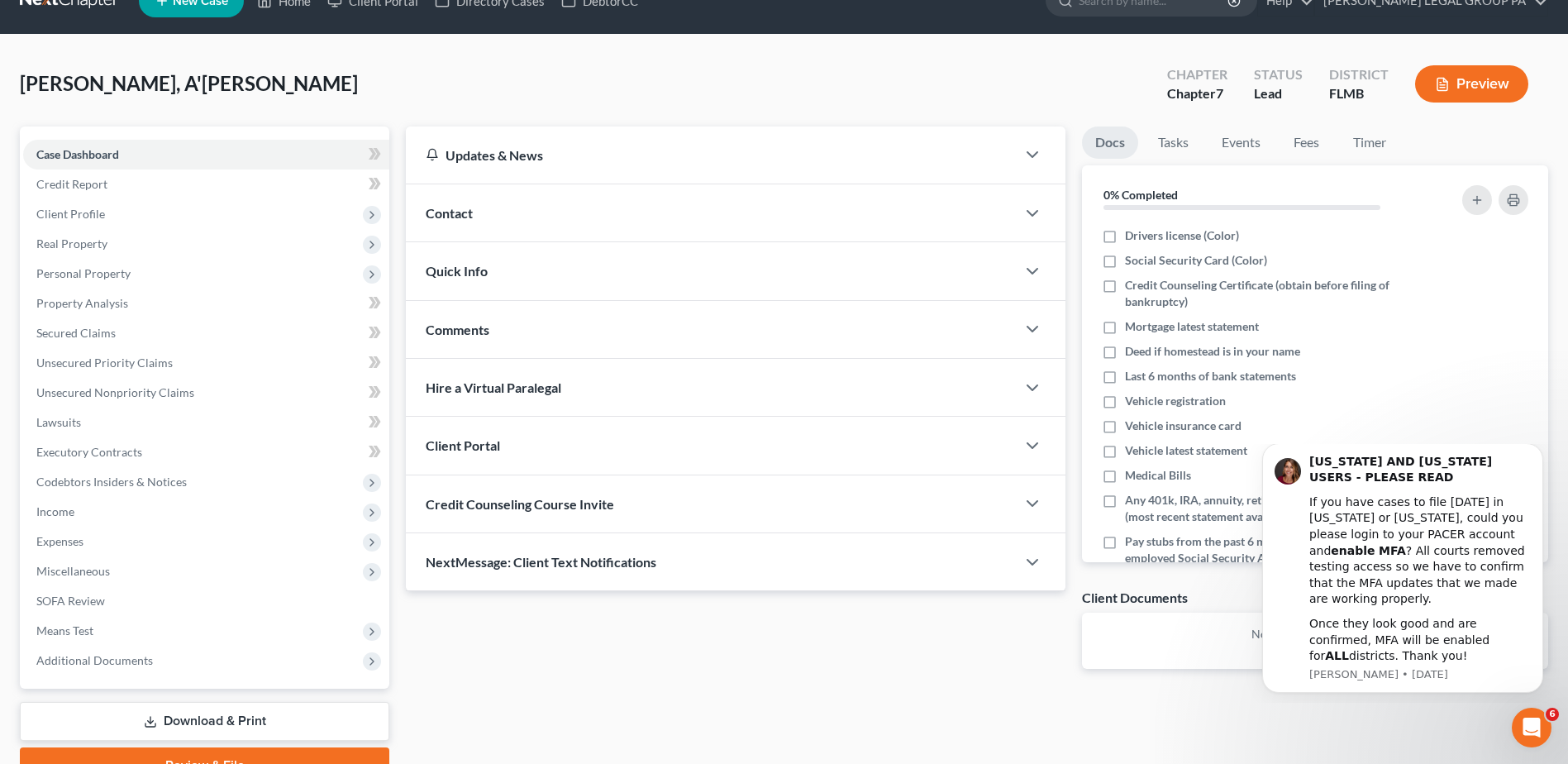
click at [471, 266] on span "Quick Info" at bounding box center [457, 270] width 62 height 16
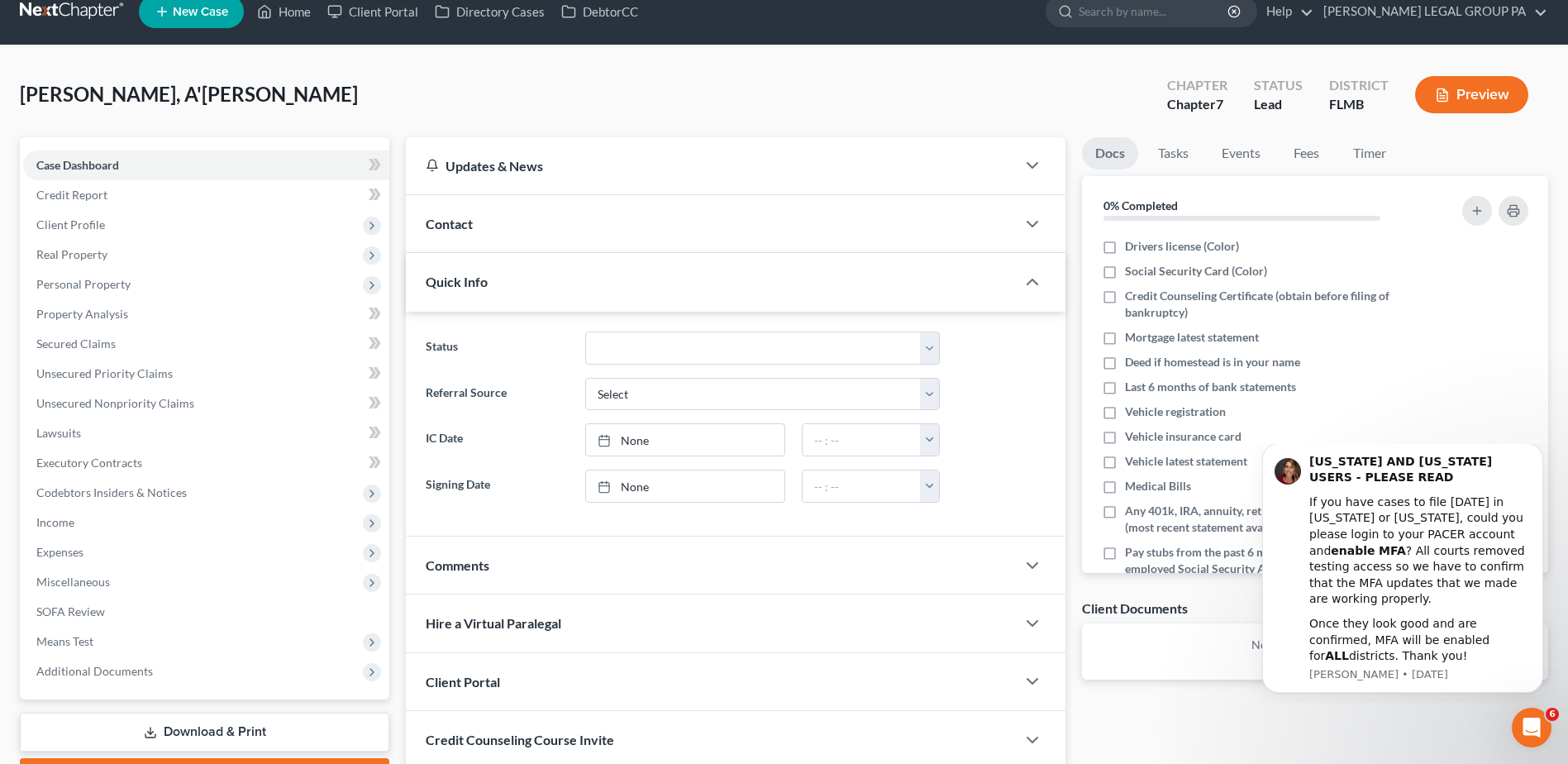
scroll to position [0, 0]
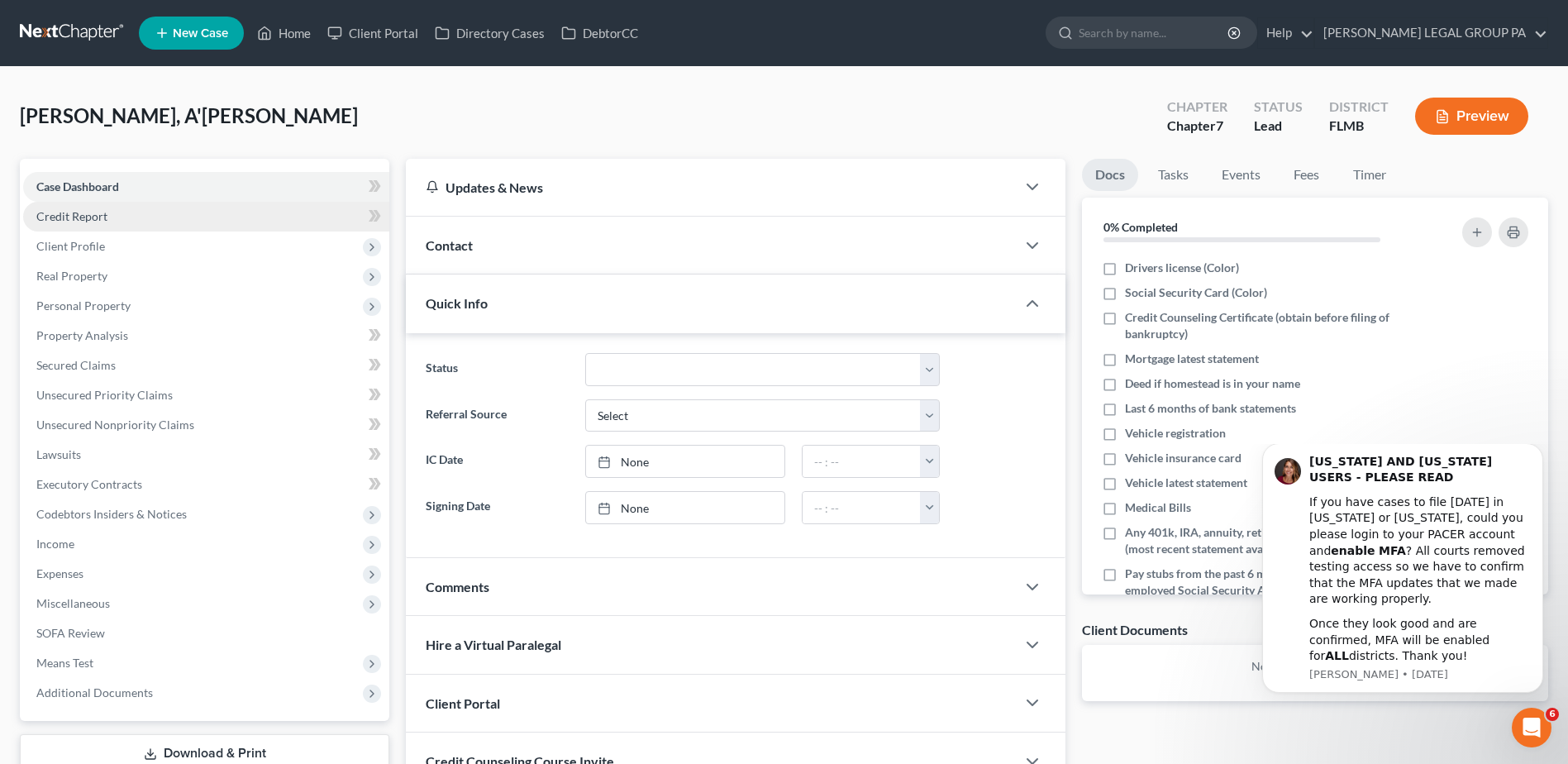
click at [67, 214] on span "Credit Report" at bounding box center [72, 216] width 71 height 14
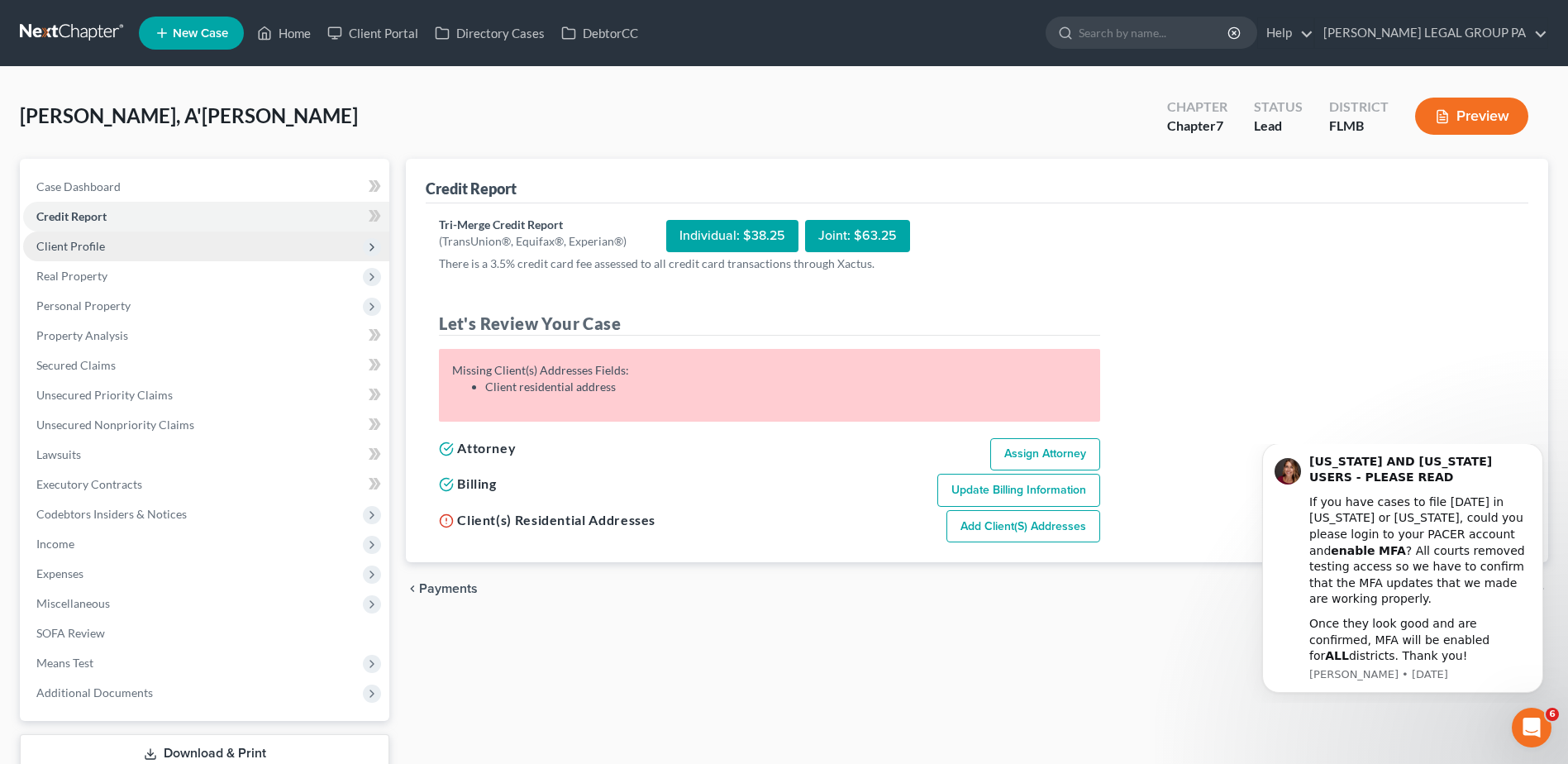
click at [102, 247] on span "Client Profile" at bounding box center [70, 246] width 68 height 14
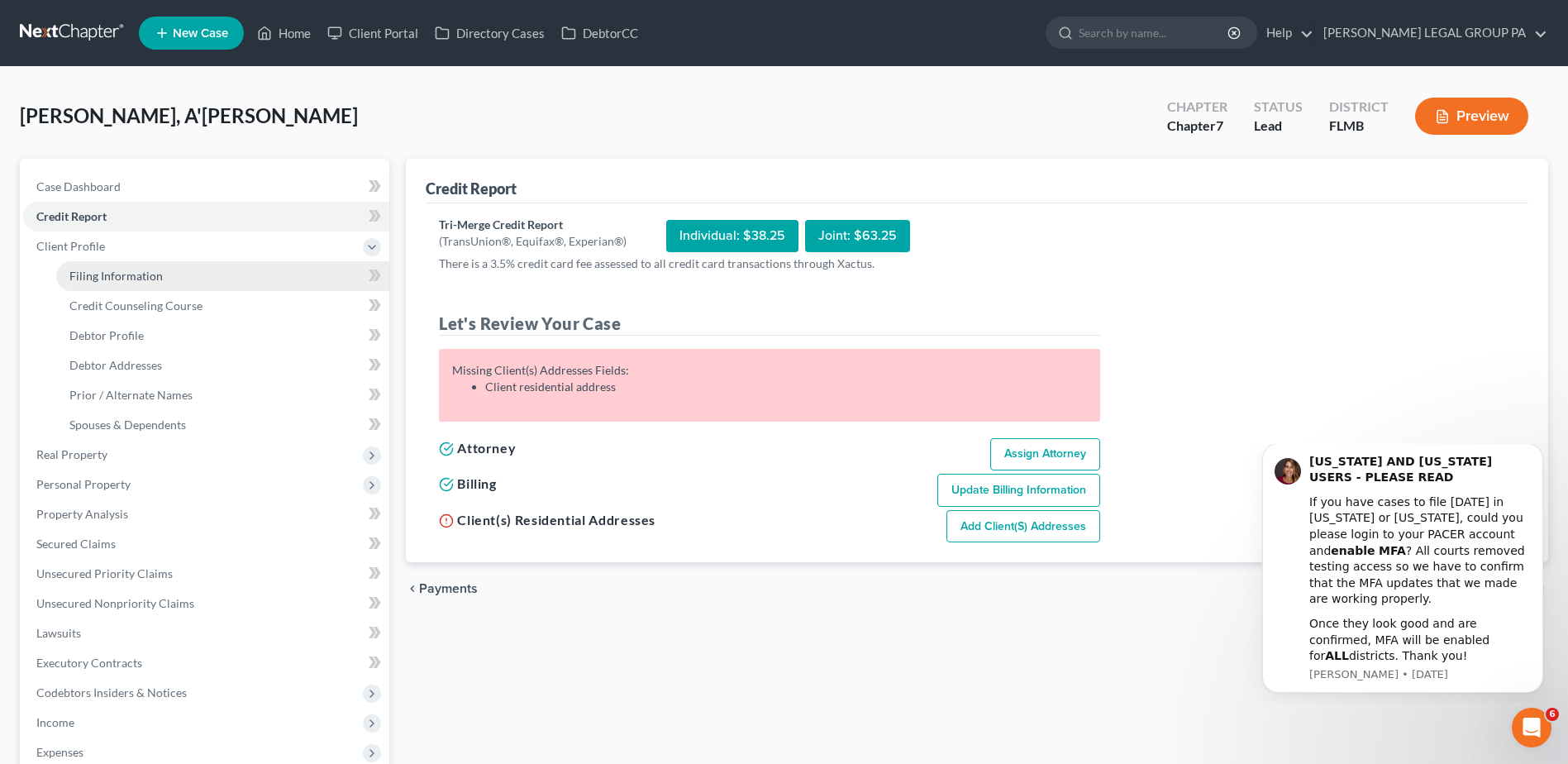
click at [116, 275] on span "Filing Information" at bounding box center [116, 276] width 94 height 14
select select "1"
select select "0"
select select "15"
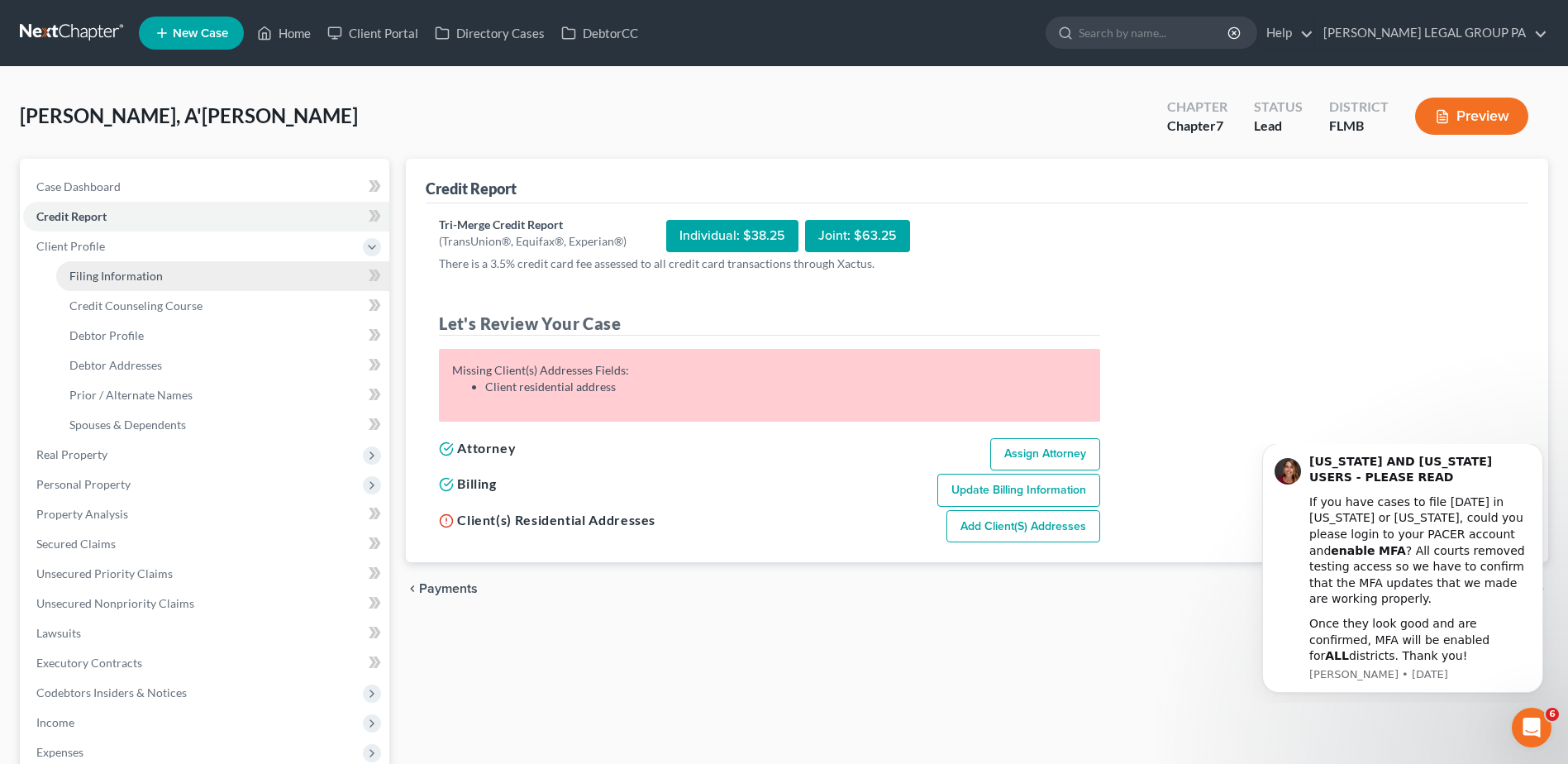
select select "0"
select select "9"
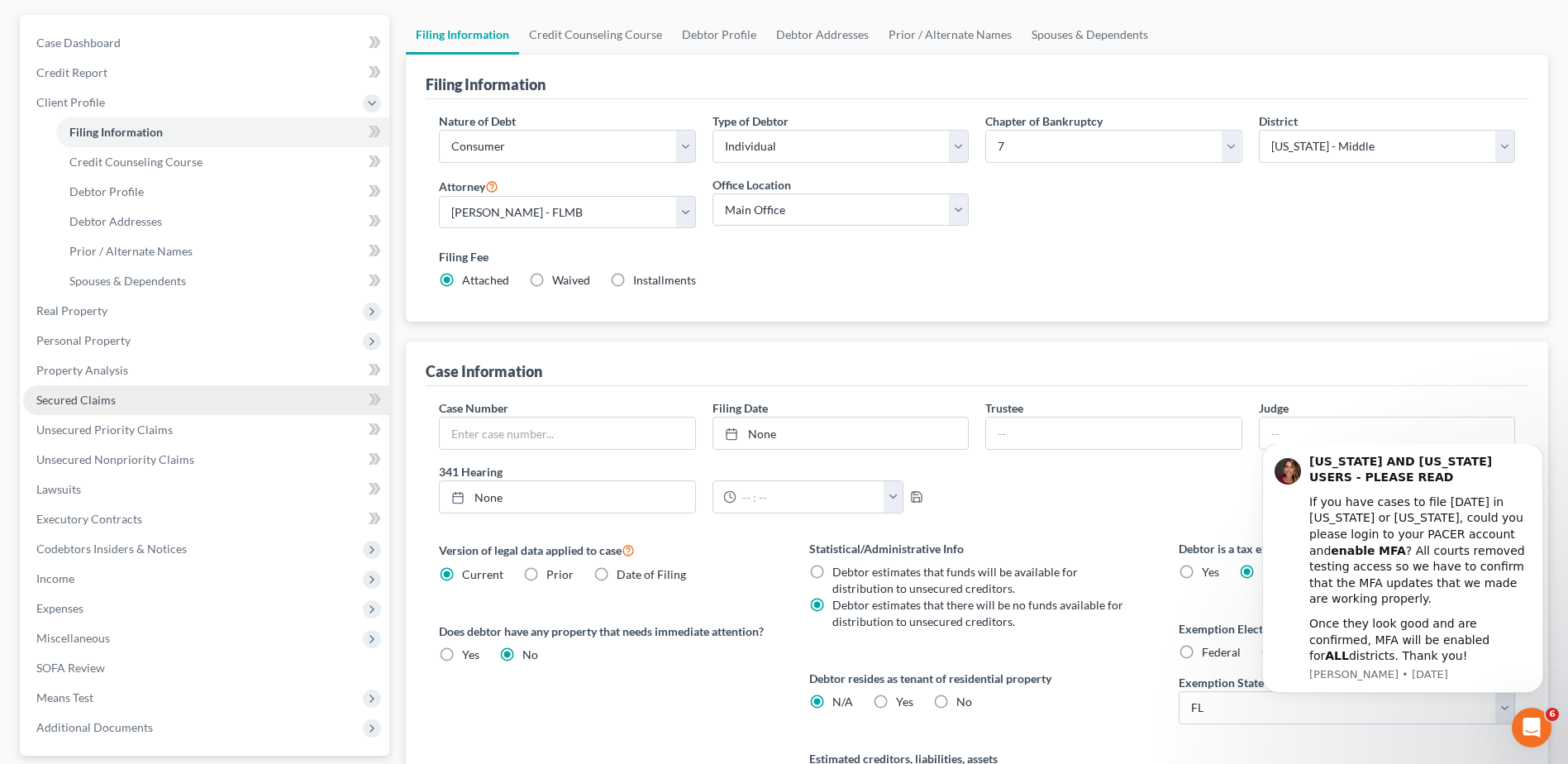
scroll to position [165, 0]
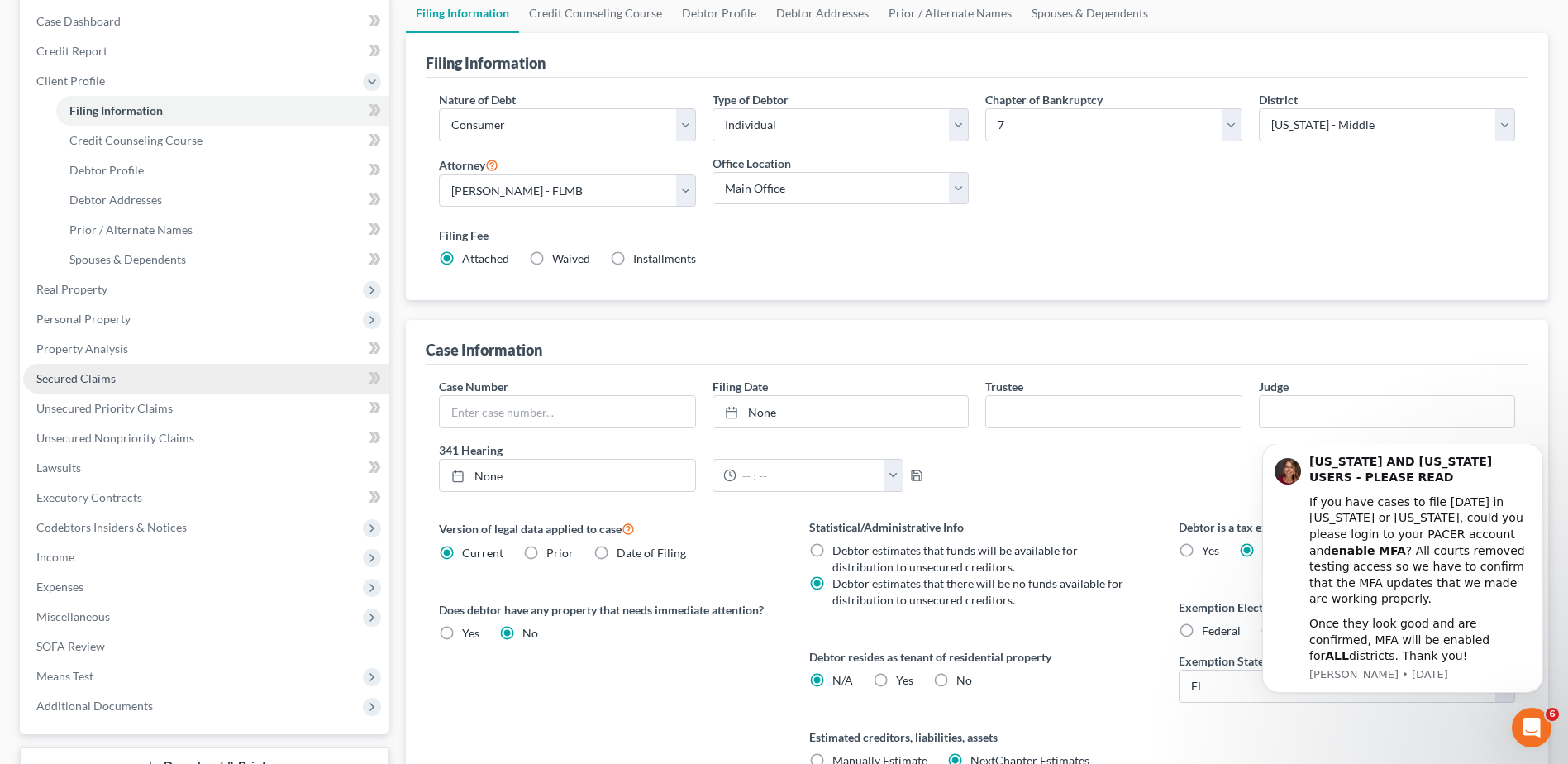
click at [72, 381] on span "Secured Claims" at bounding box center [76, 378] width 80 height 14
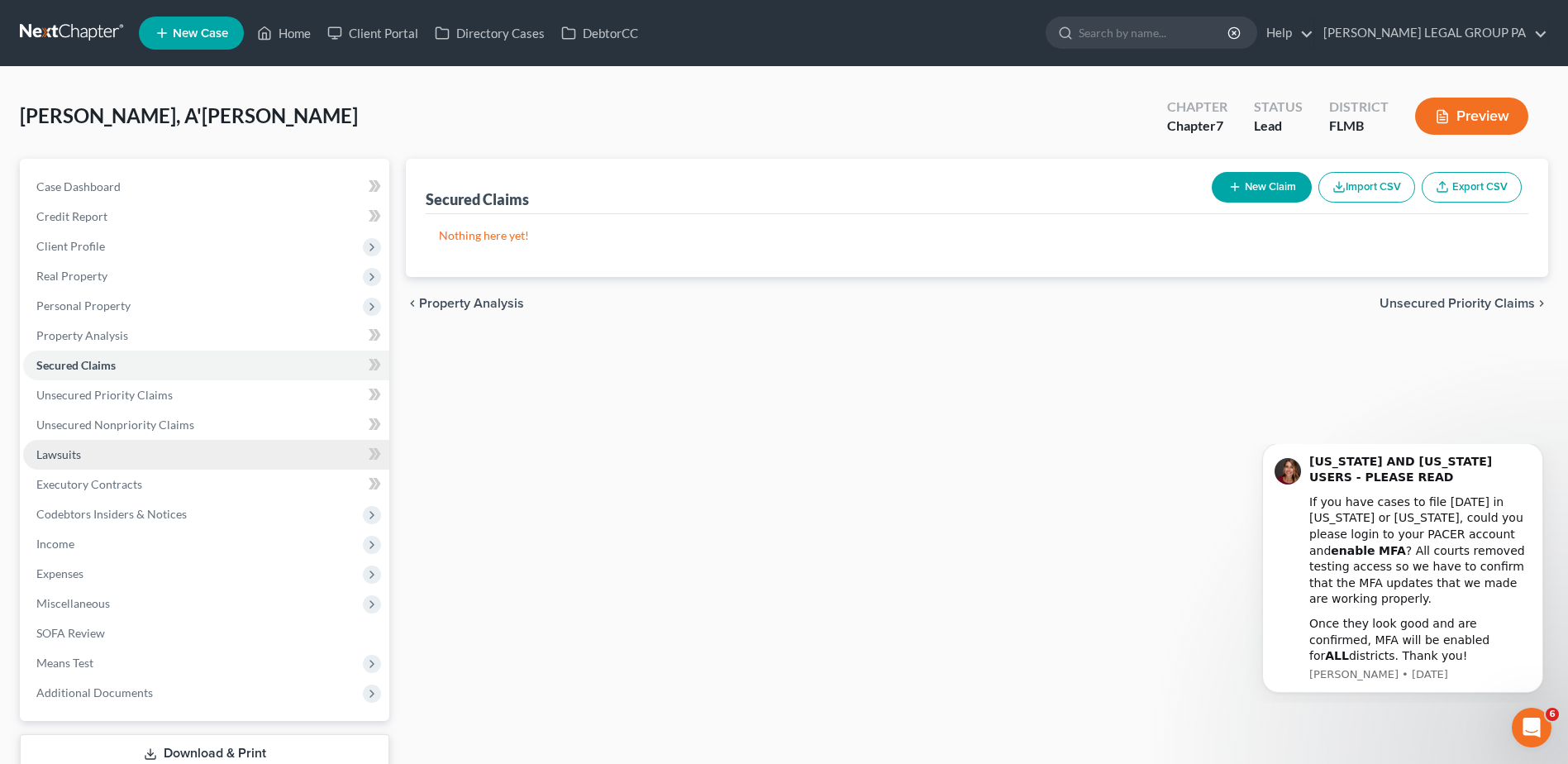
click at [136, 454] on link "Lawsuits" at bounding box center [206, 455] width 367 height 30
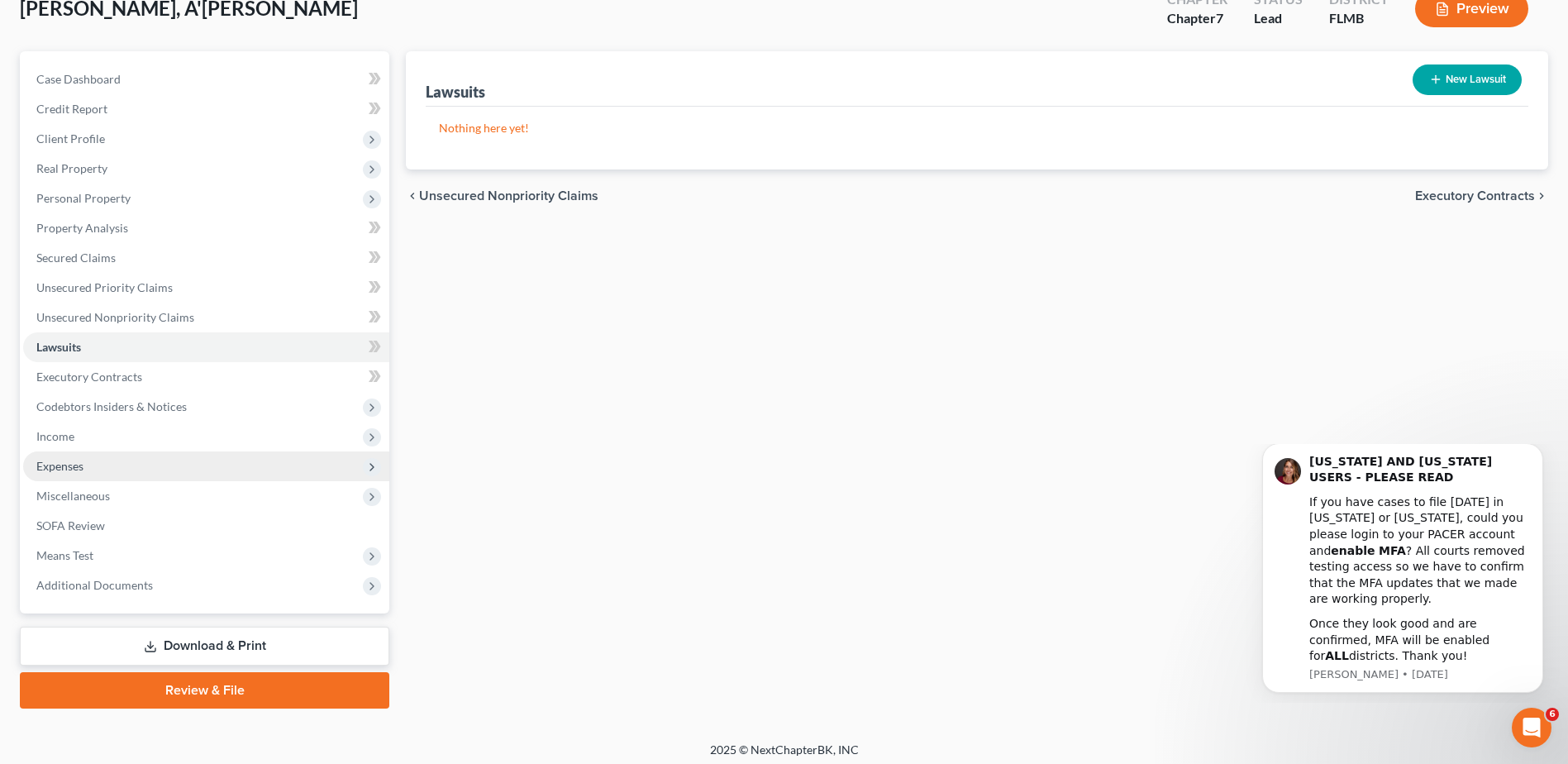
scroll to position [115, 0]
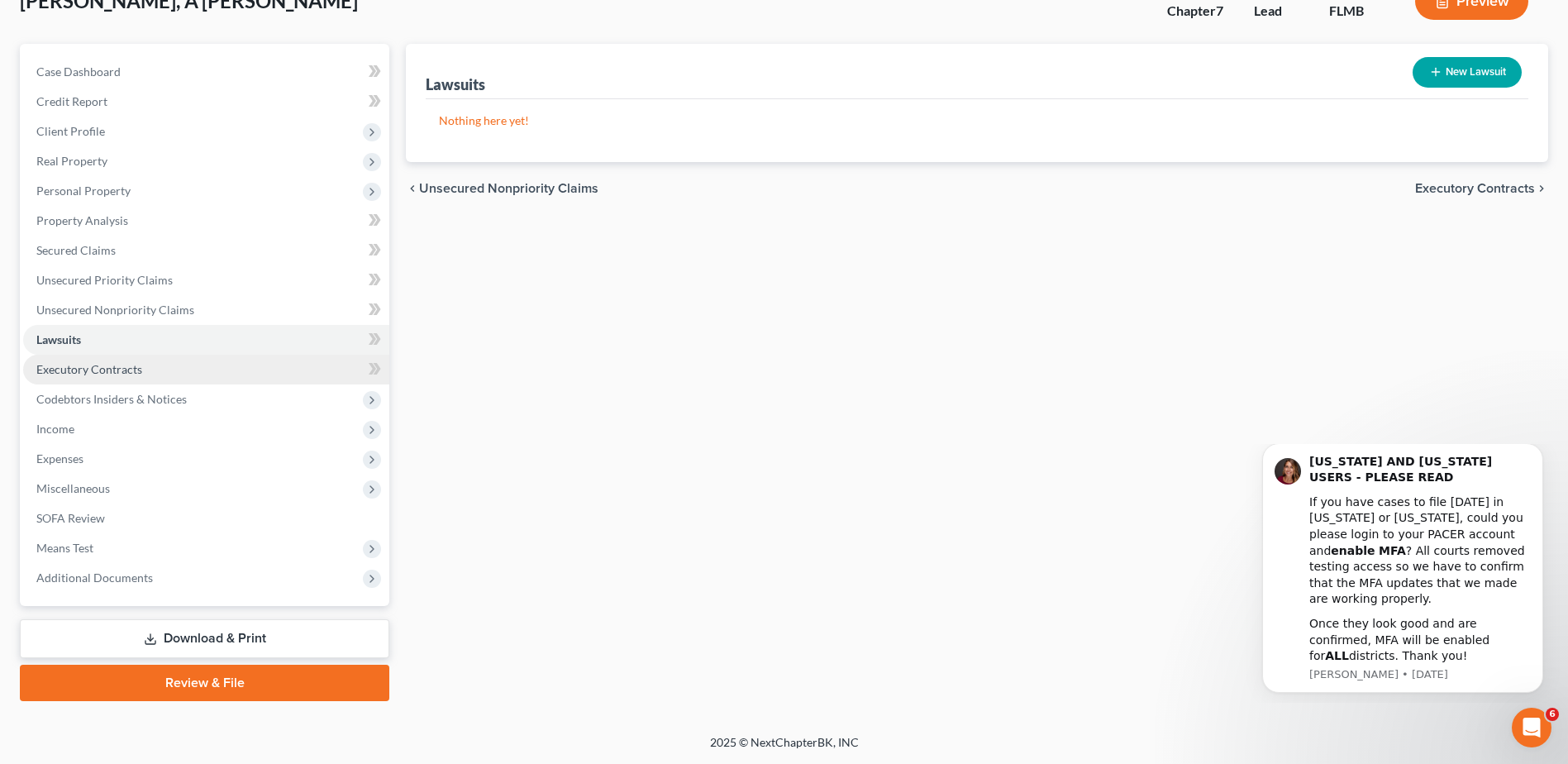
click at [83, 374] on span "Executory Contracts" at bounding box center [89, 368] width 106 height 14
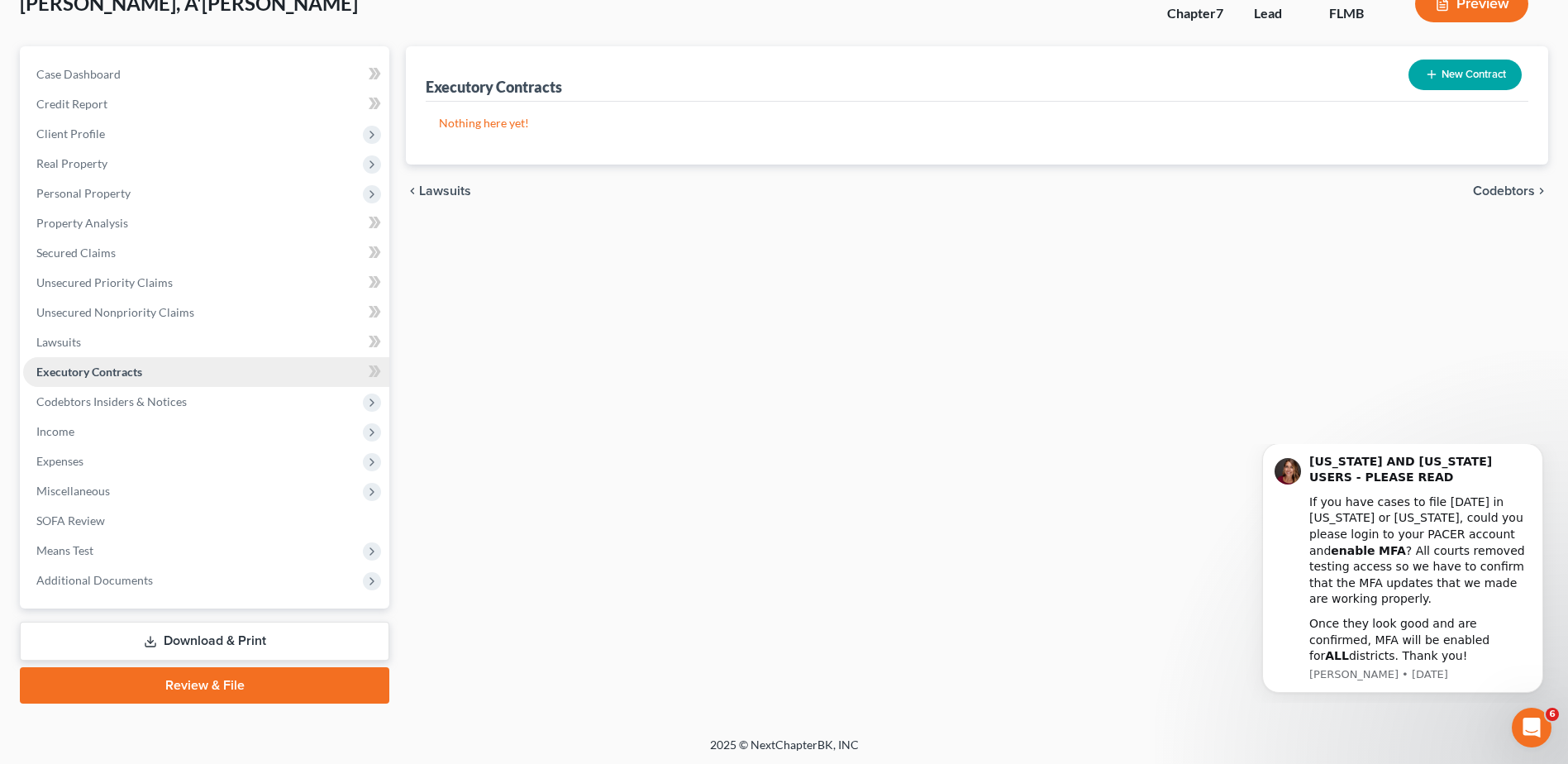
scroll to position [115, 0]
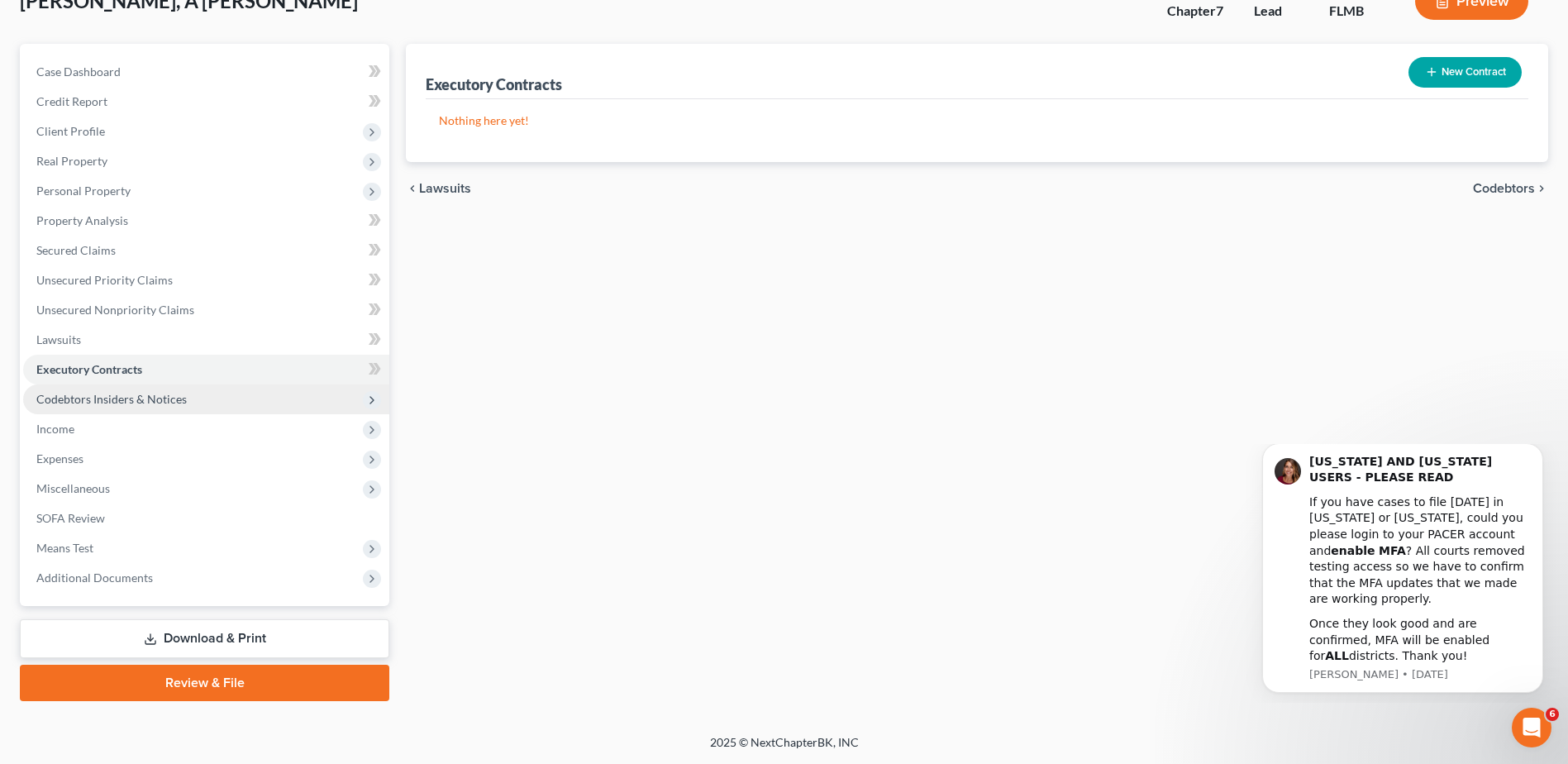
click at [89, 401] on span "Codebtors Insiders & Notices" at bounding box center [112, 398] width 150 height 14
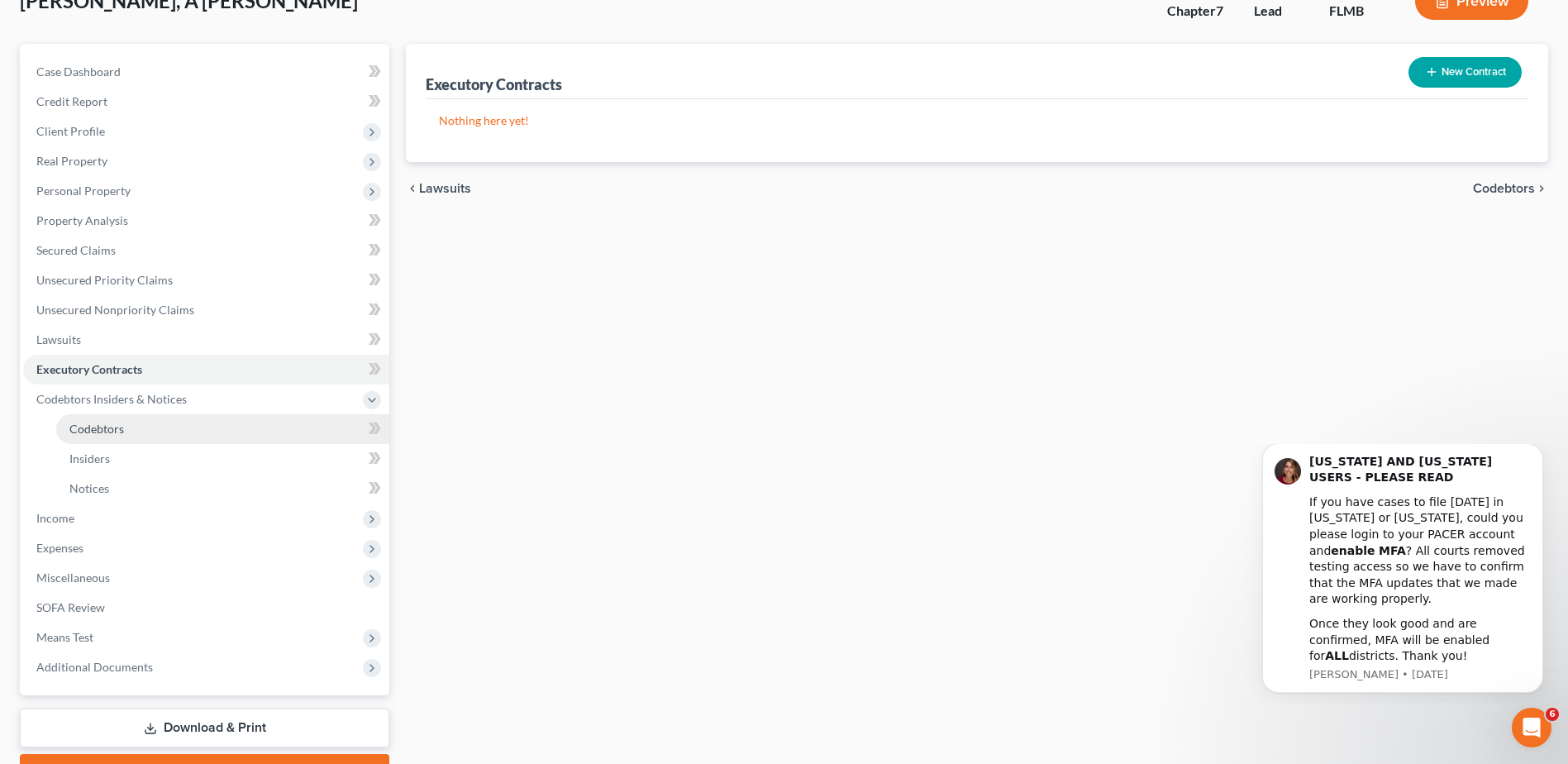
click at [93, 430] on span "Codebtors" at bounding box center [97, 428] width 54 height 14
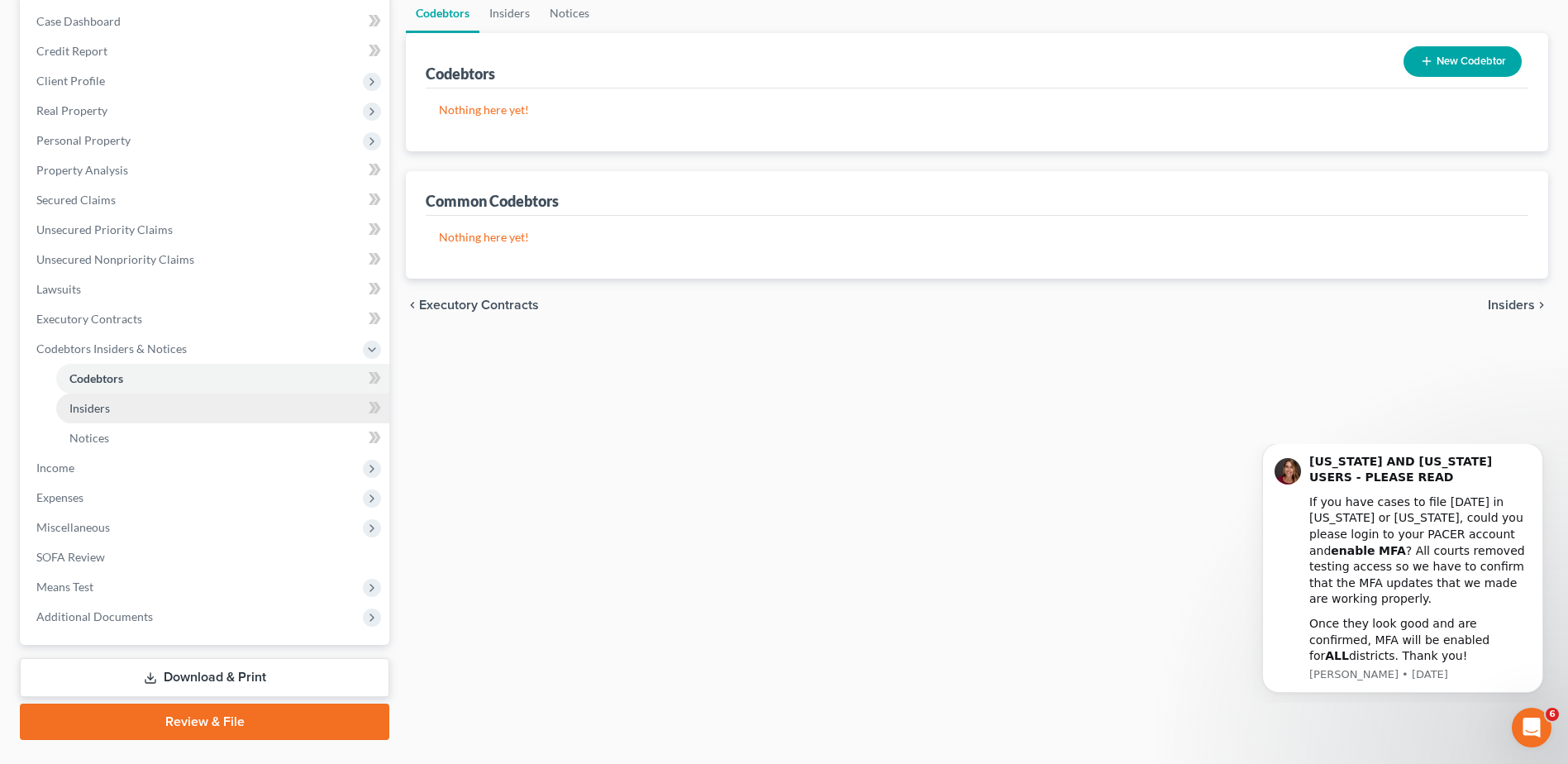
click at [89, 407] on span "Insiders" at bounding box center [89, 408] width 40 height 14
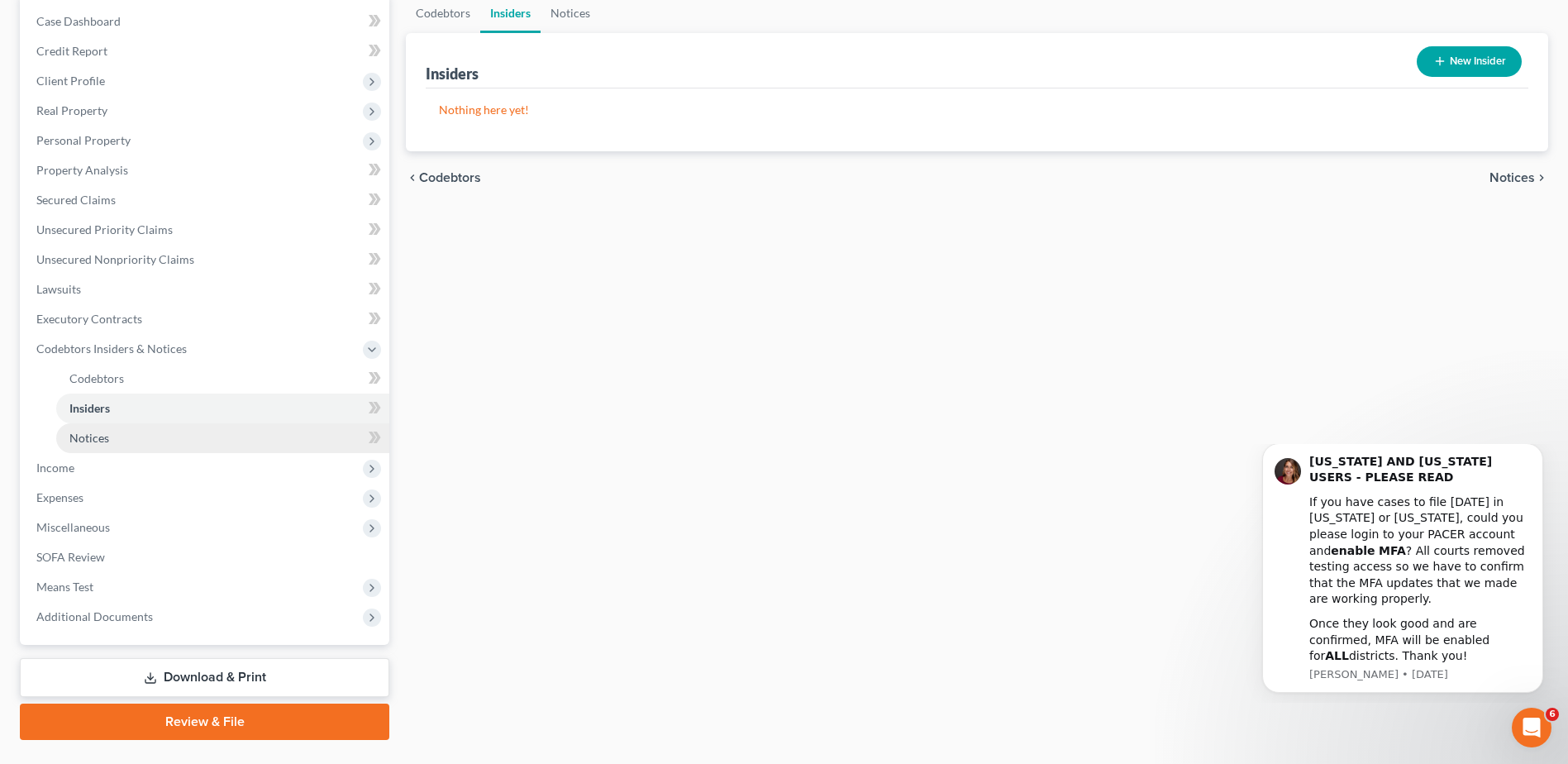
click at [100, 442] on span "Notices" at bounding box center [89, 437] width 39 height 14
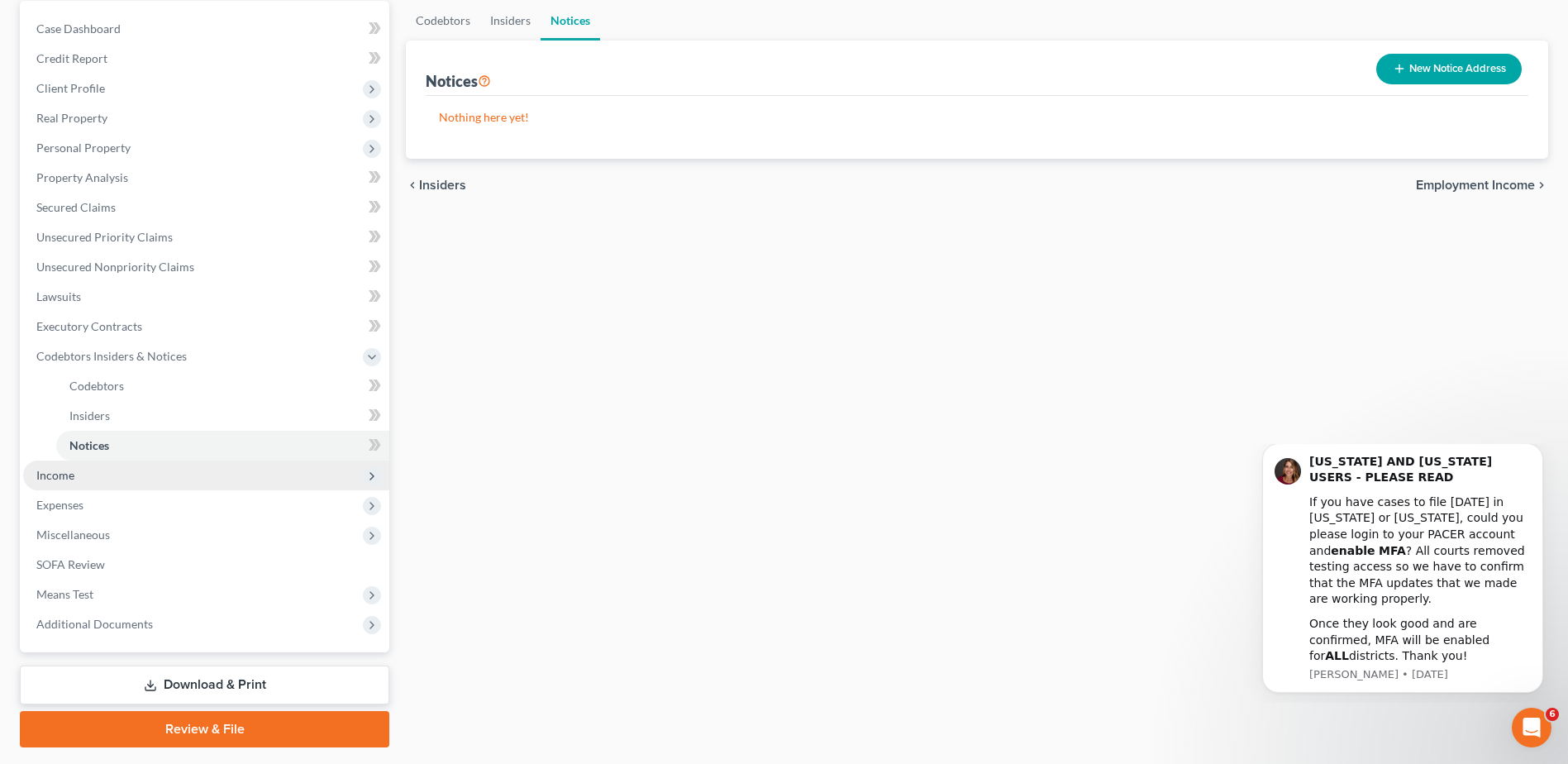
scroll to position [204, 0]
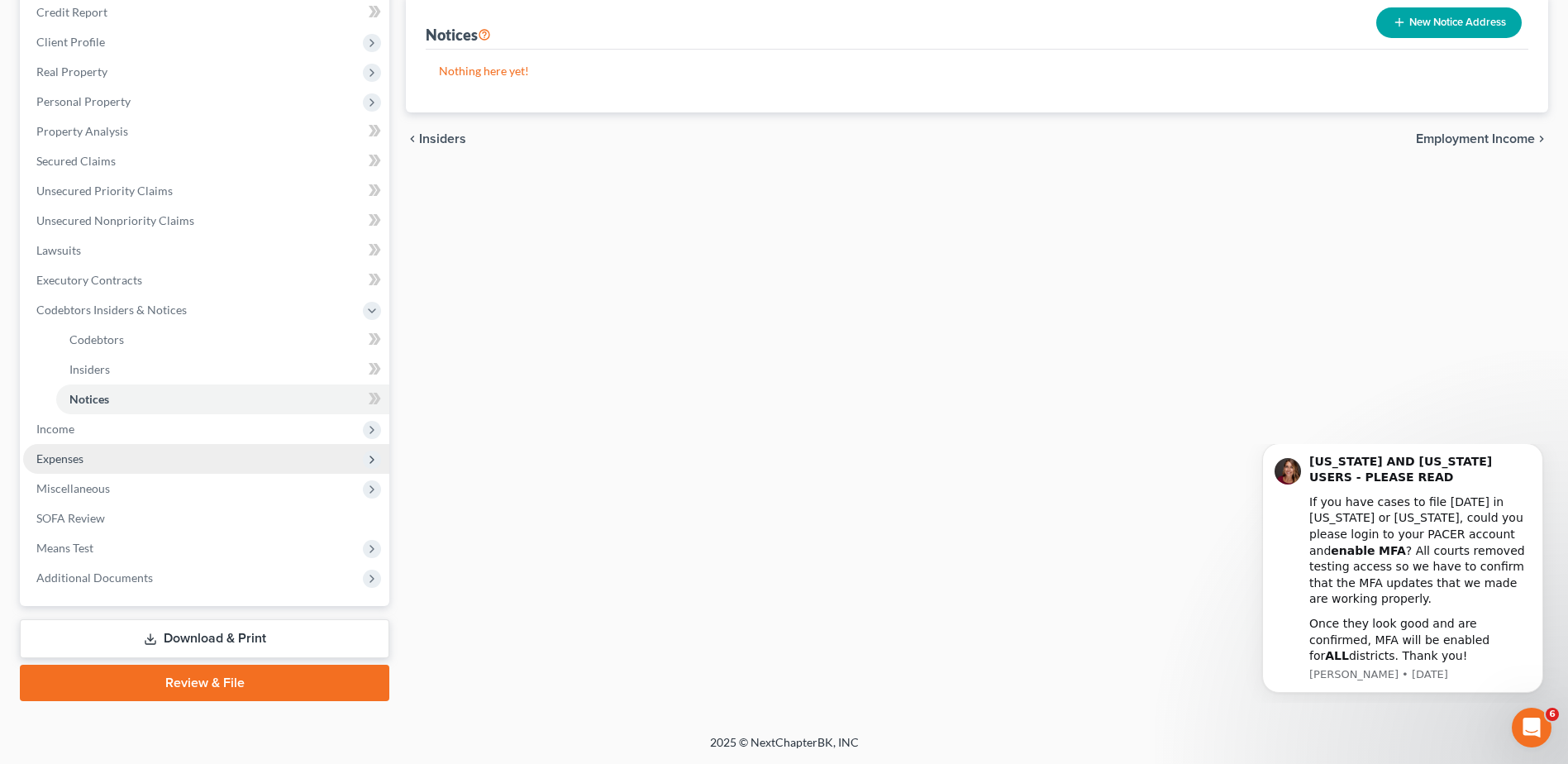
click at [79, 459] on span "Expenses" at bounding box center [60, 457] width 47 height 14
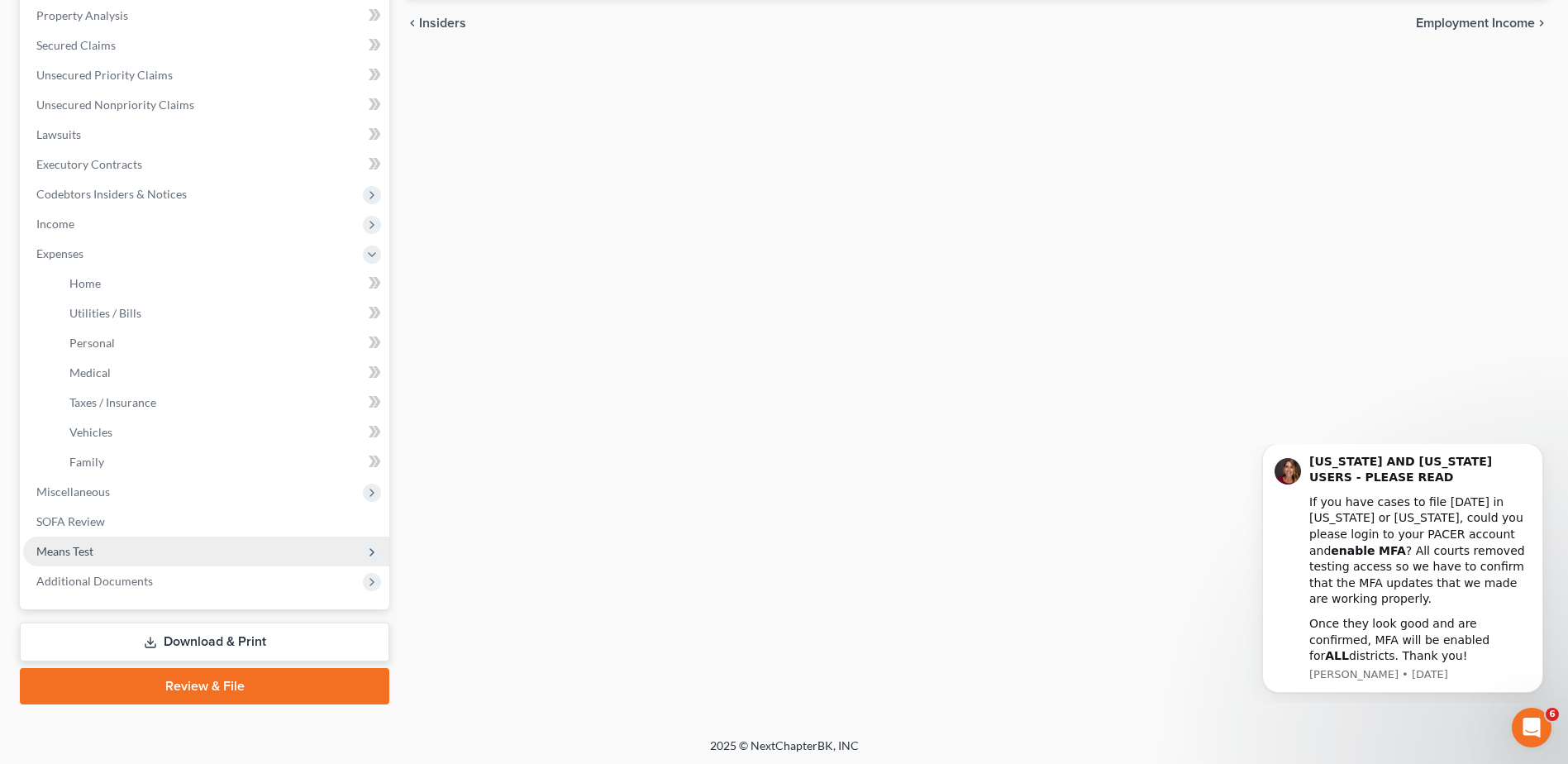
scroll to position [323, 0]
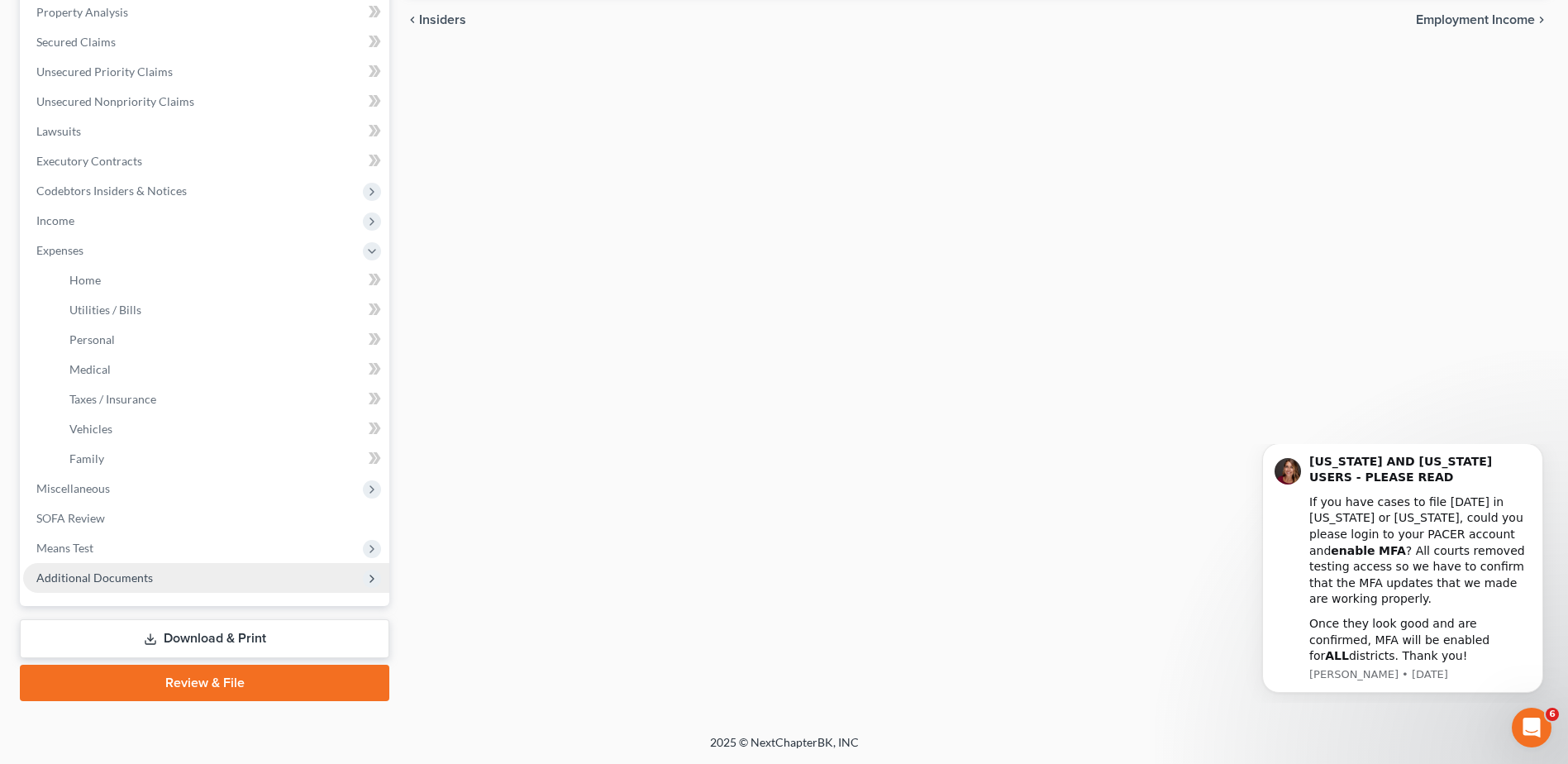
click at [88, 582] on span "Additional Documents" at bounding box center [95, 577] width 116 height 14
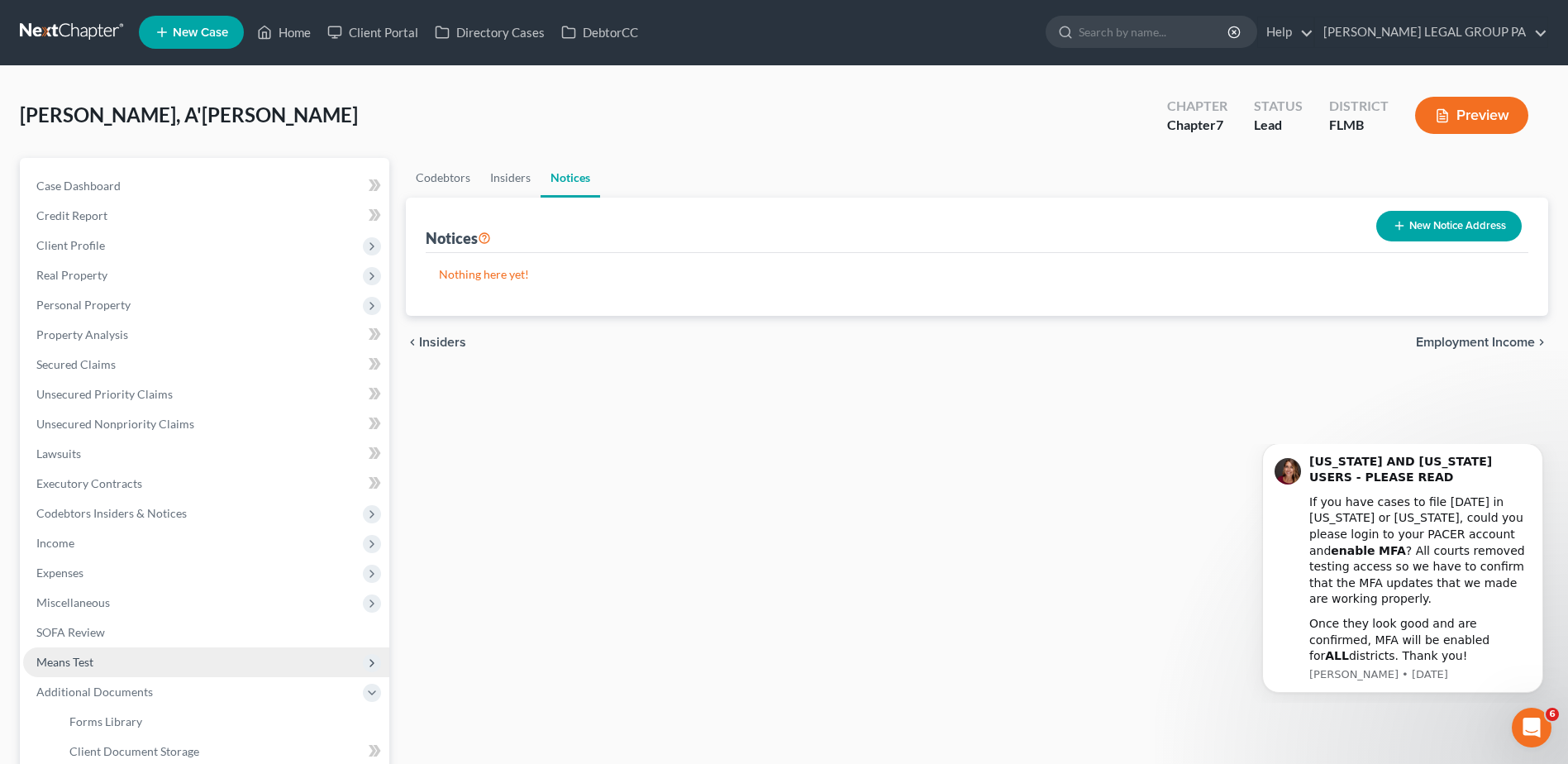
scroll to position [0, 0]
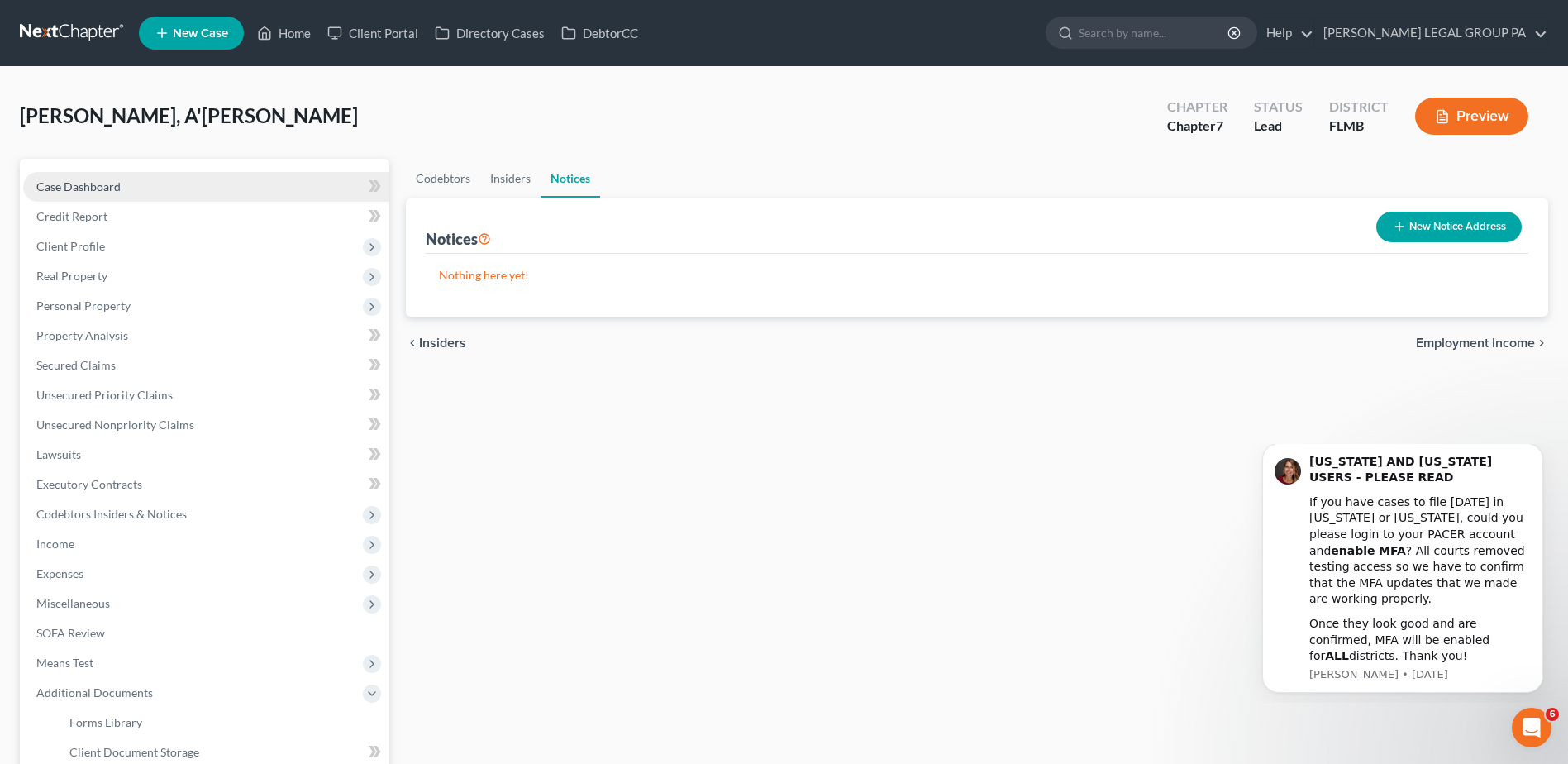
click at [83, 186] on span "Case Dashboard" at bounding box center [79, 186] width 84 height 14
